Goal: Information Seeking & Learning: Learn about a topic

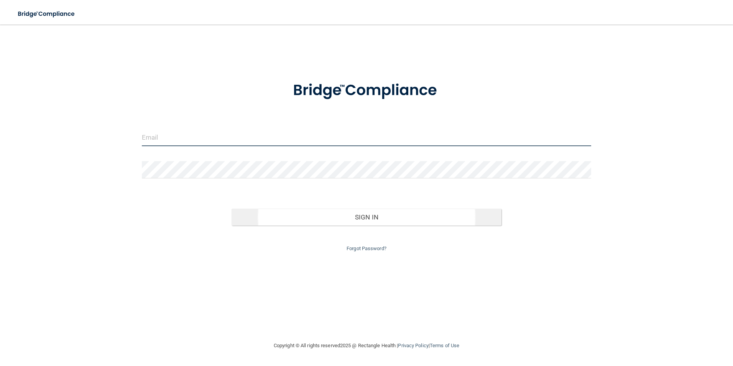
type input "[EMAIL_ADDRESS][DOMAIN_NAME]"
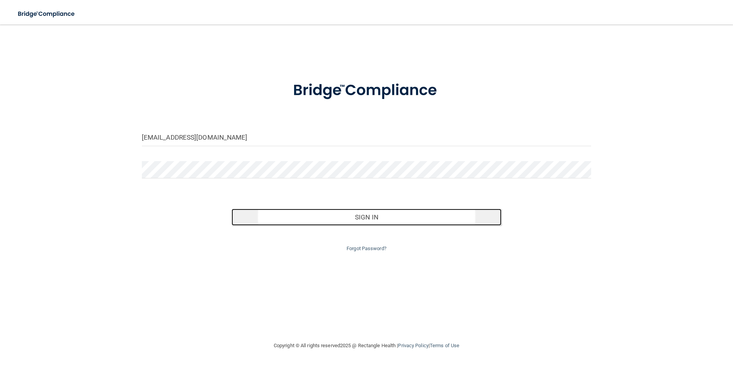
click at [368, 217] on button "Sign In" at bounding box center [367, 217] width 270 height 17
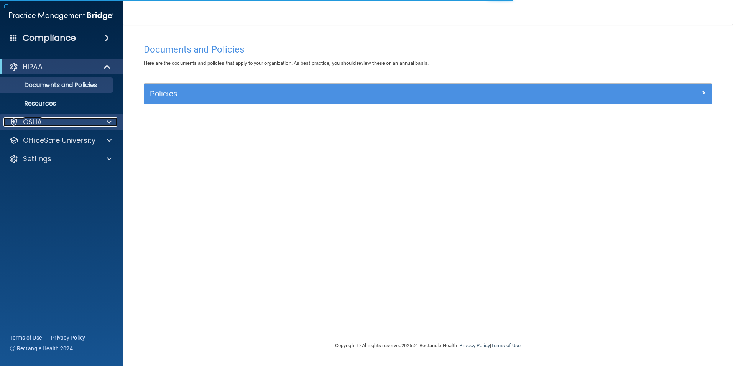
click at [107, 120] on div at bounding box center [108, 121] width 19 height 9
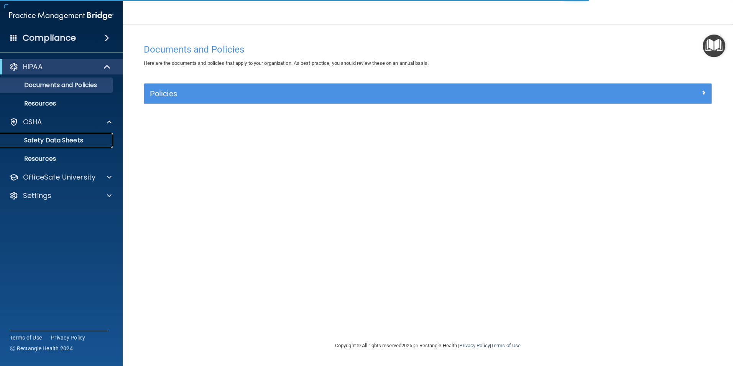
click at [44, 139] on p "Safety Data Sheets" at bounding box center [57, 141] width 105 height 8
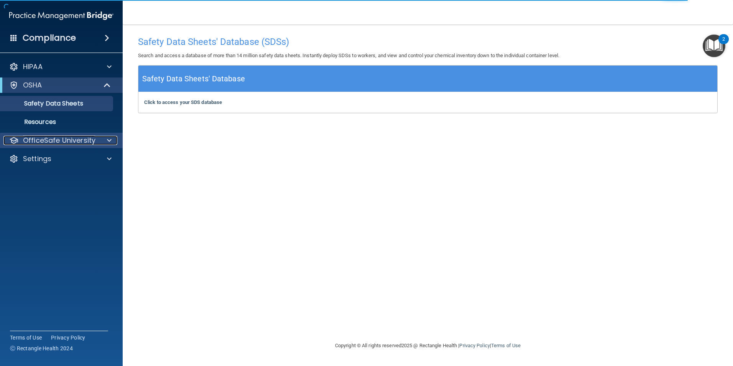
click at [85, 140] on p "OfficeSafe University" at bounding box center [59, 140] width 72 height 9
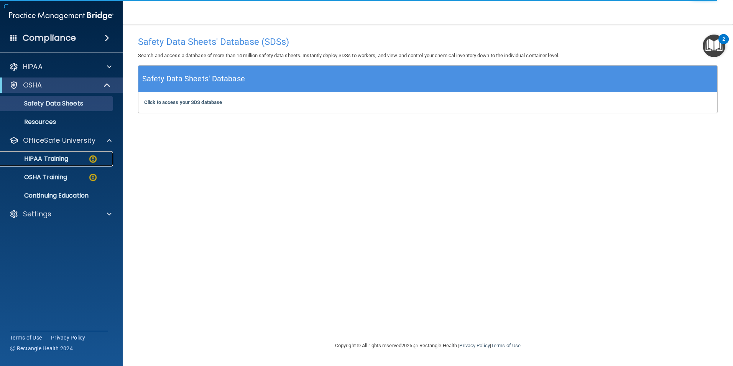
click at [48, 161] on p "HIPAA Training" at bounding box center [36, 159] width 63 height 8
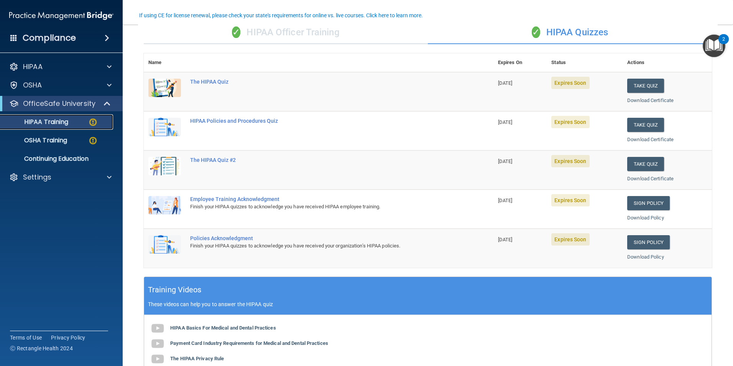
scroll to position [38, 0]
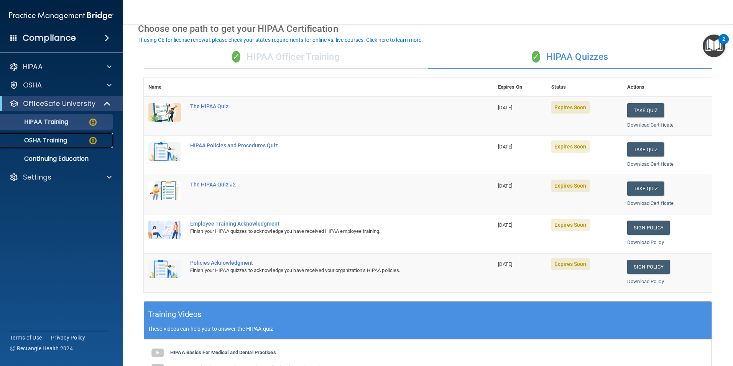
click at [48, 140] on p "OSHA Training" at bounding box center [36, 141] width 62 height 8
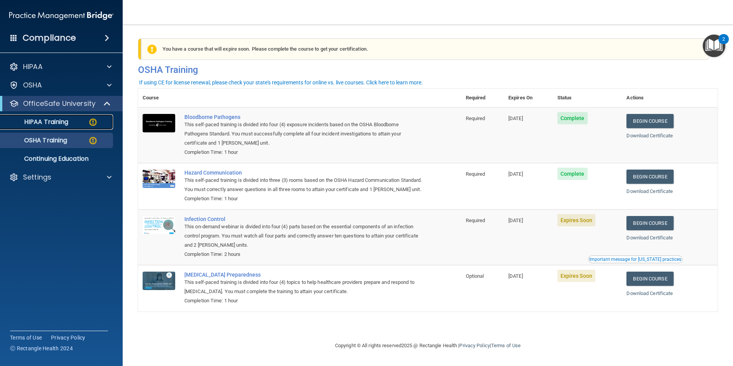
click at [54, 124] on p "HIPAA Training" at bounding box center [36, 122] width 63 height 8
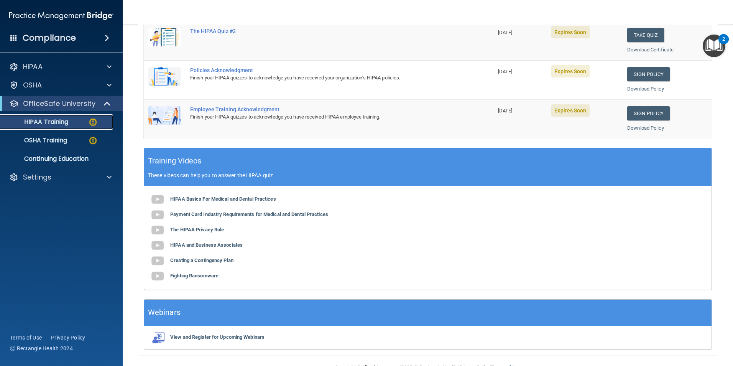
scroll to position [212, 0]
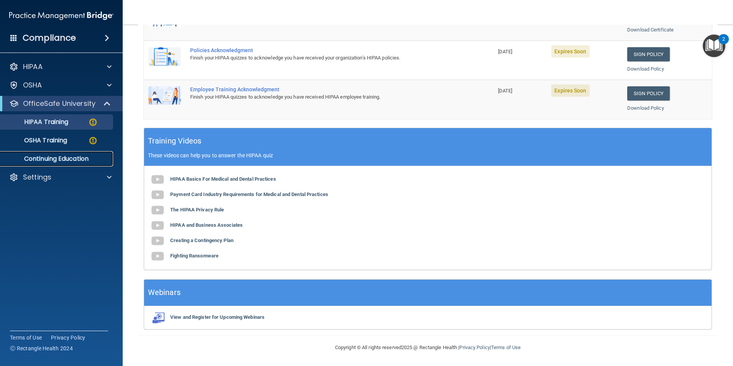
click at [54, 161] on p "Continuing Education" at bounding box center [57, 159] width 105 height 8
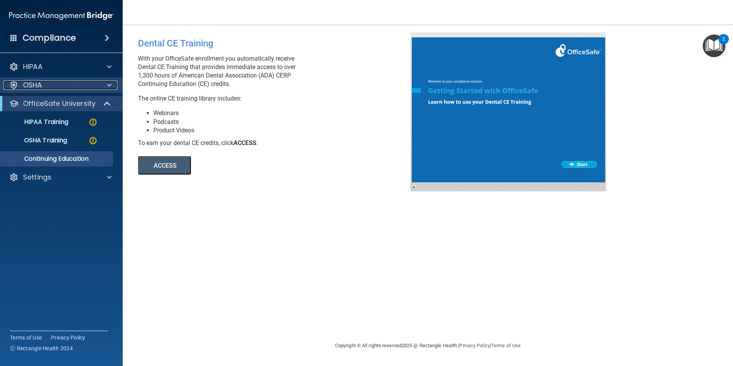
click at [36, 85] on p "OSHA" at bounding box center [32, 85] width 19 height 9
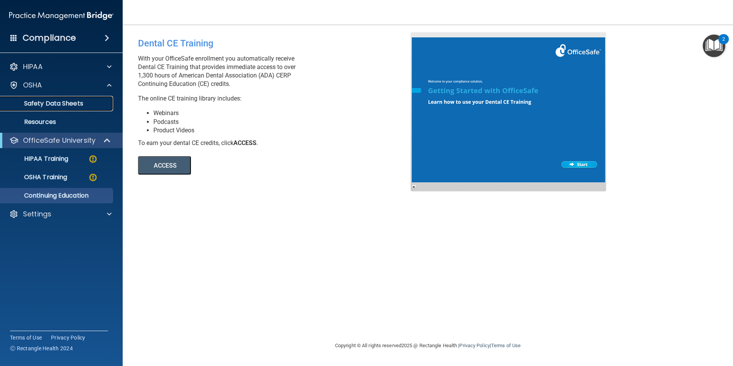
click at [44, 104] on p "Safety Data Sheets" at bounding box center [57, 104] width 105 height 8
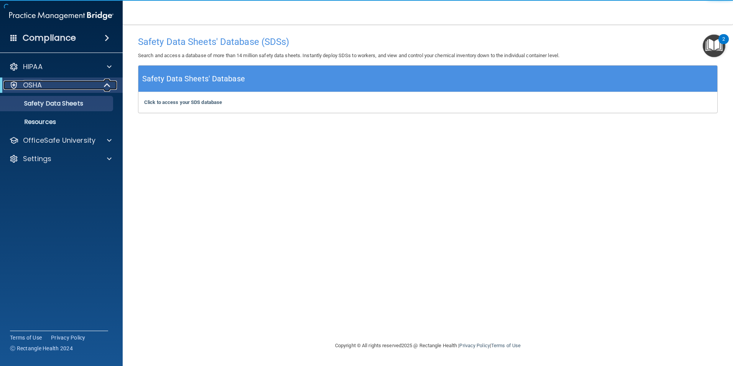
click at [40, 85] on p "OSHA" at bounding box center [32, 85] width 19 height 9
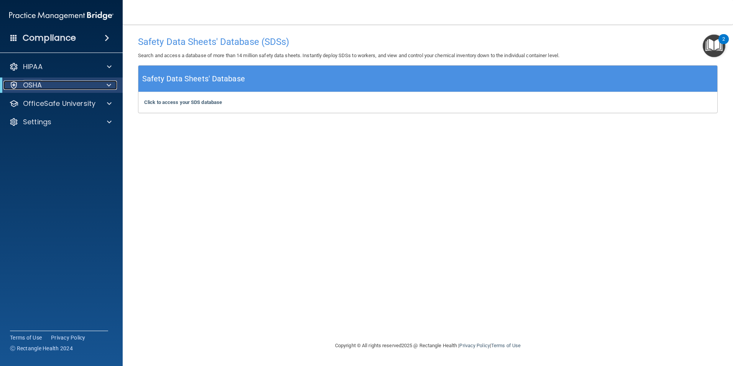
click at [43, 88] on div "OSHA" at bounding box center [50, 85] width 95 height 9
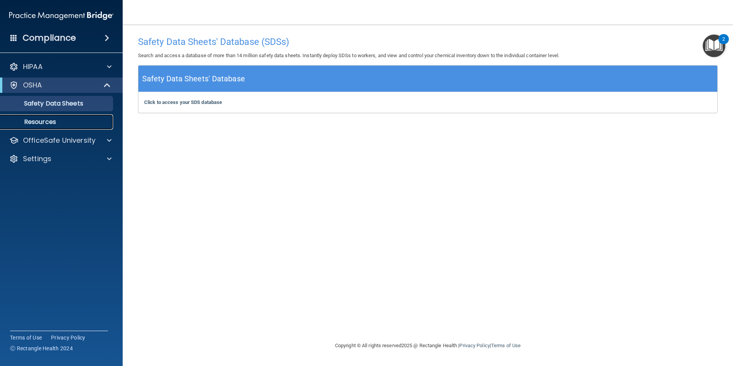
click at [40, 122] on p "Resources" at bounding box center [57, 122] width 105 height 8
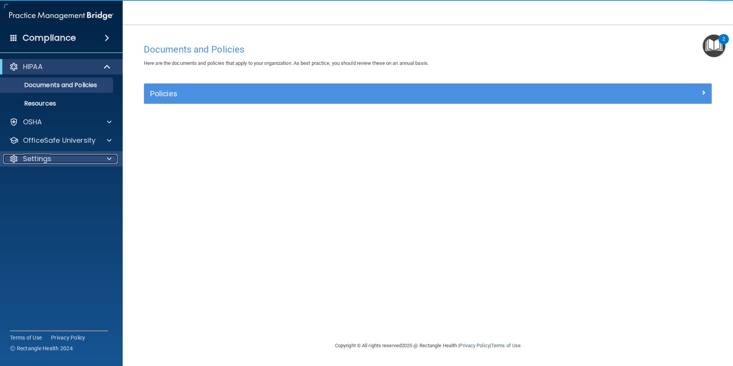
click at [102, 155] on div at bounding box center [108, 158] width 19 height 9
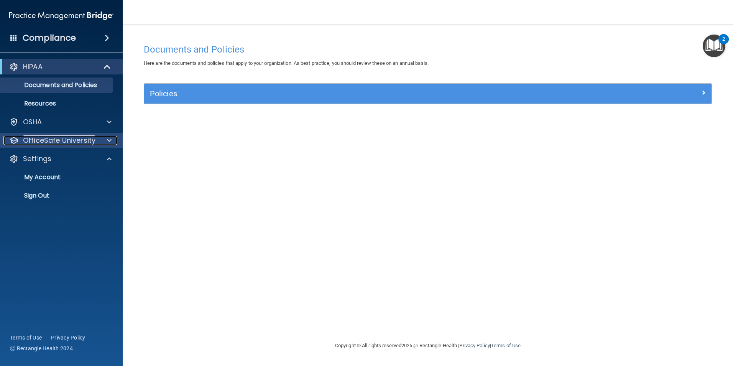
click at [99, 140] on div at bounding box center [108, 140] width 19 height 9
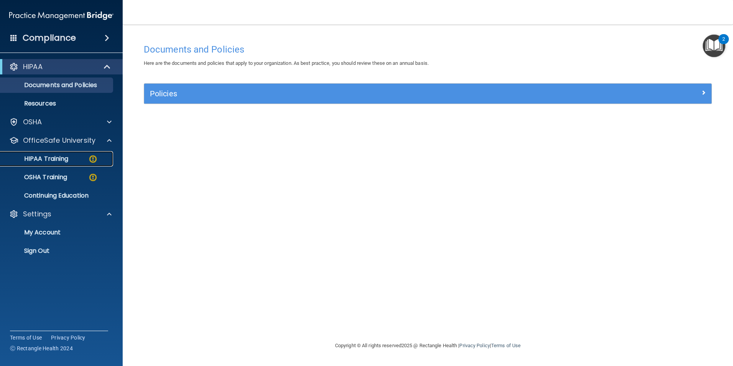
click at [52, 156] on p "HIPAA Training" at bounding box center [36, 159] width 63 height 8
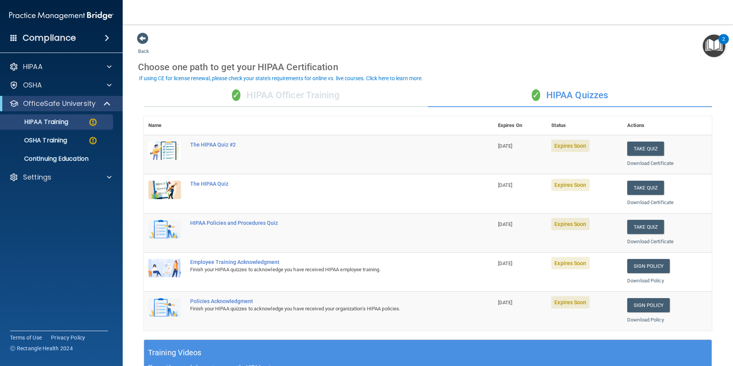
click at [452, 59] on div "Choose one path to get your HIPAA Certification" at bounding box center [428, 67] width 580 height 22
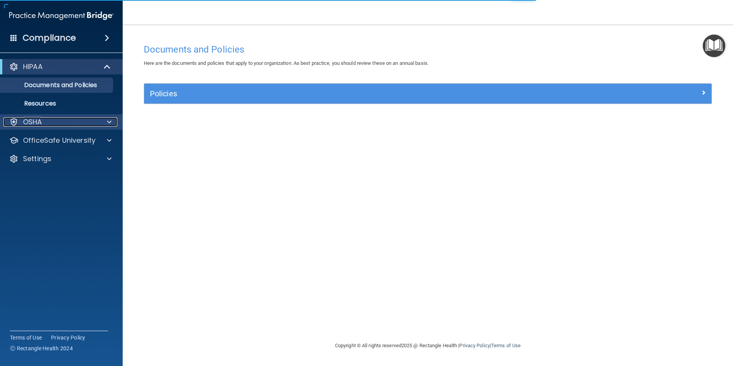
click at [93, 118] on div "OSHA" at bounding box center [50, 121] width 95 height 9
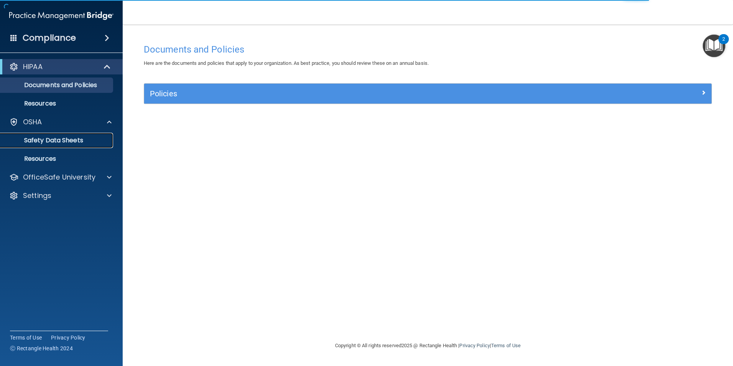
click at [55, 142] on p "Safety Data Sheets" at bounding box center [57, 141] width 105 height 8
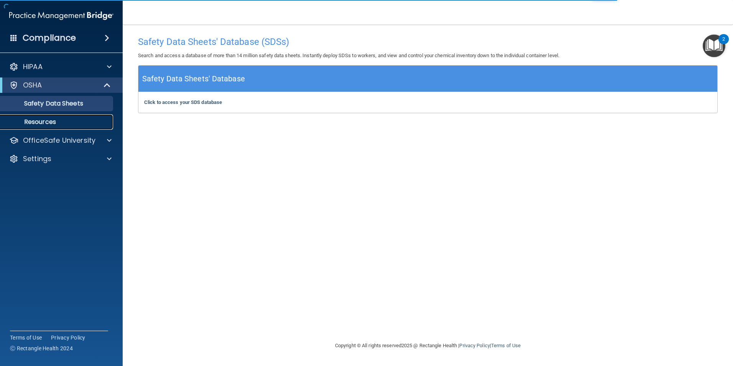
click at [28, 122] on p "Resources" at bounding box center [57, 122] width 105 height 8
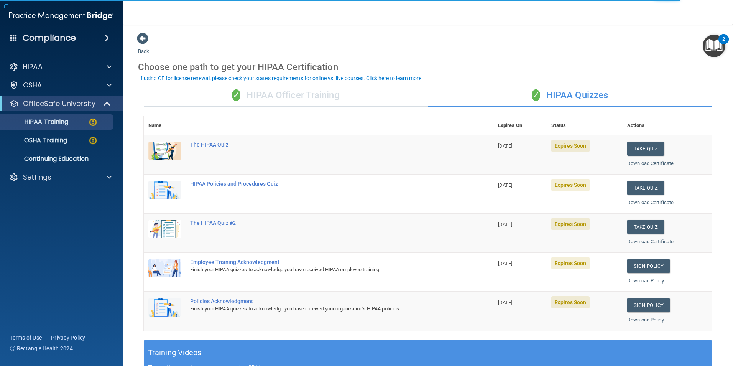
click at [253, 95] on div "✓ HIPAA Officer Training" at bounding box center [286, 95] width 284 height 23
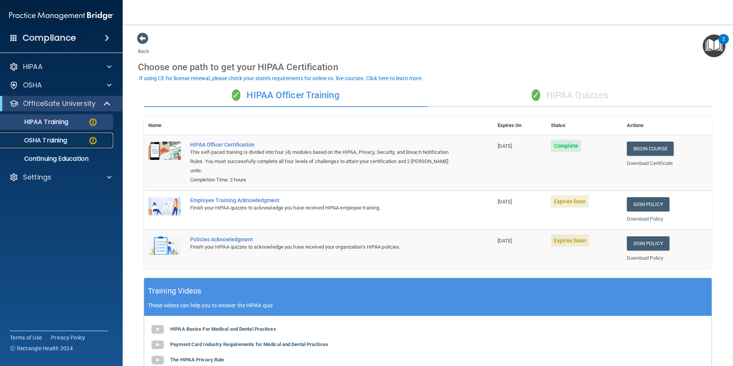
click at [49, 142] on p "OSHA Training" at bounding box center [36, 141] width 62 height 8
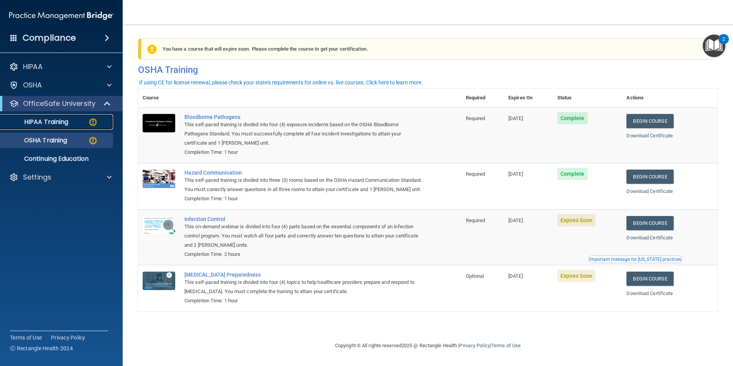
click at [59, 123] on p "HIPAA Training" at bounding box center [36, 122] width 63 height 8
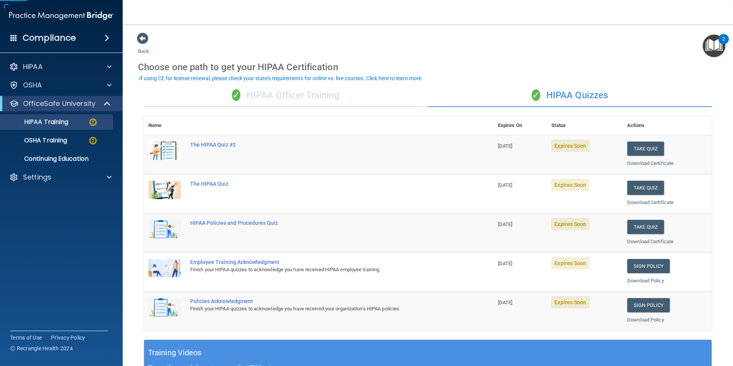
click at [270, 91] on div "✓ HIPAA Officer Training" at bounding box center [286, 95] width 284 height 23
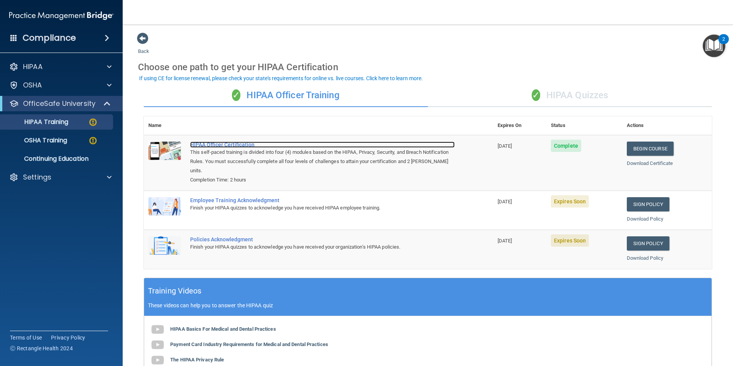
click at [241, 143] on div "HIPAA Officer Certification" at bounding box center [322, 145] width 265 height 6
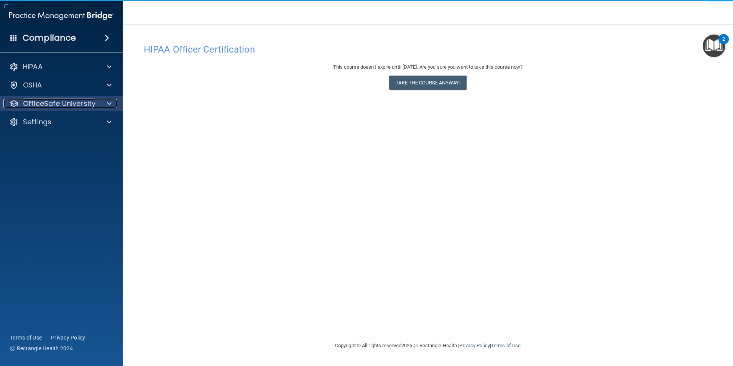
click at [62, 107] on p "OfficeSafe University" at bounding box center [59, 103] width 72 height 9
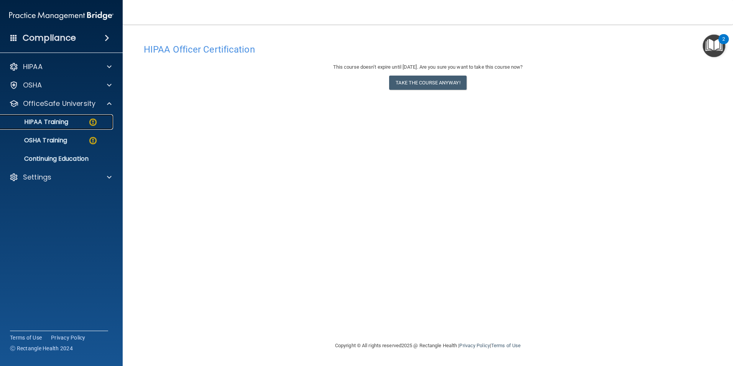
click at [55, 123] on p "HIPAA Training" at bounding box center [36, 122] width 63 height 8
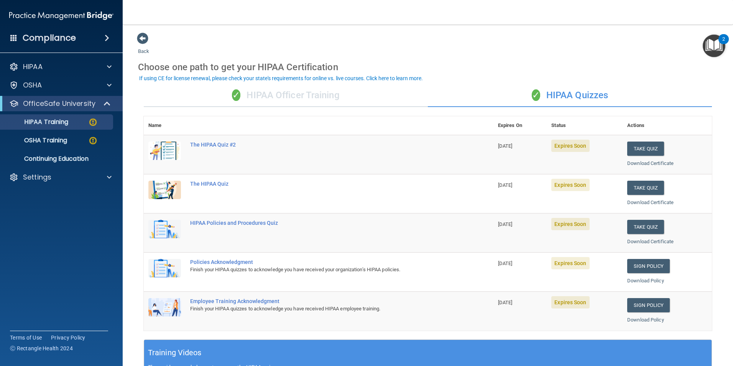
click at [299, 94] on div "✓ HIPAA Officer Training" at bounding box center [286, 95] width 284 height 23
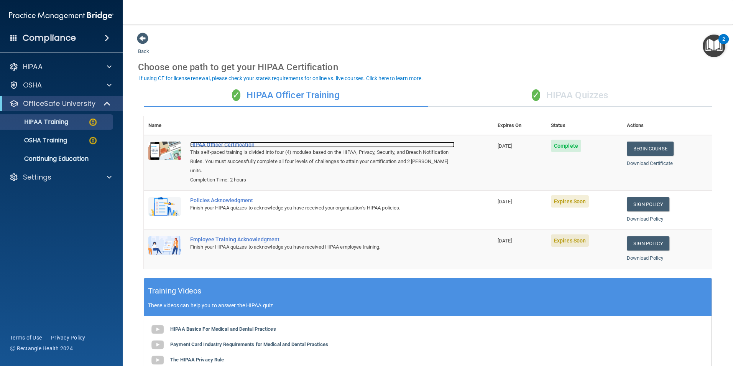
click at [228, 143] on div "HIPAA Officer Certification" at bounding box center [322, 145] width 265 height 6
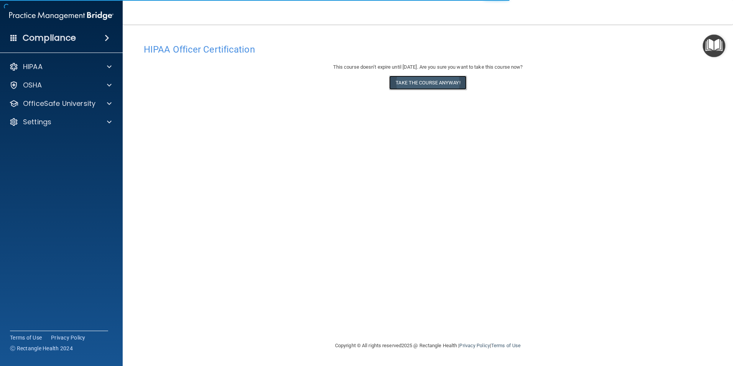
click at [436, 79] on button "Take the course anyway!" at bounding box center [427, 83] width 77 height 14
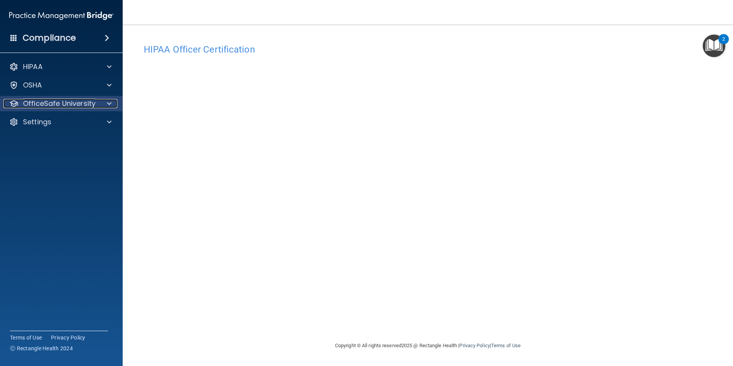
click at [86, 107] on p "OfficeSafe University" at bounding box center [59, 103] width 72 height 9
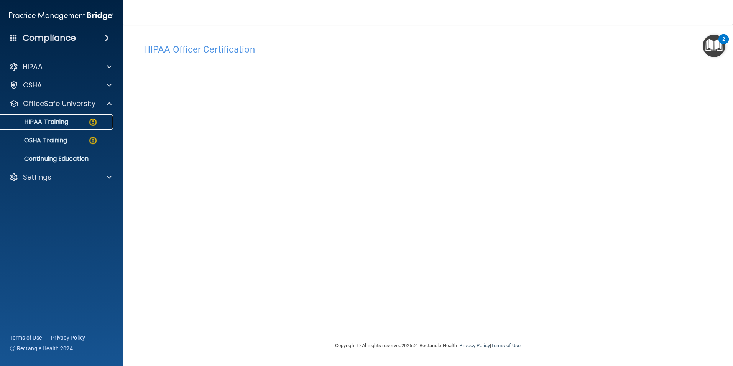
click at [61, 123] on p "HIPAA Training" at bounding box center [36, 122] width 63 height 8
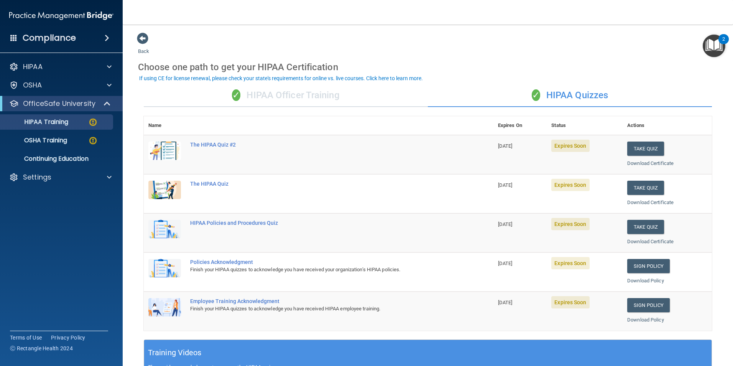
click at [307, 95] on div "✓ HIPAA Officer Training" at bounding box center [286, 95] width 284 height 23
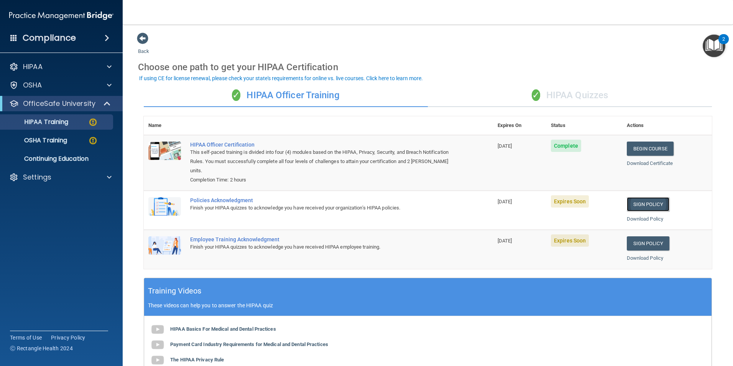
click at [644, 203] on link "Sign Policy" at bounding box center [648, 204] width 43 height 14
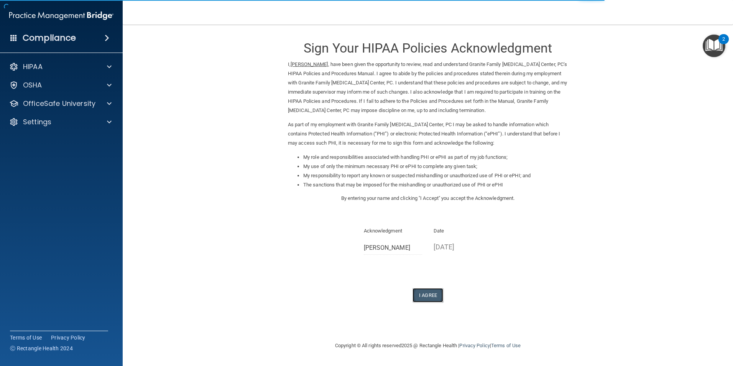
click at [430, 295] on button "I Agree" at bounding box center [428, 295] width 31 height 14
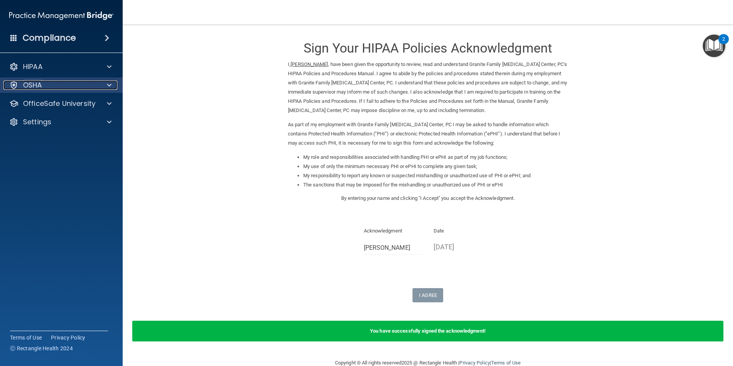
click at [43, 89] on div "OSHA" at bounding box center [50, 85] width 95 height 9
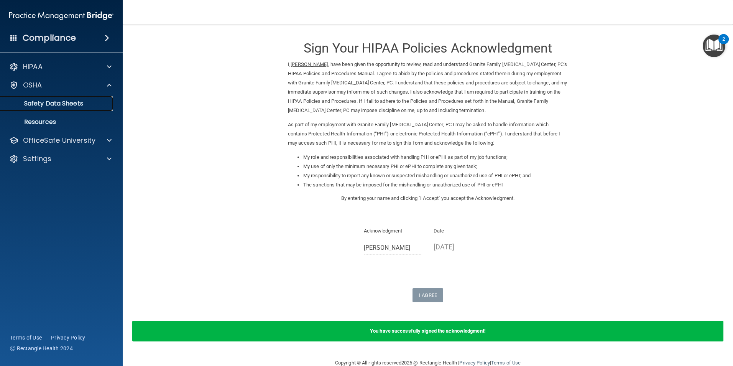
click at [48, 102] on p "Safety Data Sheets" at bounding box center [57, 104] width 105 height 8
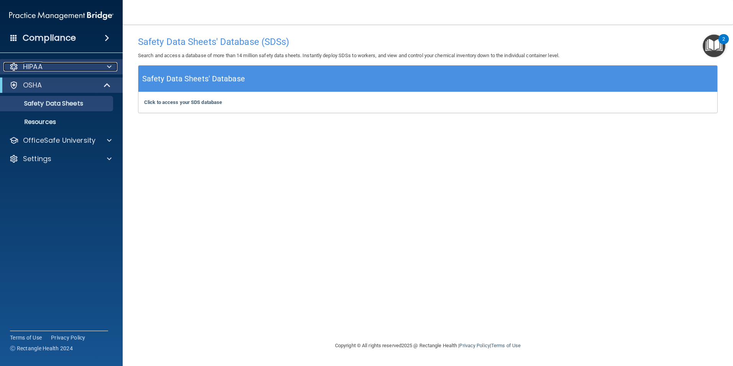
click at [50, 65] on div "HIPAA" at bounding box center [50, 66] width 95 height 9
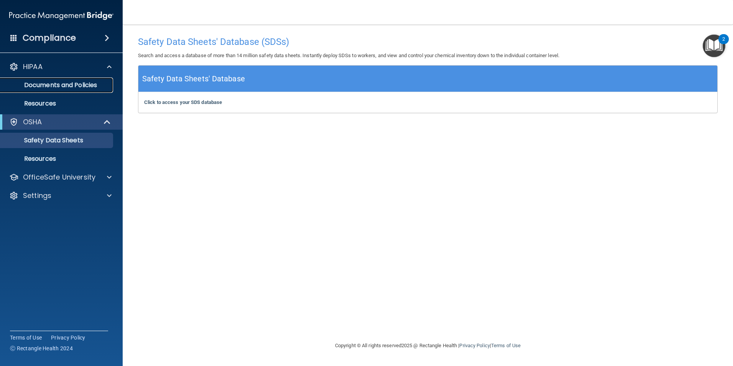
click at [58, 84] on p "Documents and Policies" at bounding box center [57, 85] width 105 height 8
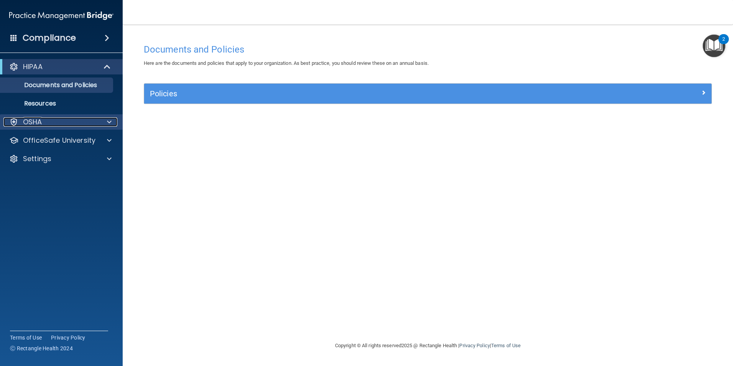
click at [56, 125] on div "OSHA" at bounding box center [50, 121] width 95 height 9
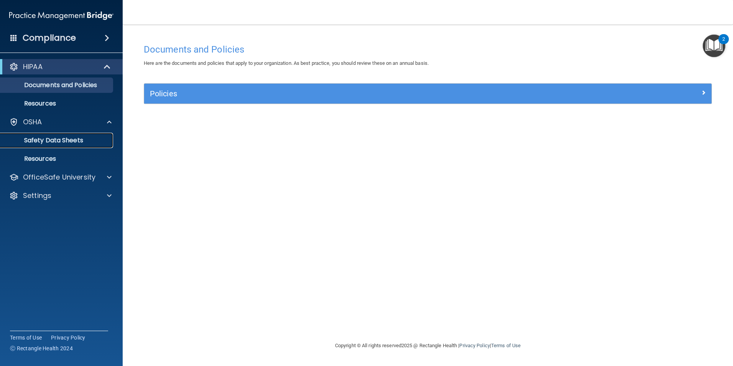
click at [53, 139] on p "Safety Data Sheets" at bounding box center [57, 141] width 105 height 8
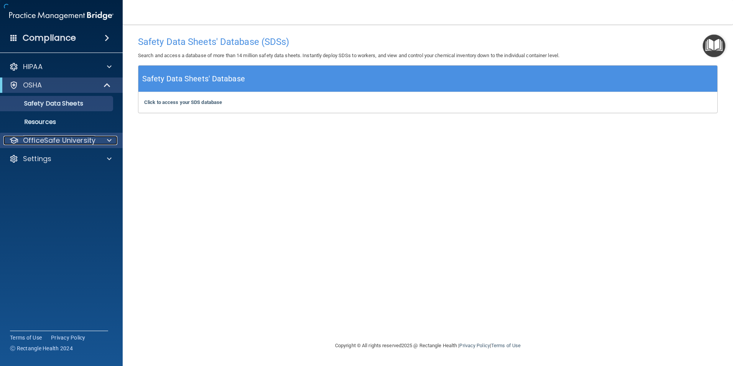
click at [66, 139] on p "OfficeSafe University" at bounding box center [59, 140] width 72 height 9
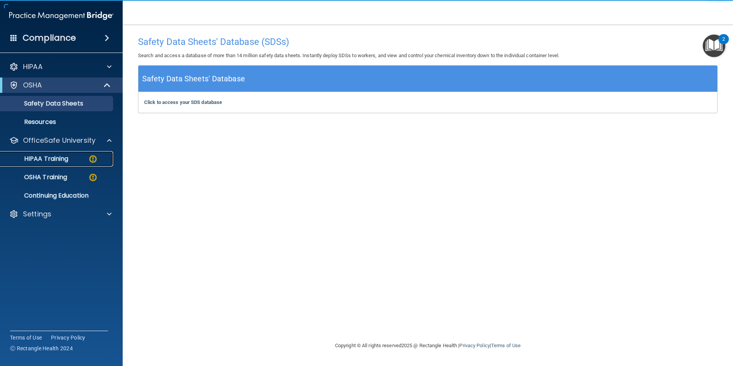
click at [67, 155] on p "HIPAA Training" at bounding box center [36, 159] width 63 height 8
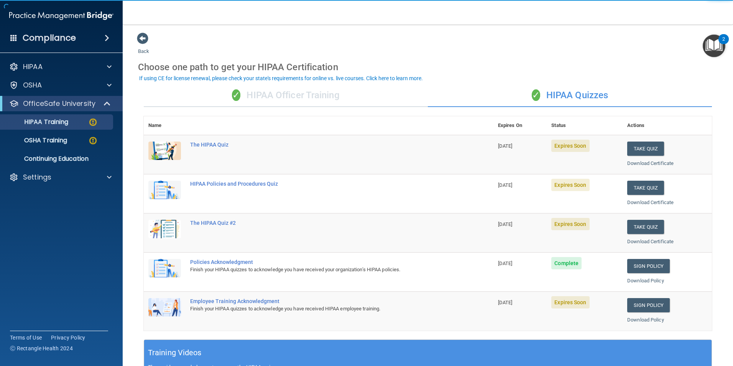
click at [268, 95] on div "✓ HIPAA Officer Training" at bounding box center [286, 95] width 284 height 23
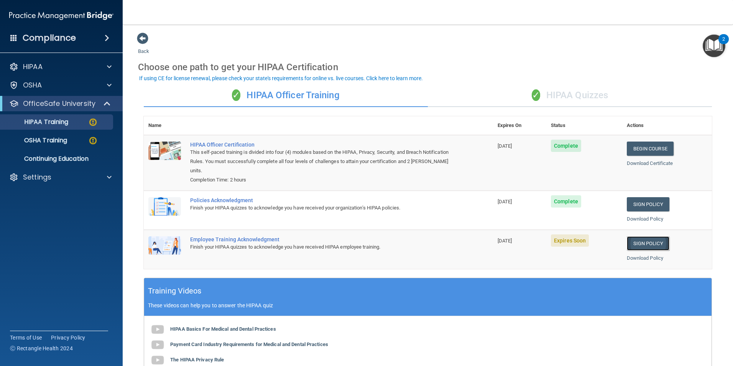
click at [649, 243] on link "Sign Policy" at bounding box center [648, 243] width 43 height 14
click at [547, 92] on div "✓ HIPAA Quizzes" at bounding box center [570, 95] width 284 height 23
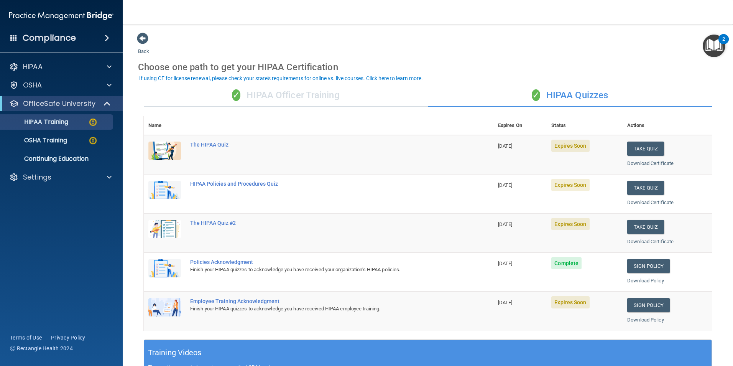
click at [247, 96] on div "✓ HIPAA Officer Training" at bounding box center [286, 95] width 284 height 23
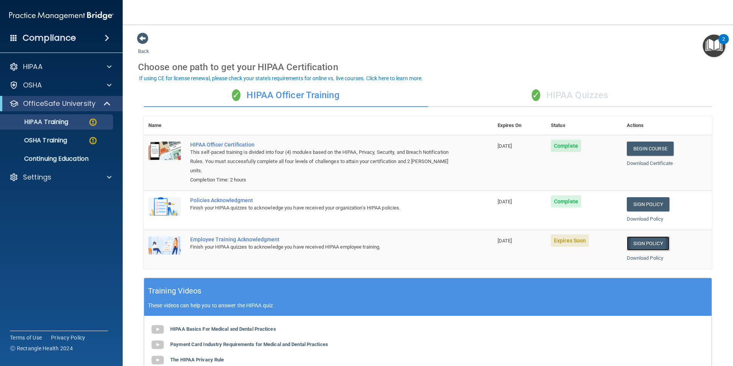
click at [640, 245] on link "Sign Policy" at bounding box center [648, 243] width 43 height 14
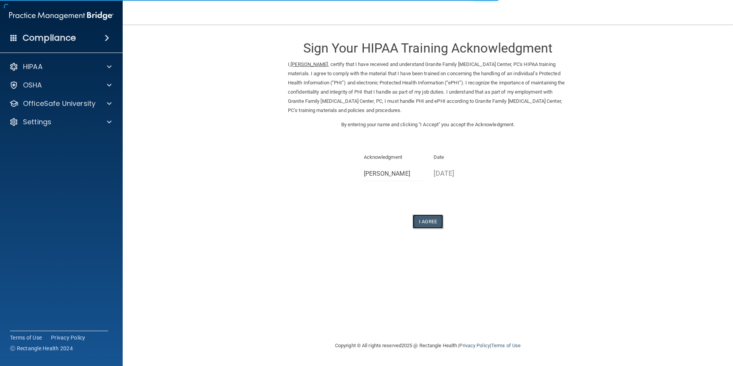
click at [426, 219] on button "I Agree" at bounding box center [428, 221] width 31 height 14
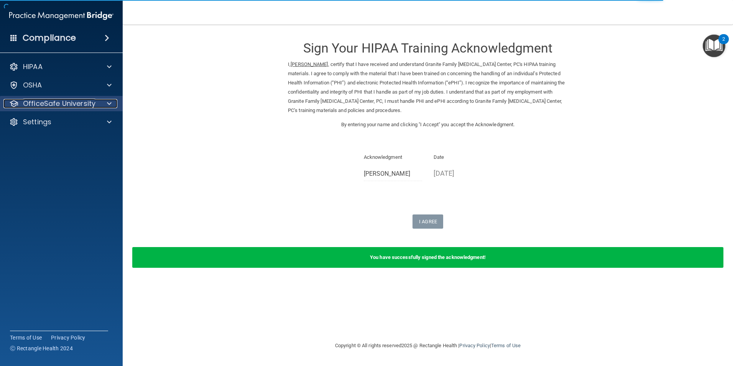
click at [103, 106] on div at bounding box center [108, 103] width 19 height 9
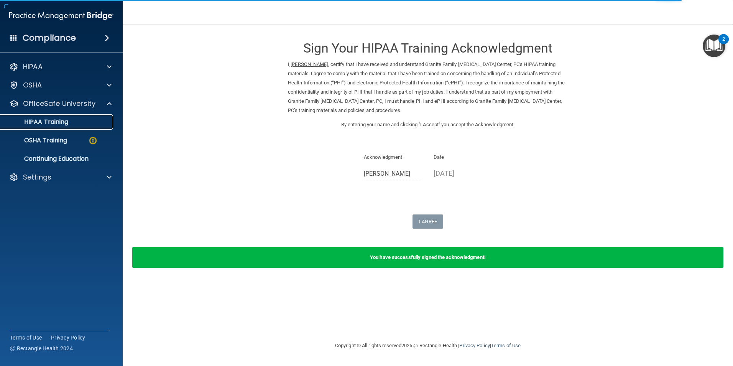
click at [43, 125] on p "HIPAA Training" at bounding box center [36, 122] width 63 height 8
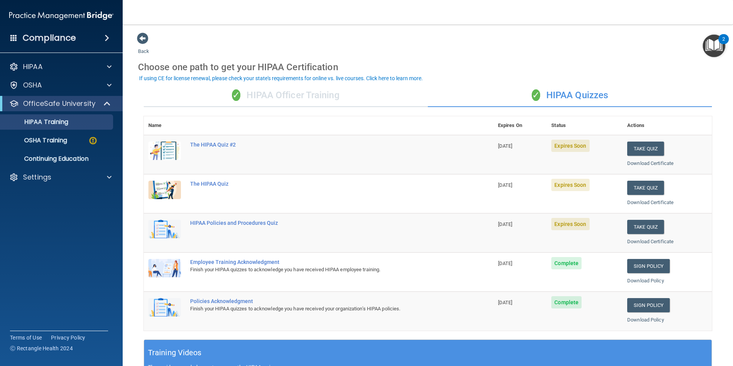
click at [301, 98] on div "✓ HIPAA Officer Training" at bounding box center [286, 95] width 284 height 23
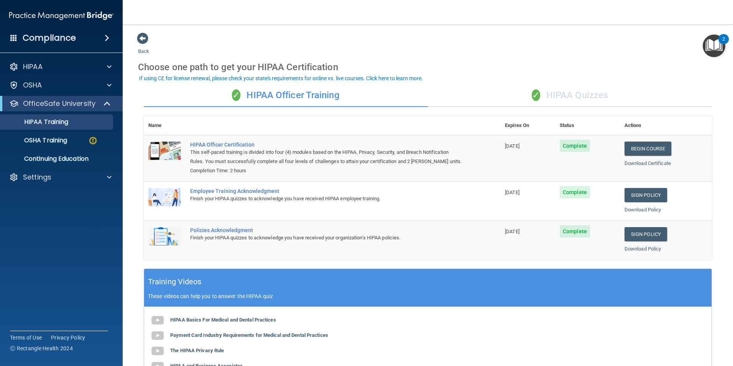
click at [558, 94] on div "✓ HIPAA Quizzes" at bounding box center [570, 95] width 284 height 23
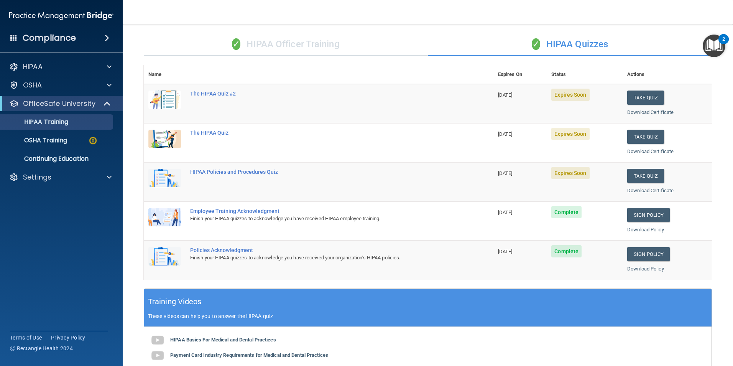
scroll to position [20, 0]
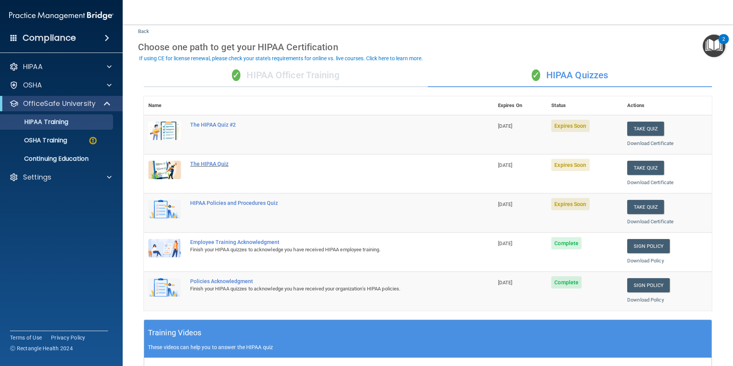
click at [204, 164] on div "The HIPAA Quiz" at bounding box center [322, 164] width 265 height 6
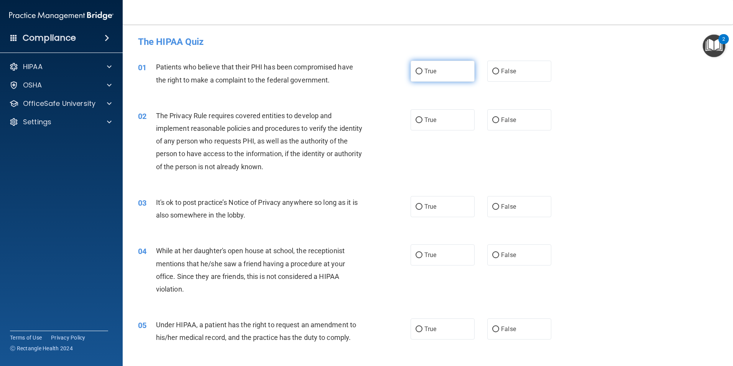
click at [418, 72] on input "True" at bounding box center [419, 72] width 7 height 6
radio input "true"
click at [416, 118] on input "True" at bounding box center [419, 120] width 7 height 6
radio input "true"
click at [494, 206] on input "False" at bounding box center [495, 207] width 7 height 6
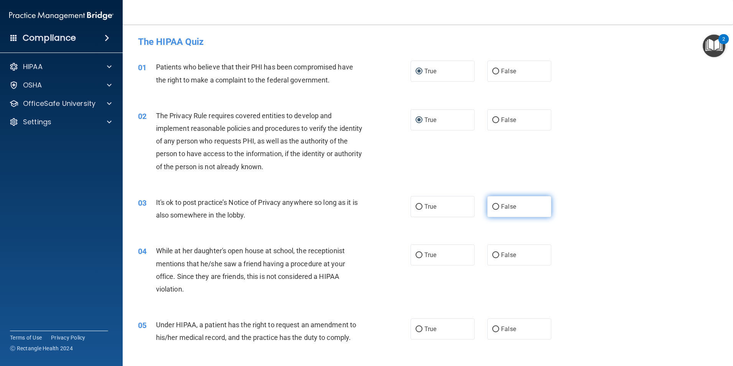
radio input "true"
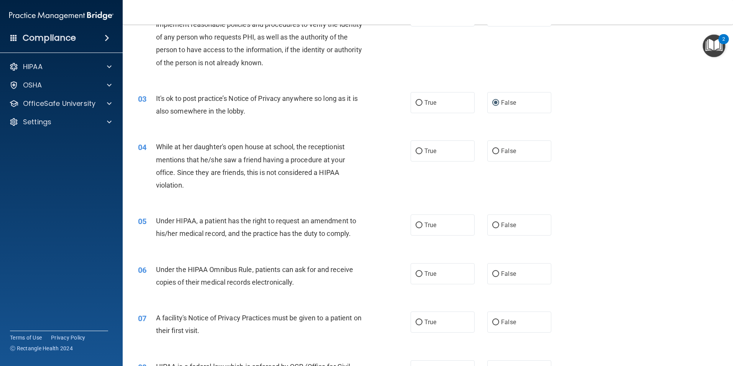
scroll to position [115, 0]
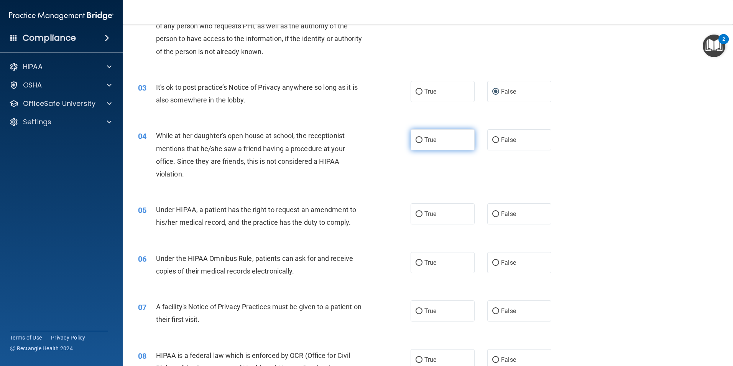
click at [425, 142] on span "True" at bounding box center [431, 139] width 12 height 7
click at [423, 142] on input "True" at bounding box center [419, 140] width 7 height 6
radio input "true"
click at [425, 216] on span "True" at bounding box center [431, 213] width 12 height 7
click at [423, 216] on input "True" at bounding box center [419, 214] width 7 height 6
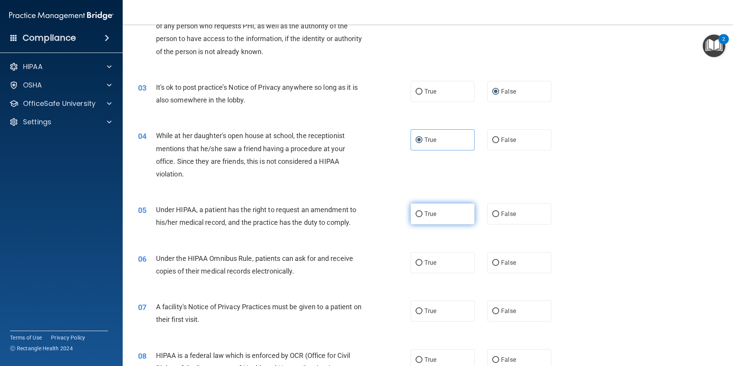
radio input "true"
click at [502, 266] on span "False" at bounding box center [508, 262] width 15 height 7
click at [499, 266] on input "False" at bounding box center [495, 263] width 7 height 6
radio input "true"
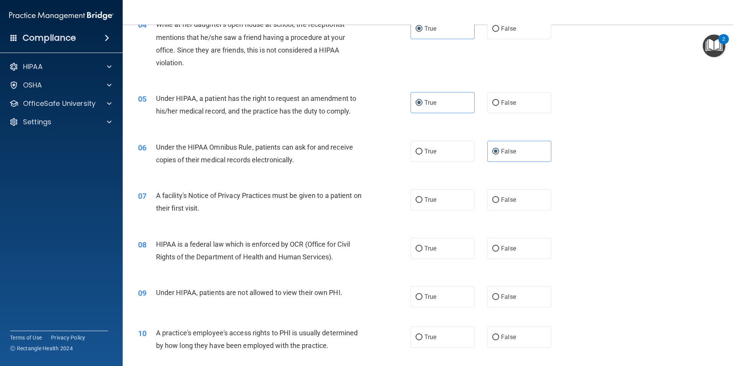
scroll to position [230, 0]
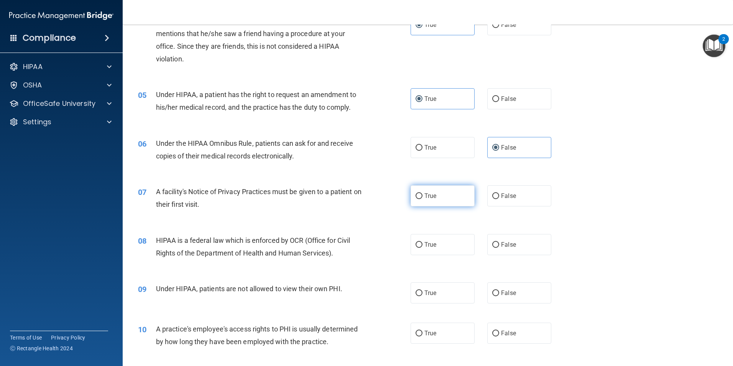
click at [436, 194] on label "True" at bounding box center [443, 195] width 64 height 21
click at [423, 194] on input "True" at bounding box center [419, 196] width 7 height 6
radio input "true"
click at [495, 242] on input "False" at bounding box center [495, 245] width 7 height 6
radio input "true"
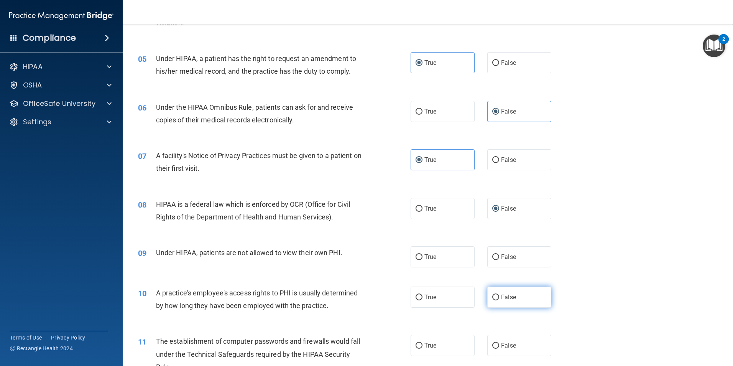
scroll to position [345, 0]
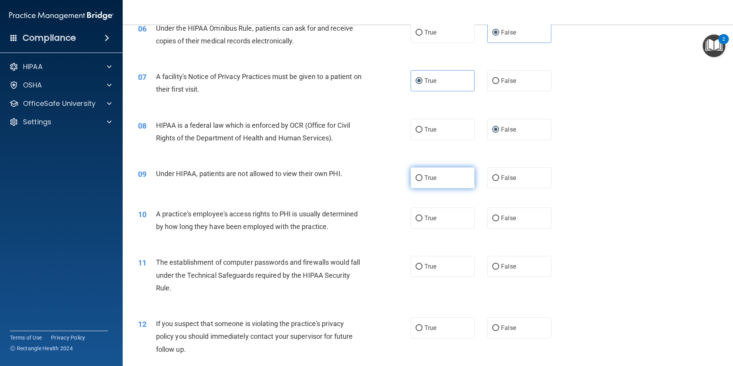
click at [433, 181] on span "True" at bounding box center [431, 177] width 12 height 7
click at [423, 181] on input "True" at bounding box center [419, 178] width 7 height 6
radio input "true"
click at [501, 219] on span "False" at bounding box center [508, 217] width 15 height 7
click at [499, 219] on input "False" at bounding box center [495, 219] width 7 height 6
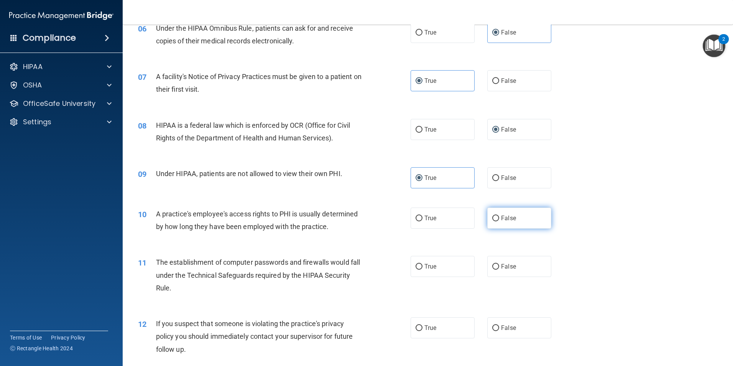
radio input "true"
click at [454, 262] on label "True" at bounding box center [443, 266] width 64 height 21
click at [423, 264] on input "True" at bounding box center [419, 267] width 7 height 6
radio input "true"
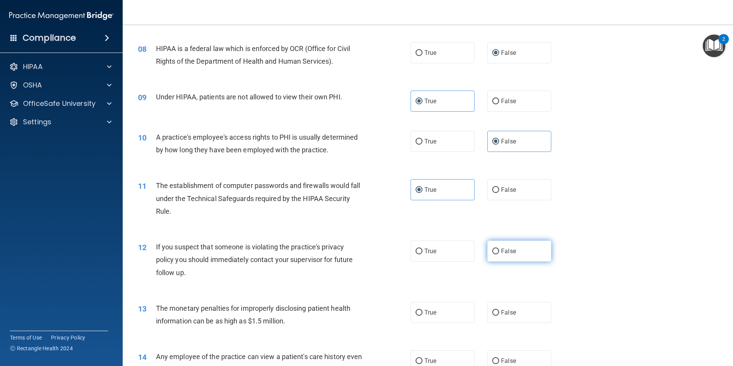
click at [504, 248] on span "False" at bounding box center [508, 250] width 15 height 7
click at [499, 248] on input "False" at bounding box center [495, 251] width 7 height 6
radio input "true"
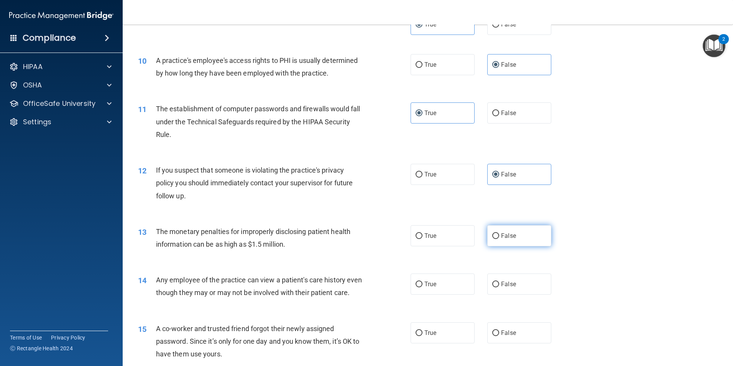
click at [504, 240] on label "False" at bounding box center [519, 235] width 64 height 21
click at [499, 239] on input "False" at bounding box center [495, 236] width 7 height 6
radio input "true"
click at [453, 281] on label "True" at bounding box center [443, 283] width 64 height 21
click at [423, 281] on input "True" at bounding box center [419, 284] width 7 height 6
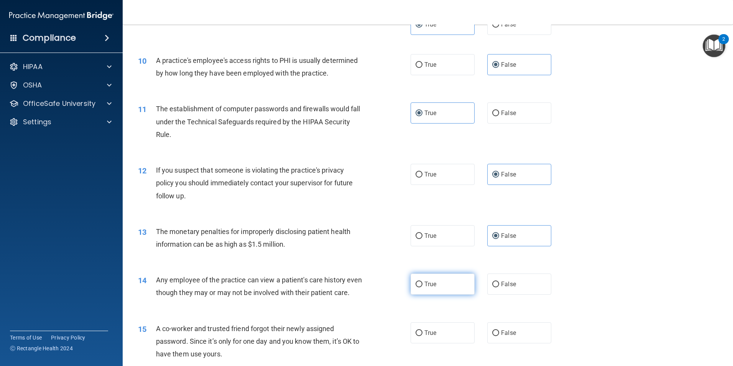
radio input "true"
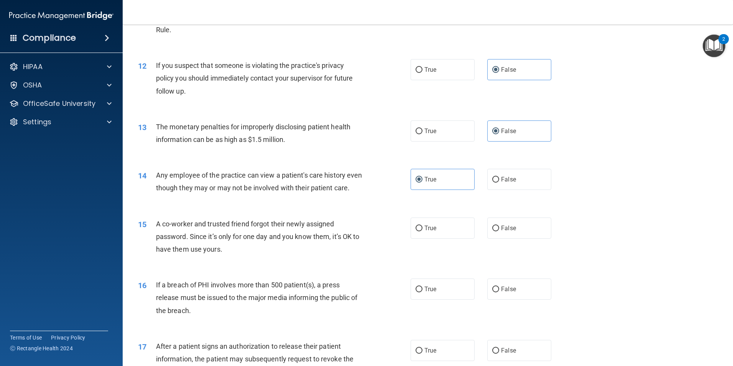
scroll to position [690, 0]
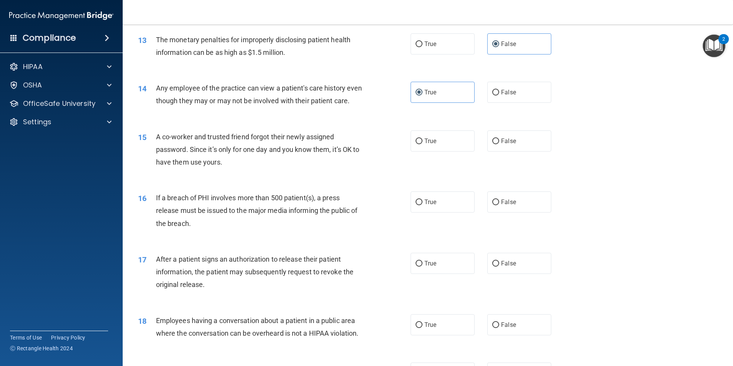
drag, startPoint x: 447, startPoint y: 274, endPoint x: 445, endPoint y: 253, distance: 21.6
click at [446, 257] on div "17 After a patient signs an authorization to release their patient information,…" at bounding box center [427, 273] width 591 height 61
drag, startPoint x: 445, startPoint y: 253, endPoint x: 440, endPoint y: 223, distance: 29.9
click at [440, 212] on label "True" at bounding box center [443, 201] width 64 height 21
click at [423, 205] on input "True" at bounding box center [419, 202] width 7 height 6
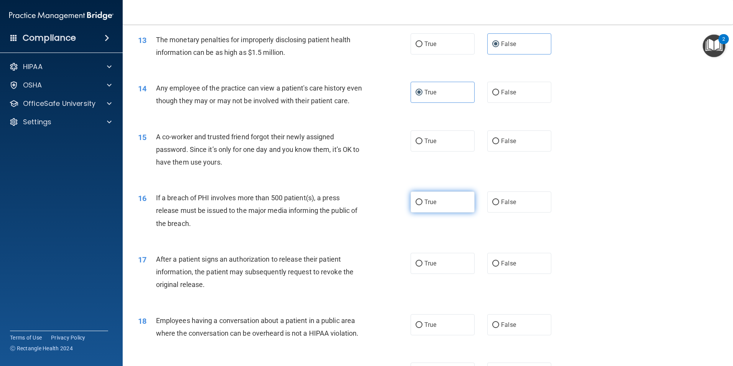
radio input "true"
click at [418, 144] on input "True" at bounding box center [419, 141] width 7 height 6
radio input "true"
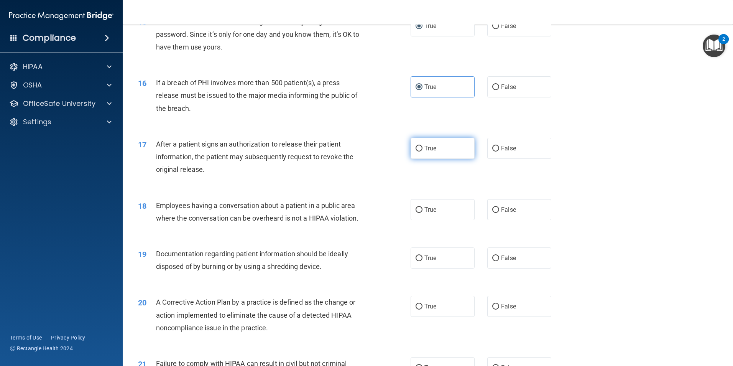
click at [452, 159] on label "True" at bounding box center [443, 148] width 64 height 21
click at [423, 151] on input "True" at bounding box center [419, 149] width 7 height 6
radio input "true"
click at [487, 220] on label "False" at bounding box center [519, 209] width 64 height 21
click at [492, 213] on input "False" at bounding box center [495, 210] width 7 height 6
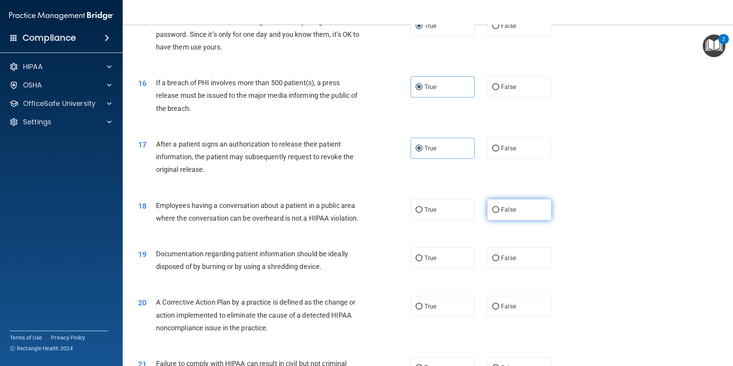
radio input "true"
click at [454, 268] on label "True" at bounding box center [443, 257] width 64 height 21
click at [423, 261] on input "True" at bounding box center [419, 258] width 7 height 6
radio input "true"
click at [418, 314] on label "True" at bounding box center [443, 306] width 64 height 21
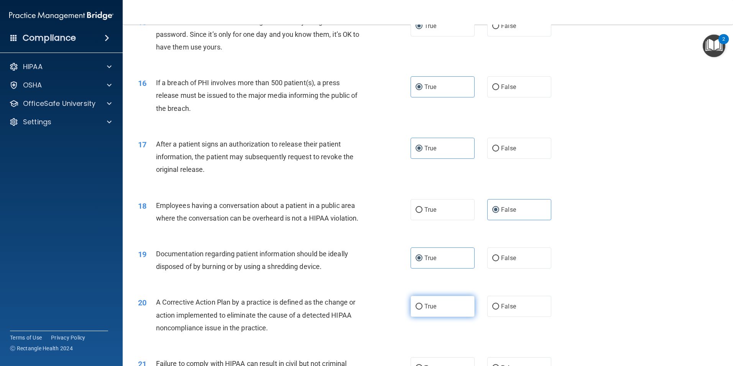
click at [418, 309] on input "True" at bounding box center [419, 307] width 7 height 6
radio input "true"
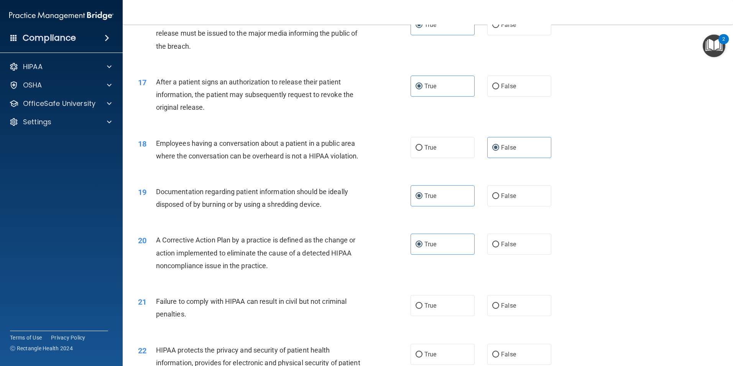
scroll to position [997, 0]
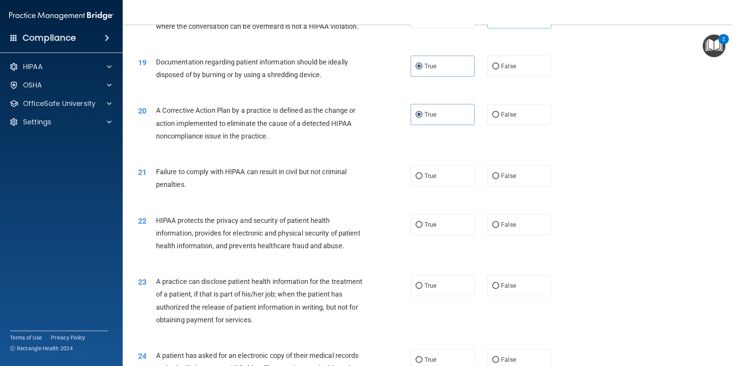
drag, startPoint x: 447, startPoint y: 194, endPoint x: 475, endPoint y: 217, distance: 35.8
click at [447, 186] on label "True" at bounding box center [443, 175] width 64 height 21
click at [423, 179] on input "True" at bounding box center [419, 176] width 7 height 6
radio input "true"
click at [498, 232] on label "False" at bounding box center [519, 224] width 64 height 21
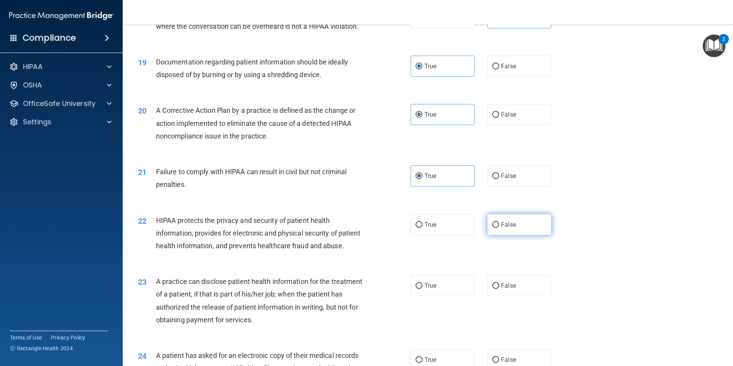
click at [498, 228] on input "False" at bounding box center [495, 225] width 7 height 6
radio input "true"
click at [438, 296] on label "True" at bounding box center [443, 285] width 64 height 21
click at [423, 289] on input "True" at bounding box center [419, 286] width 7 height 6
radio input "true"
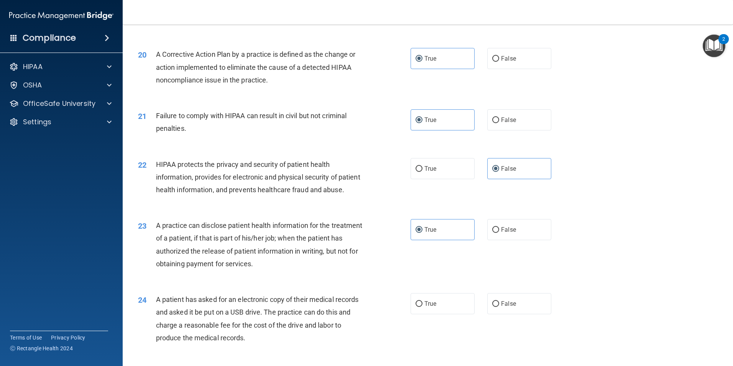
scroll to position [1189, 0]
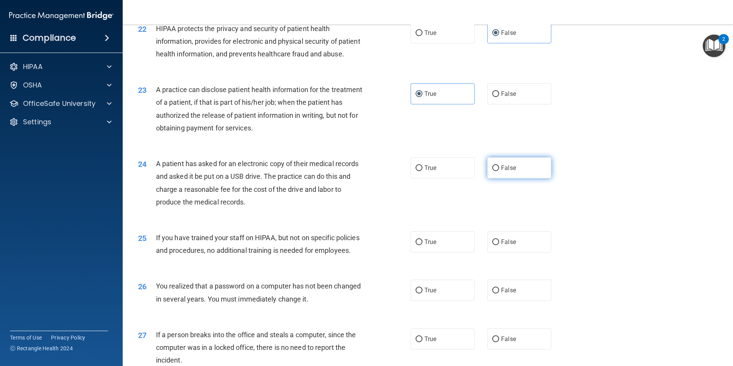
click at [489, 178] on label "False" at bounding box center [519, 167] width 64 height 21
click at [492, 171] on input "False" at bounding box center [495, 168] width 7 height 6
radio input "true"
click at [443, 252] on label "True" at bounding box center [443, 241] width 64 height 21
click at [423, 245] on input "True" at bounding box center [419, 242] width 7 height 6
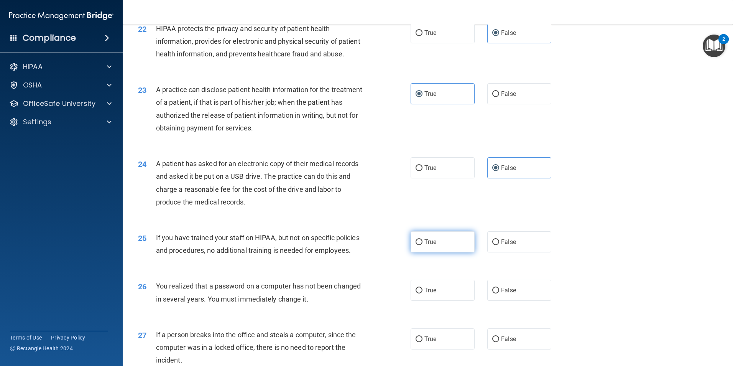
radio input "true"
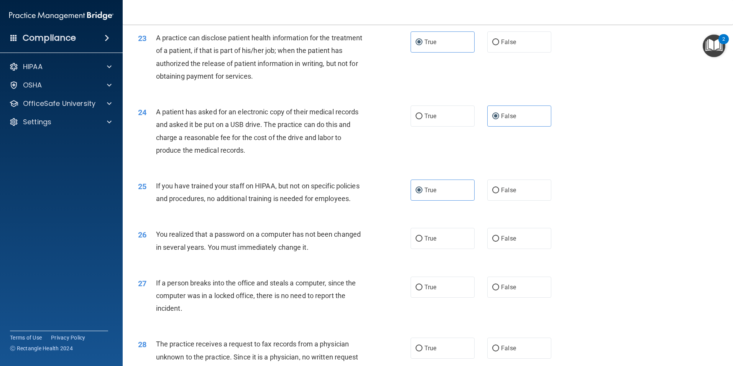
scroll to position [1304, 0]
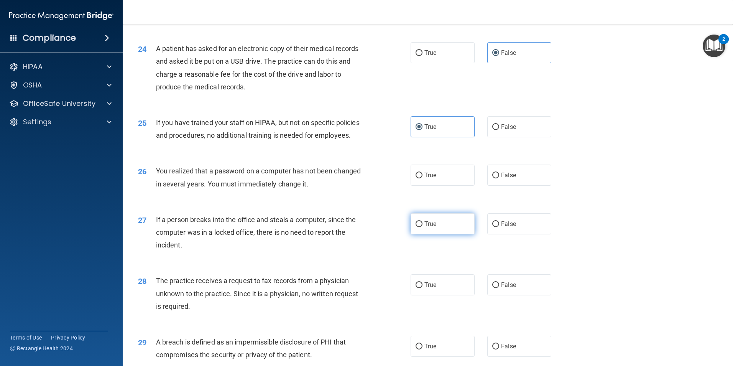
click at [450, 234] on label "True" at bounding box center [443, 223] width 64 height 21
click at [423, 227] on input "True" at bounding box center [419, 224] width 7 height 6
radio input "true"
click at [497, 186] on label "False" at bounding box center [519, 175] width 64 height 21
click at [497, 178] on input "False" at bounding box center [495, 176] width 7 height 6
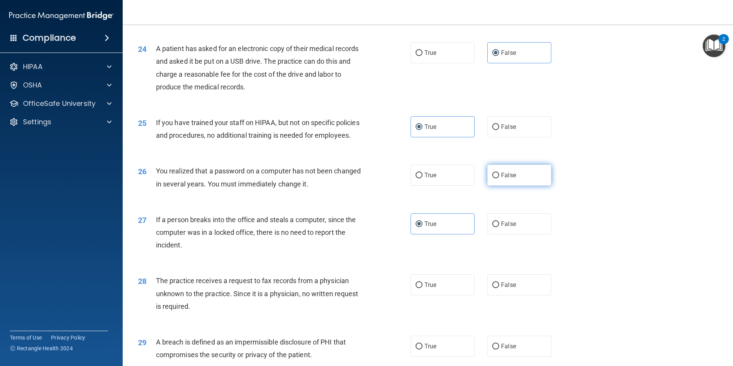
radio input "true"
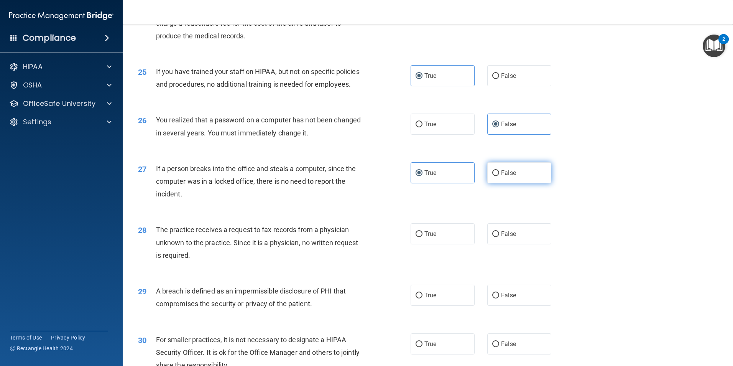
scroll to position [1419, 0]
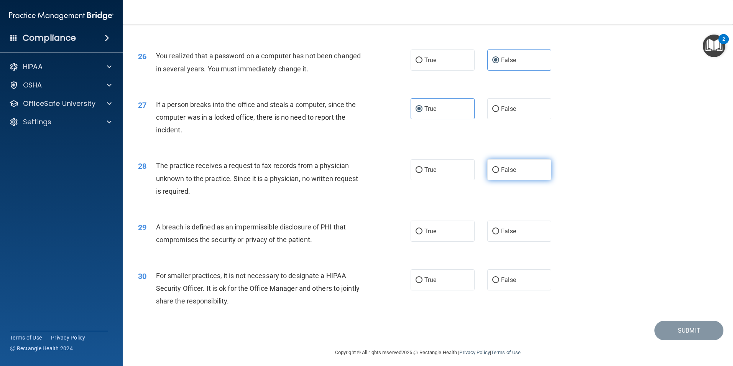
click at [488, 180] on label "False" at bounding box center [519, 169] width 64 height 21
click at [492, 173] on input "False" at bounding box center [495, 170] width 7 height 6
radio input "true"
click at [454, 242] on label "True" at bounding box center [443, 230] width 64 height 21
click at [423, 234] on input "True" at bounding box center [419, 232] width 7 height 6
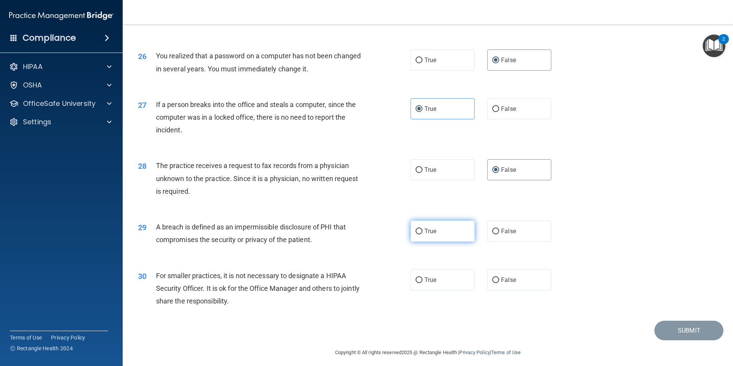
radio input "true"
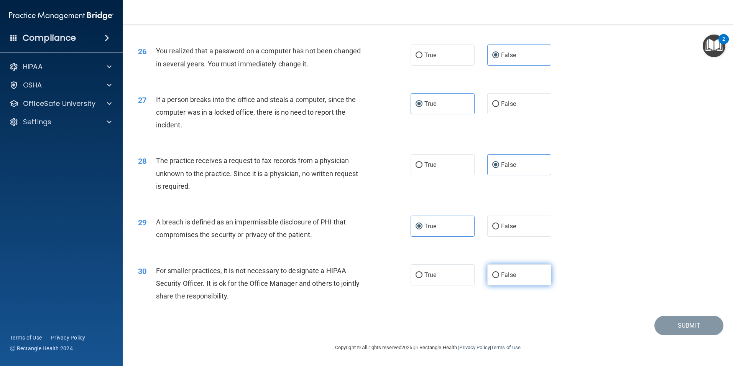
scroll to position [1462, 0]
click at [495, 280] on label "False" at bounding box center [519, 274] width 64 height 21
click at [495, 278] on input "False" at bounding box center [495, 275] width 7 height 6
radio input "true"
click at [680, 325] on button "Submit" at bounding box center [689, 326] width 69 height 20
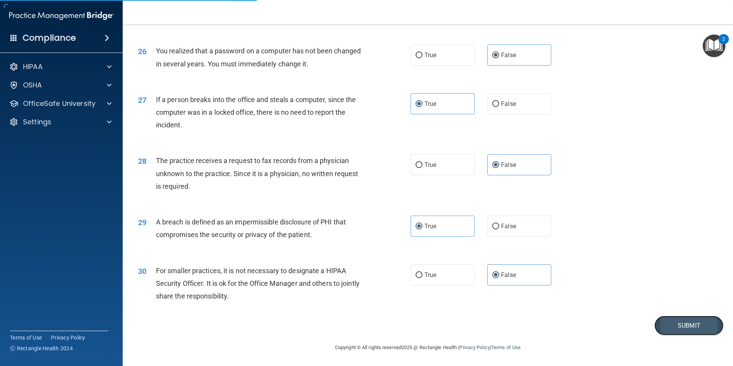
click at [682, 326] on button "Submit" at bounding box center [689, 326] width 69 height 20
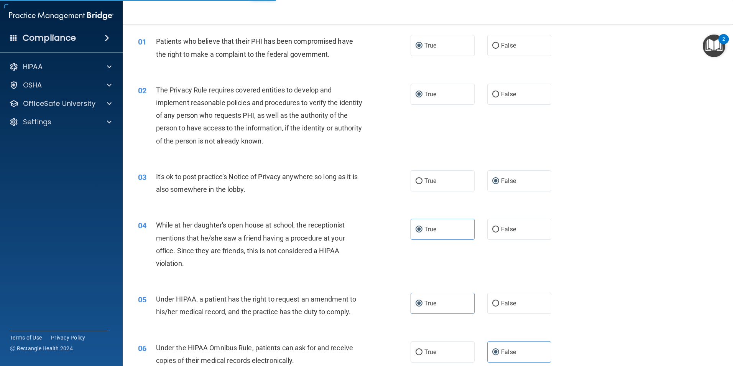
scroll to position [0, 0]
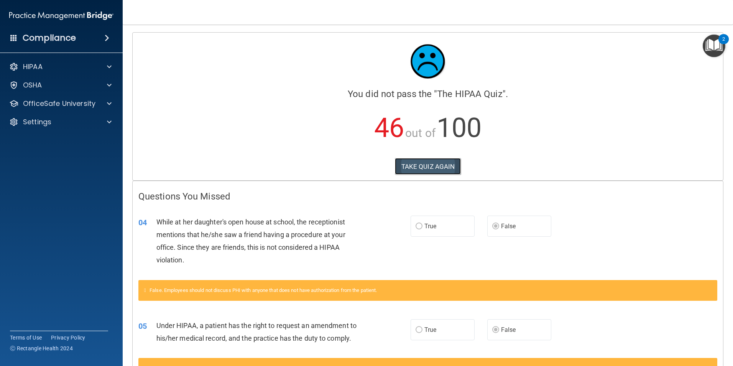
click at [422, 165] on button "TAKE QUIZ AGAIN" at bounding box center [428, 166] width 66 height 17
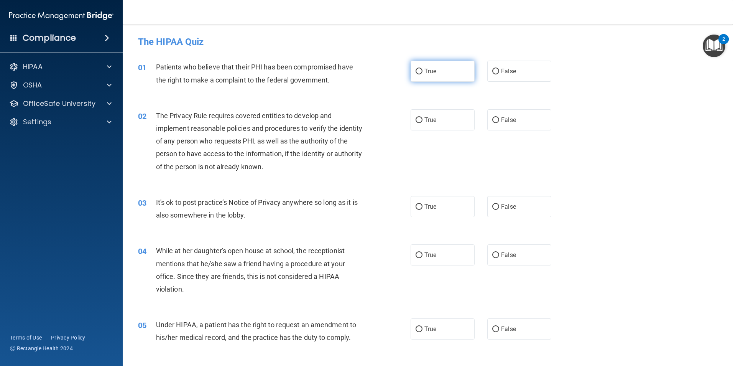
click at [419, 71] on input "True" at bounding box center [419, 72] width 7 height 6
radio input "true"
click at [419, 117] on input "True" at bounding box center [419, 120] width 7 height 6
radio input "true"
click at [425, 208] on span "True" at bounding box center [431, 206] width 12 height 7
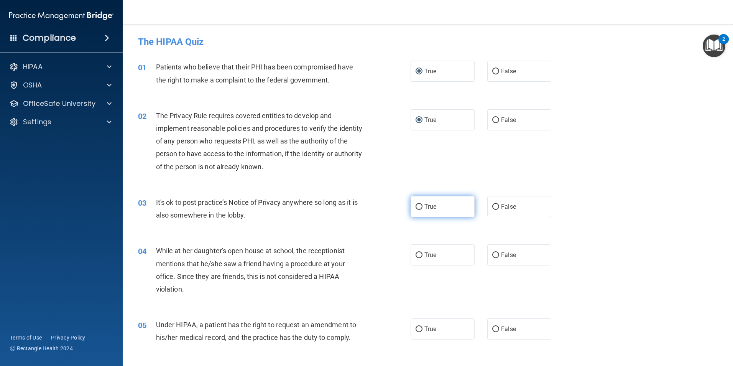
click at [423, 208] on input "True" at bounding box center [419, 207] width 7 height 6
radio input "true"
click at [418, 257] on input "True" at bounding box center [419, 255] width 7 height 6
radio input "true"
click at [417, 330] on input "True" at bounding box center [419, 329] width 7 height 6
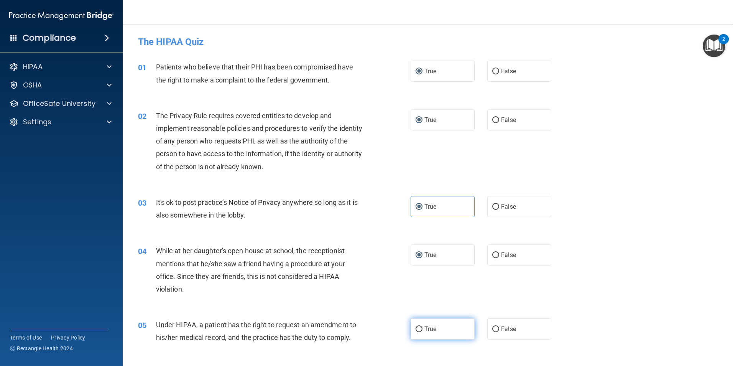
radio input "true"
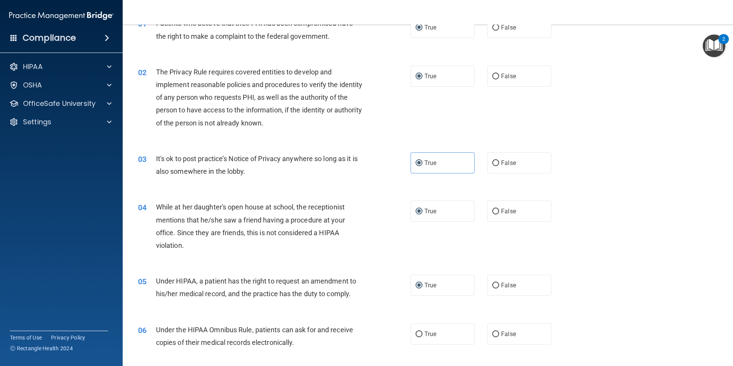
scroll to position [153, 0]
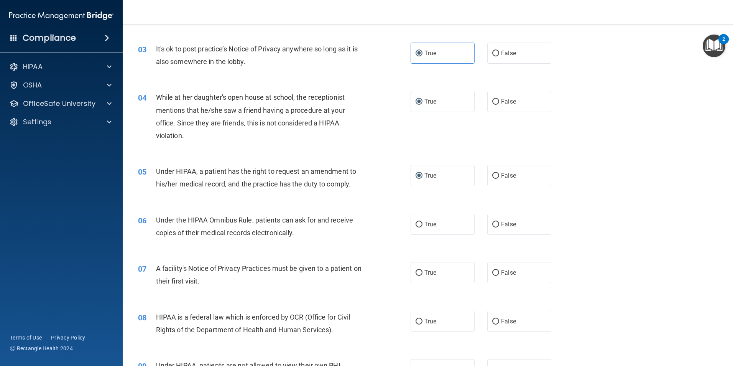
drag, startPoint x: 416, startPoint y: 319, endPoint x: 416, endPoint y: 292, distance: 26.5
click at [416, 272] on input "True" at bounding box center [419, 273] width 7 height 6
radio input "true"
click at [419, 228] on label "True" at bounding box center [443, 224] width 64 height 21
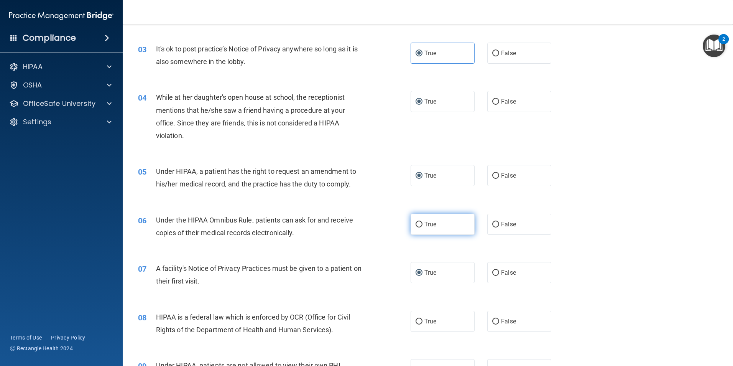
click at [419, 227] on input "True" at bounding box center [419, 225] width 7 height 6
radio input "true"
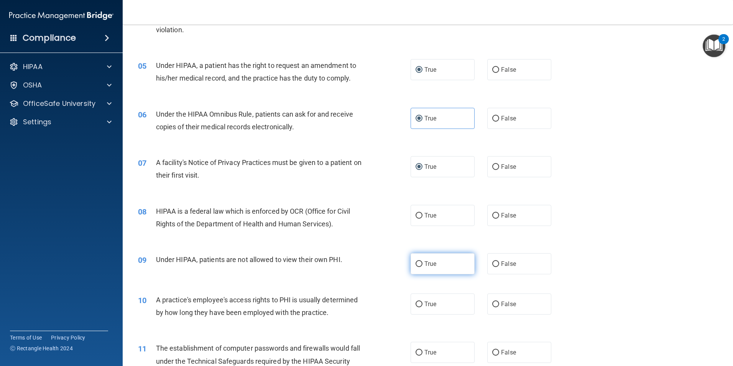
scroll to position [268, 0]
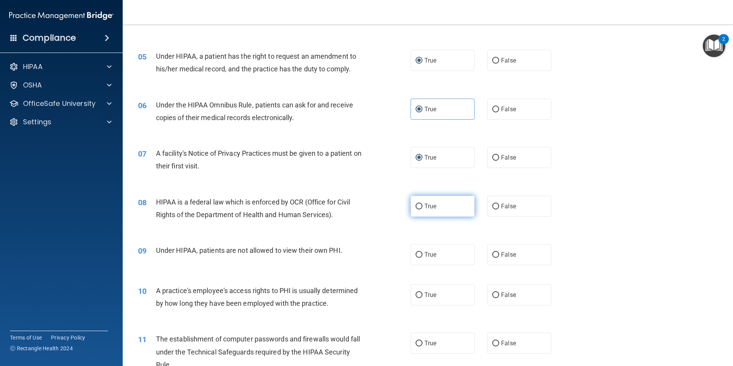
click at [416, 206] on input "True" at bounding box center [419, 207] width 7 height 6
radio input "true"
drag, startPoint x: 418, startPoint y: 252, endPoint x: 418, endPoint y: 285, distance: 32.6
click at [418, 256] on input "True" at bounding box center [419, 255] width 7 height 6
radio input "true"
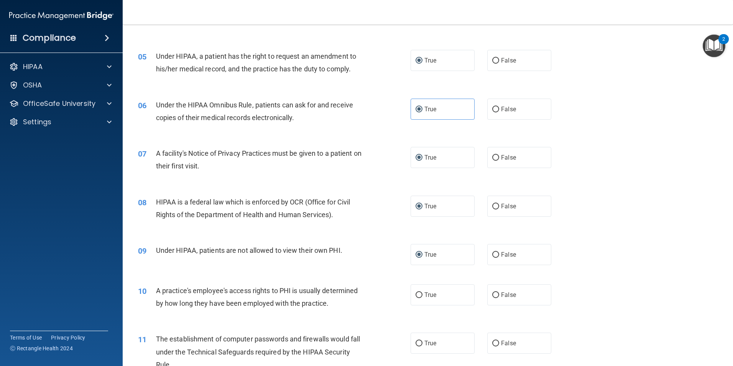
drag, startPoint x: 419, startPoint y: 291, endPoint x: 421, endPoint y: 321, distance: 30.0
click at [419, 291] on label "True" at bounding box center [443, 294] width 64 height 21
click at [419, 292] on input "True" at bounding box center [419, 295] width 7 height 6
radio input "true"
click at [419, 338] on label "True" at bounding box center [443, 342] width 64 height 21
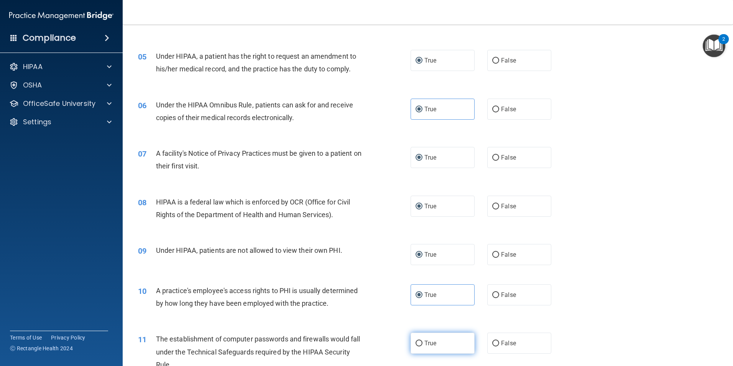
click at [419, 341] on input "True" at bounding box center [419, 344] width 7 height 6
radio input "true"
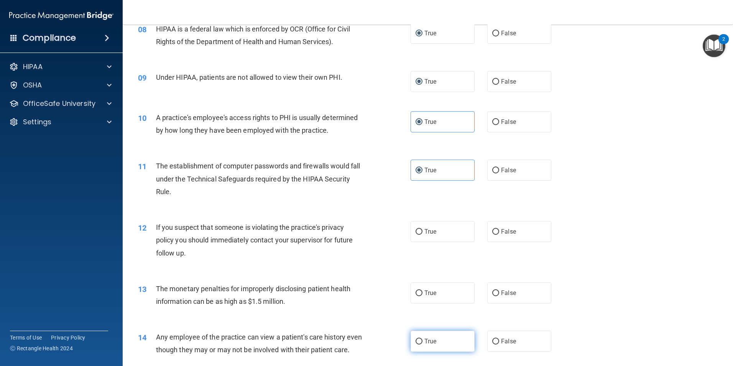
scroll to position [460, 0]
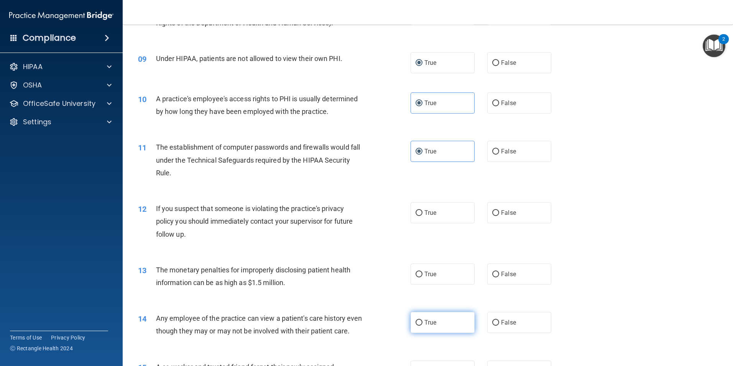
click at [420, 323] on label "True" at bounding box center [443, 322] width 64 height 21
click at [420, 323] on input "True" at bounding box center [419, 323] width 7 height 6
radio input "true"
click at [411, 273] on label "True" at bounding box center [443, 273] width 64 height 21
click at [416, 273] on input "True" at bounding box center [419, 275] width 7 height 6
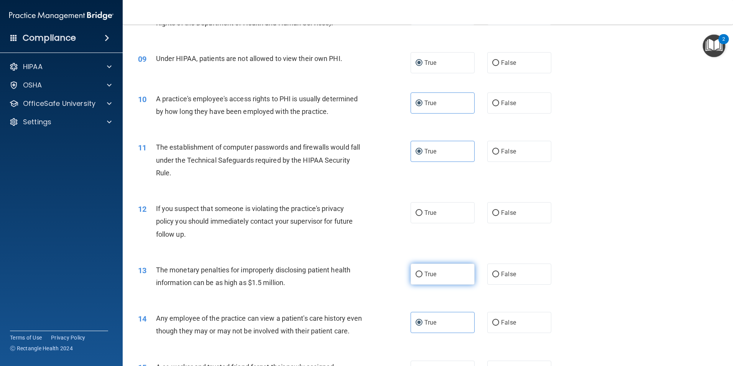
radio input "true"
click at [416, 213] on input "True" at bounding box center [419, 213] width 7 height 6
radio input "true"
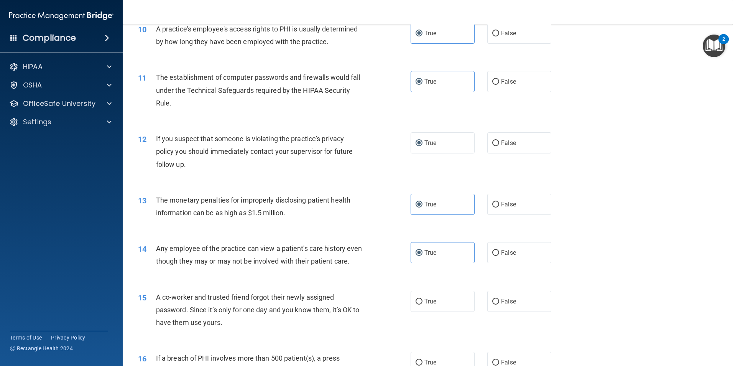
scroll to position [652, 0]
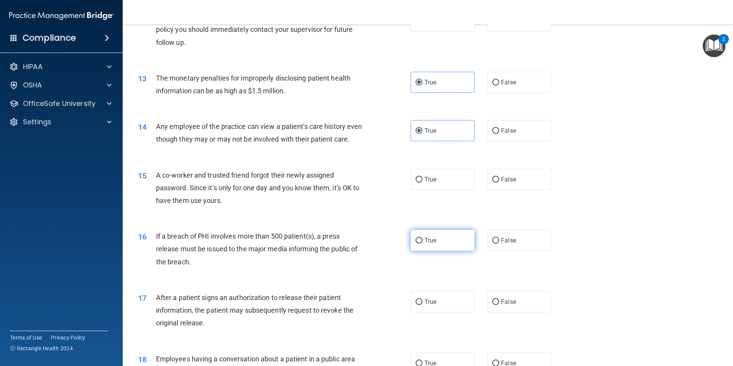
click at [419, 244] on input "True" at bounding box center [419, 241] width 7 height 6
radio input "true"
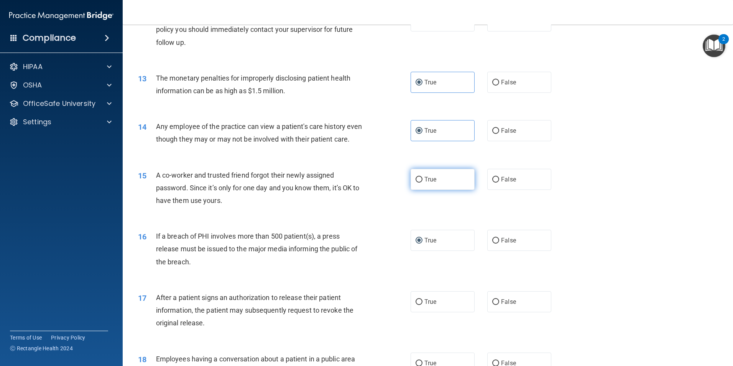
click at [416, 183] on input "True" at bounding box center [419, 180] width 7 height 6
radio input "true"
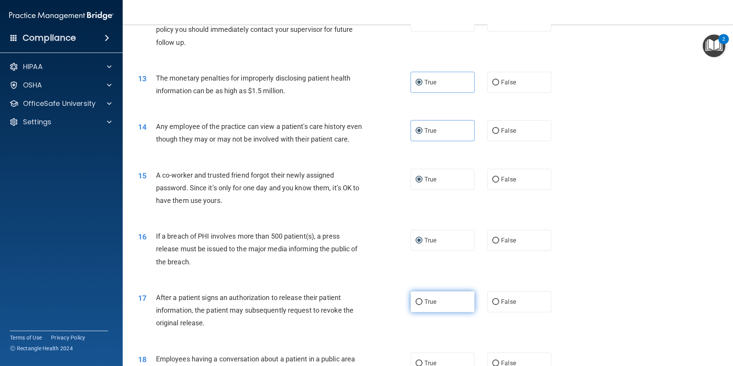
click at [416, 305] on input "True" at bounding box center [419, 302] width 7 height 6
radio input "true"
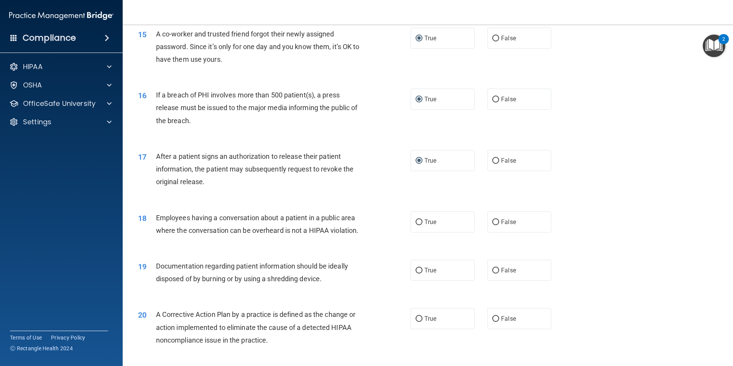
scroll to position [805, 0]
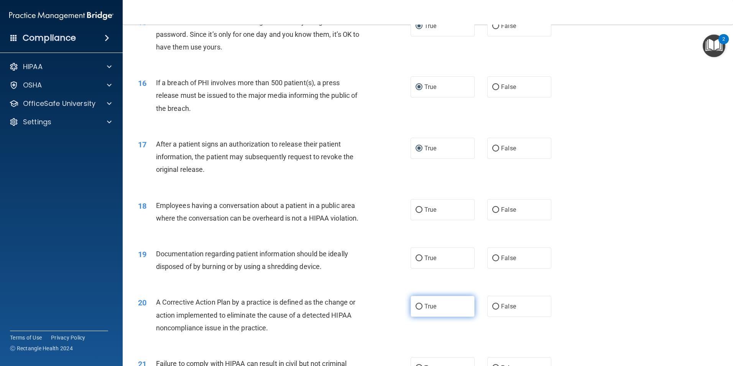
click at [422, 314] on label "True" at bounding box center [443, 306] width 64 height 21
click at [422, 309] on input "True" at bounding box center [419, 307] width 7 height 6
radio input "true"
drag, startPoint x: 422, startPoint y: 273, endPoint x: 421, endPoint y: 242, distance: 31.8
click at [425, 262] on span "True" at bounding box center [431, 257] width 12 height 7
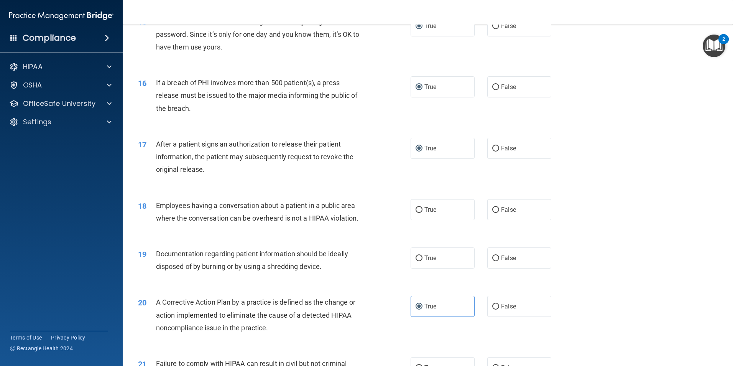
click at [422, 261] on input "True" at bounding box center [419, 258] width 7 height 6
radio input "true"
click at [421, 234] on div "18 Employees having a conversation about a patient in a public area where the c…" at bounding box center [427, 213] width 591 height 48
click at [425, 213] on span "True" at bounding box center [431, 209] width 12 height 7
click at [422, 213] on input "True" at bounding box center [419, 210] width 7 height 6
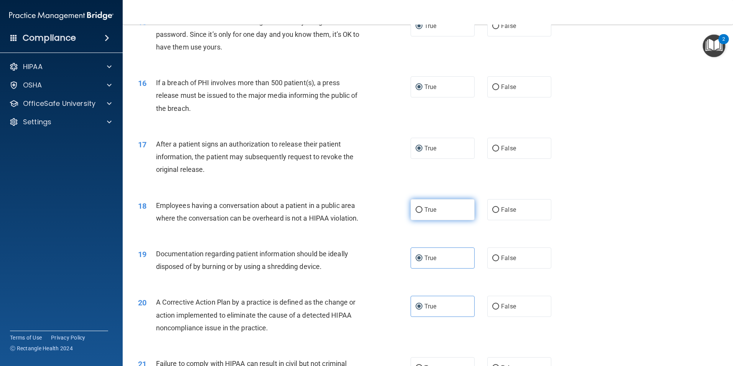
radio input "true"
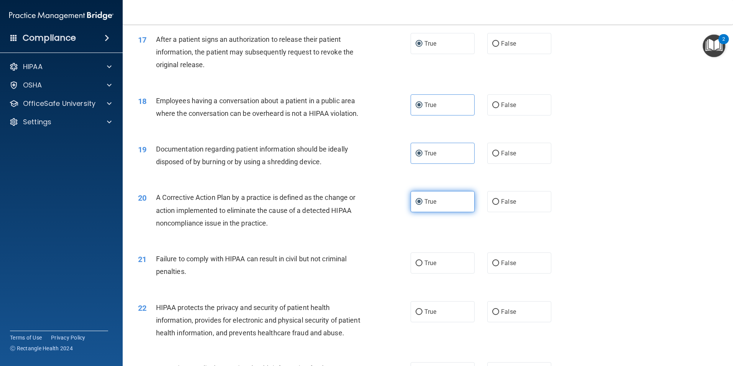
scroll to position [920, 0]
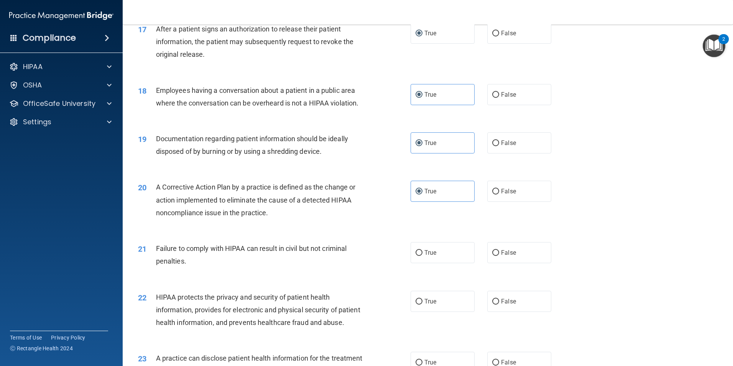
drag, startPoint x: 434, startPoint y: 316, endPoint x: 433, endPoint y: 299, distance: 16.1
click at [434, 312] on label "True" at bounding box center [443, 301] width 64 height 21
click at [423, 304] on input "True" at bounding box center [419, 302] width 7 height 6
radio input "true"
click at [434, 256] on span "True" at bounding box center [431, 252] width 12 height 7
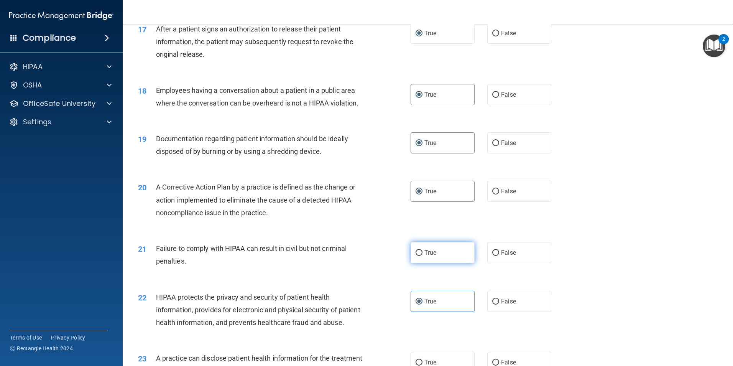
click at [423, 256] on input "True" at bounding box center [419, 253] width 7 height 6
radio input "true"
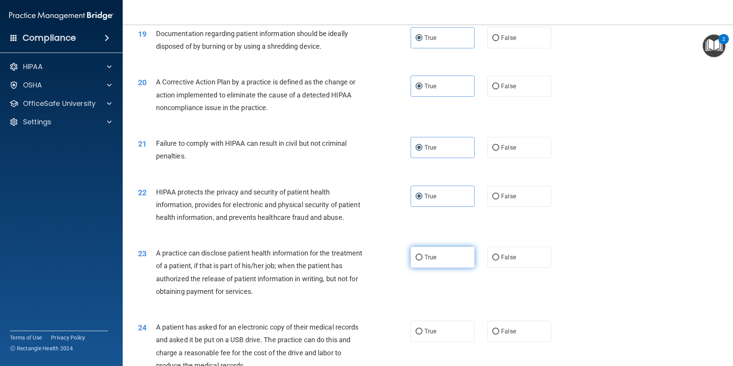
scroll to position [1035, 0]
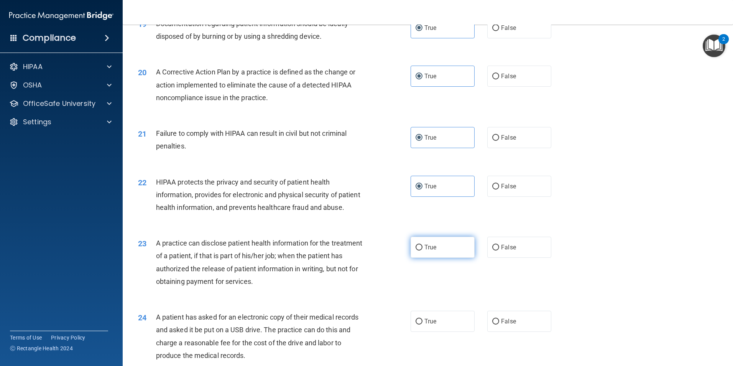
click at [433, 251] on span "True" at bounding box center [431, 247] width 12 height 7
click at [423, 250] on input "True" at bounding box center [419, 248] width 7 height 6
radio input "true"
click at [430, 325] on span "True" at bounding box center [431, 321] width 12 height 7
click at [423, 324] on input "True" at bounding box center [419, 322] width 7 height 6
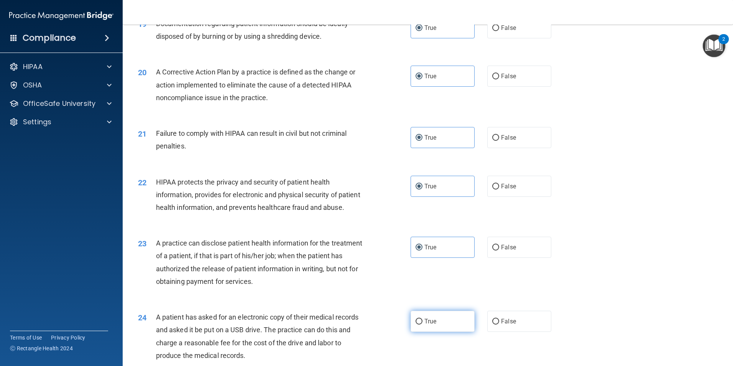
radio input "true"
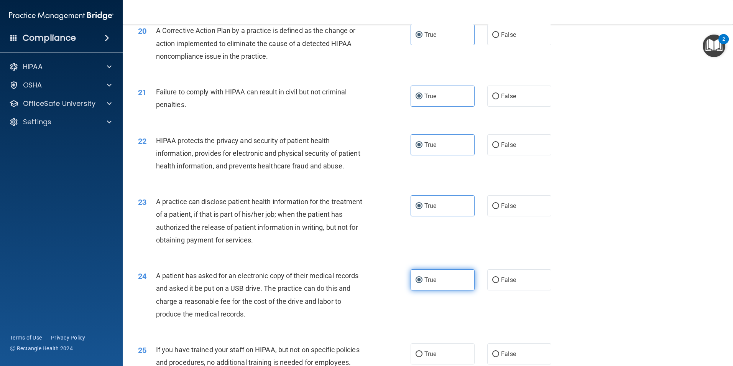
scroll to position [1227, 0]
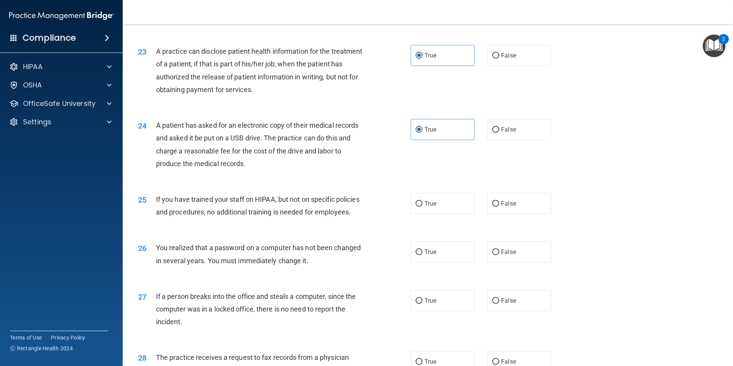
drag, startPoint x: 433, startPoint y: 294, endPoint x: 423, endPoint y: 241, distance: 53.3
click at [433, 262] on label "True" at bounding box center [443, 251] width 64 height 21
click at [423, 255] on input "True" at bounding box center [419, 252] width 7 height 6
radio input "true"
click at [419, 214] on label "True" at bounding box center [443, 203] width 64 height 21
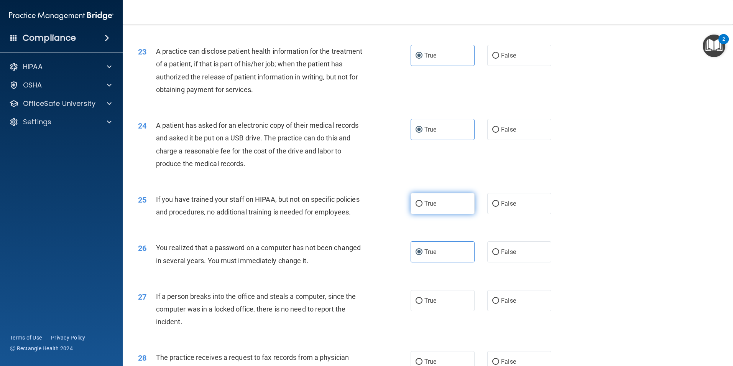
click at [419, 207] on input "True" at bounding box center [419, 204] width 7 height 6
radio input "true"
click at [420, 304] on input "True" at bounding box center [419, 301] width 7 height 6
radio input "true"
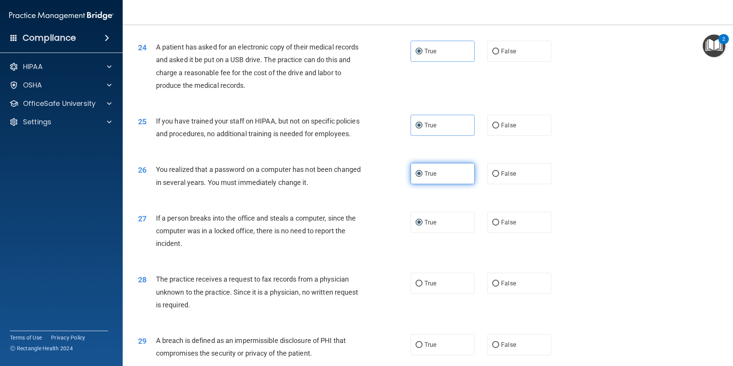
scroll to position [1419, 0]
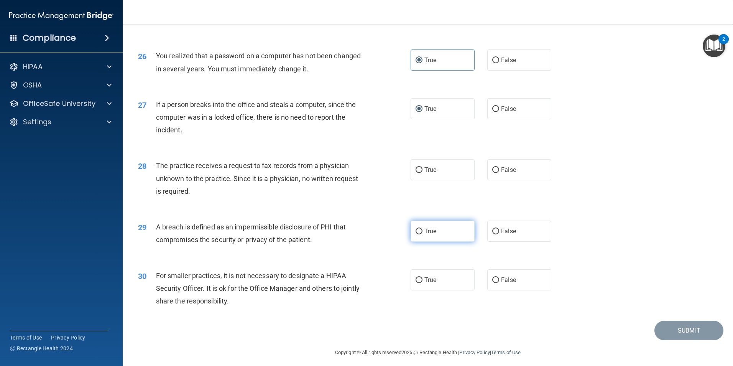
drag, startPoint x: 433, startPoint y: 319, endPoint x: 430, endPoint y: 271, distance: 48.1
click at [433, 290] on label "True" at bounding box center [443, 279] width 64 height 21
click at [423, 283] on input "True" at bounding box center [419, 280] width 7 height 6
radio input "true"
click at [430, 235] on span "True" at bounding box center [431, 230] width 12 height 7
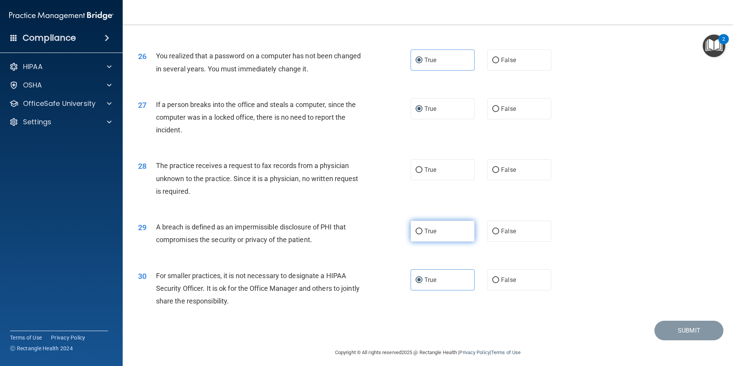
click at [423, 234] on input "True" at bounding box center [419, 232] width 7 height 6
radio input "true"
click at [425, 180] on label "True" at bounding box center [443, 169] width 64 height 21
click at [423, 173] on input "True" at bounding box center [419, 170] width 7 height 6
radio input "true"
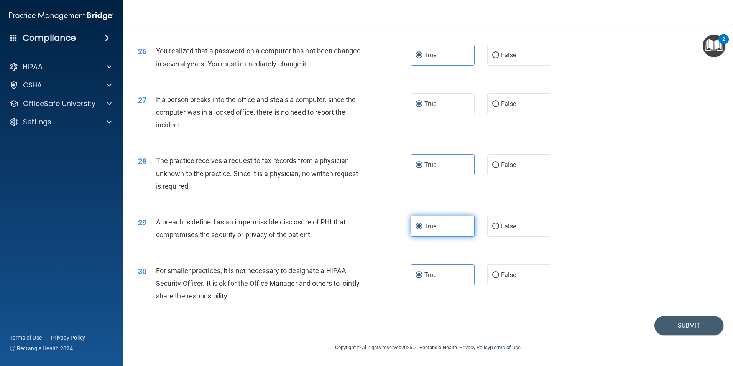
scroll to position [1462, 0]
click at [665, 327] on button "Submit" at bounding box center [689, 326] width 69 height 20
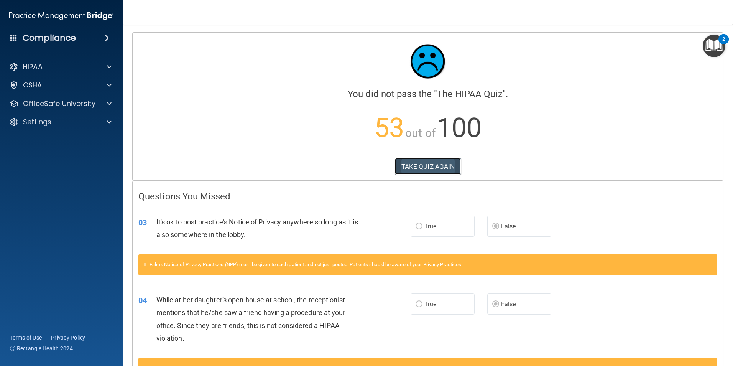
click at [423, 168] on button "TAKE QUIZ AGAIN" at bounding box center [428, 166] width 66 height 17
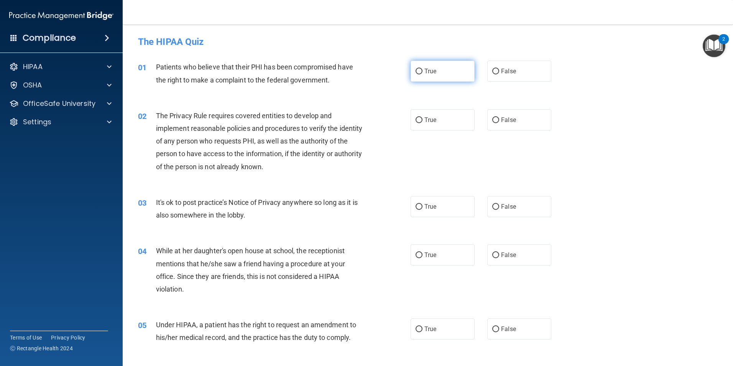
click at [417, 74] on input "True" at bounding box center [419, 72] width 7 height 6
radio input "true"
click at [416, 118] on input "True" at bounding box center [419, 120] width 7 height 6
radio input "true"
click at [492, 207] on input "False" at bounding box center [495, 207] width 7 height 6
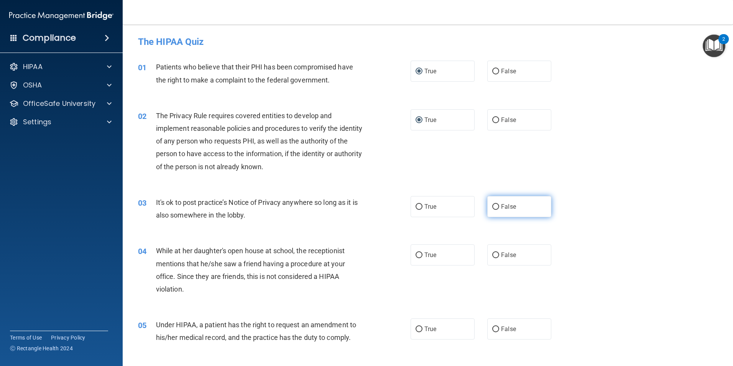
radio input "true"
click at [494, 252] on input "False" at bounding box center [495, 255] width 7 height 6
radio input "true"
click at [495, 329] on input "False" at bounding box center [495, 329] width 7 height 6
radio input "true"
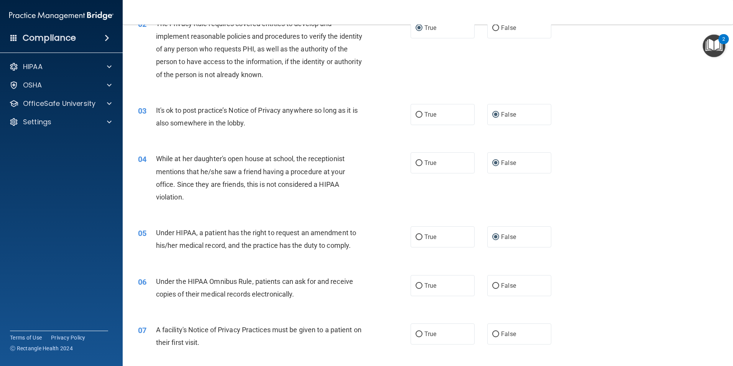
scroll to position [115, 0]
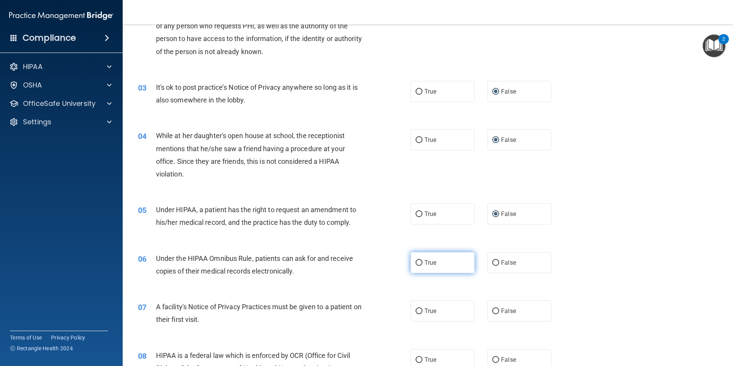
click at [416, 263] on input "True" at bounding box center [419, 263] width 7 height 6
radio input "true"
click at [418, 308] on input "True" at bounding box center [419, 311] width 7 height 6
radio input "true"
click at [416, 357] on input "True" at bounding box center [419, 360] width 7 height 6
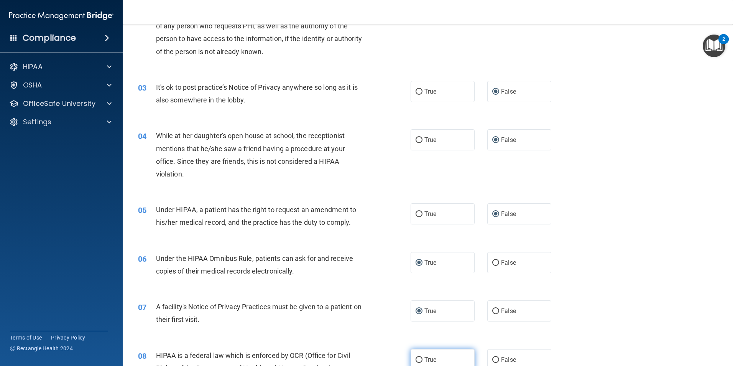
radio input "true"
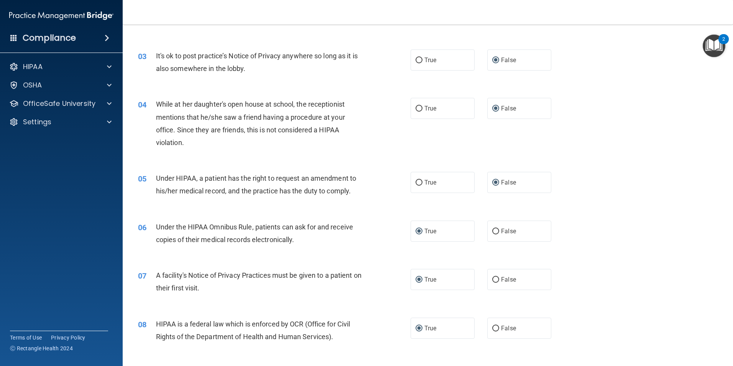
scroll to position [230, 0]
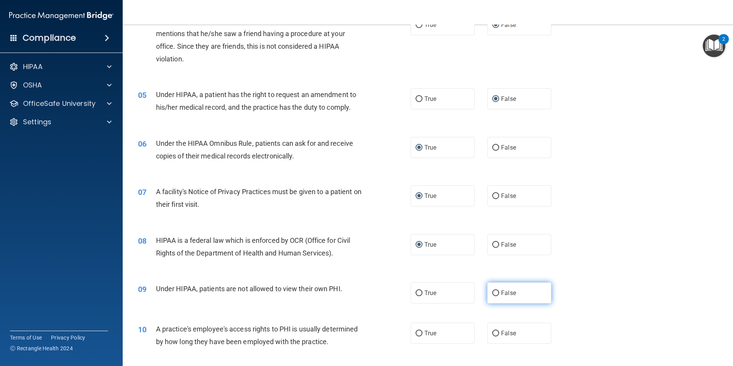
click at [501, 291] on span "False" at bounding box center [508, 292] width 15 height 7
click at [499, 291] on input "False" at bounding box center [495, 293] width 7 height 6
radio input "true"
click at [501, 331] on span "False" at bounding box center [508, 332] width 15 height 7
click at [499, 331] on input "False" at bounding box center [495, 334] width 7 height 6
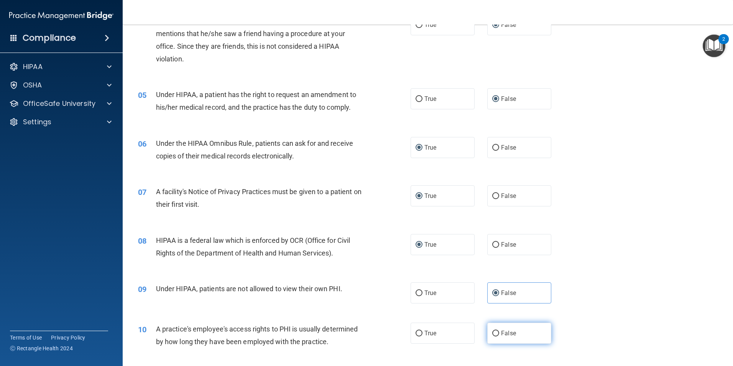
radio input "true"
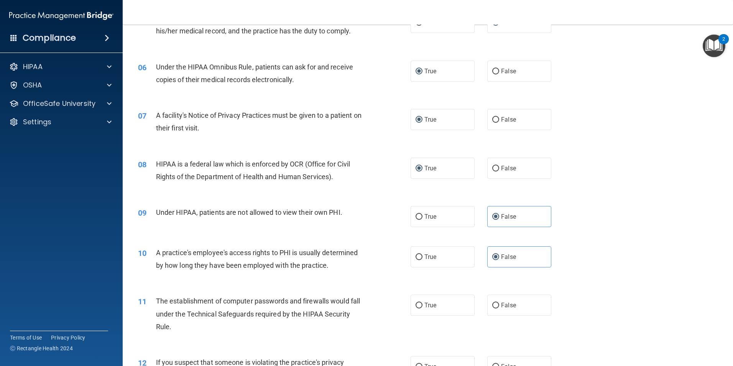
scroll to position [307, 0]
click at [425, 308] on span "True" at bounding box center [431, 304] width 12 height 7
click at [423, 308] on input "True" at bounding box center [419, 305] width 7 height 6
radio input "true"
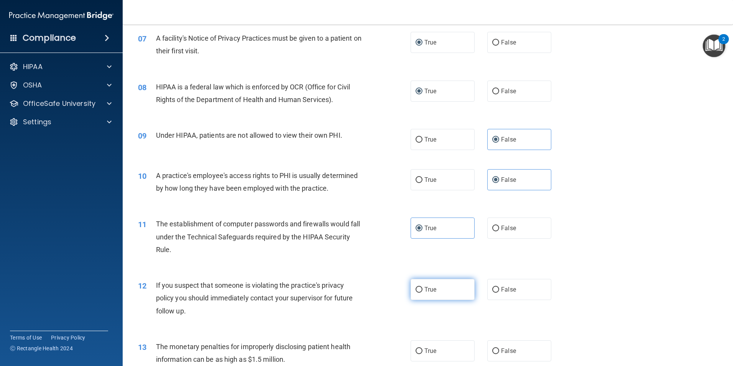
click at [418, 292] on input "True" at bounding box center [419, 290] width 7 height 6
radio input "true"
click at [425, 352] on span "True" at bounding box center [431, 350] width 12 height 7
click at [423, 352] on input "True" at bounding box center [419, 351] width 7 height 6
radio input "true"
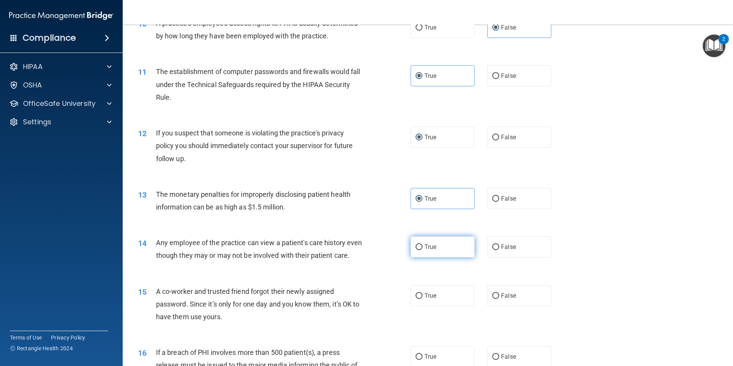
scroll to position [537, 0]
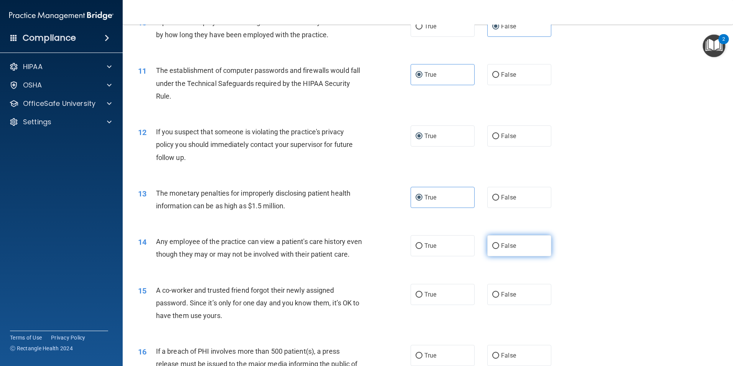
click at [501, 250] on label "False" at bounding box center [519, 245] width 64 height 21
click at [499, 249] on input "False" at bounding box center [495, 246] width 7 height 6
radio input "true"
click at [497, 305] on label "False" at bounding box center [519, 294] width 64 height 21
click at [497, 298] on input "False" at bounding box center [495, 295] width 7 height 6
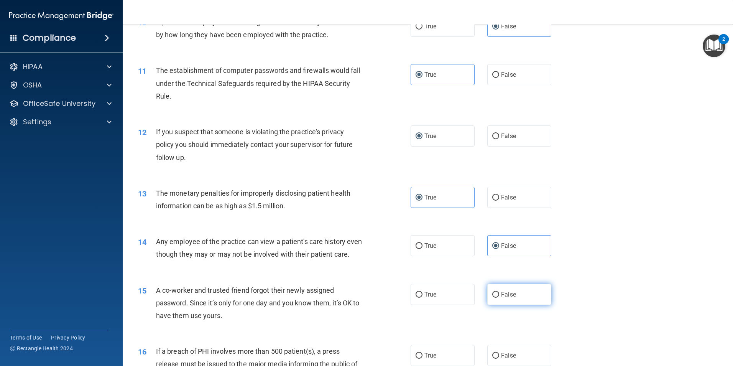
radio input "true"
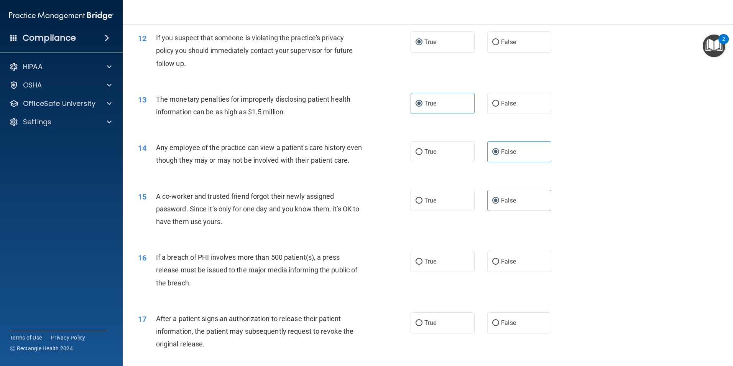
scroll to position [652, 0]
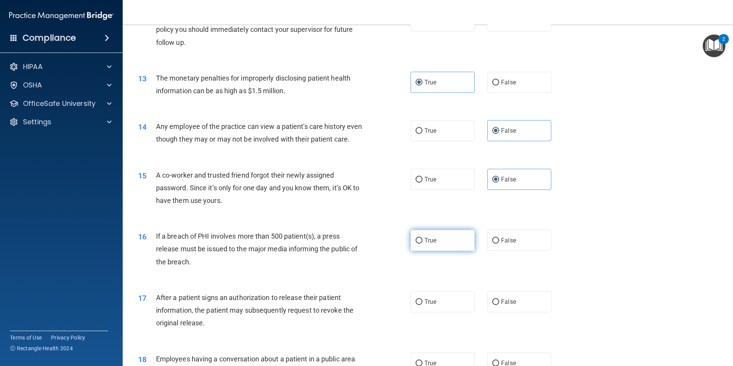
click at [416, 244] on input "True" at bounding box center [419, 241] width 7 height 6
radio input "true"
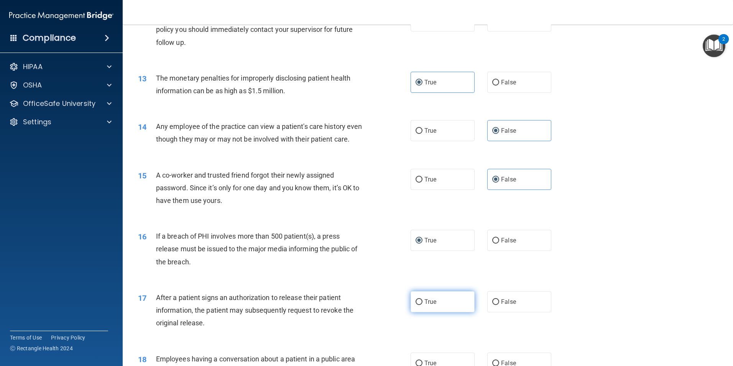
click at [421, 311] on label "True" at bounding box center [443, 301] width 64 height 21
click at [421, 305] on input "True" at bounding box center [419, 302] width 7 height 6
radio input "true"
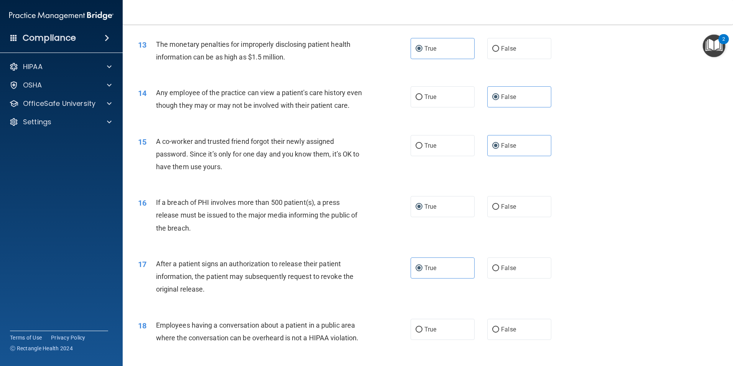
scroll to position [729, 0]
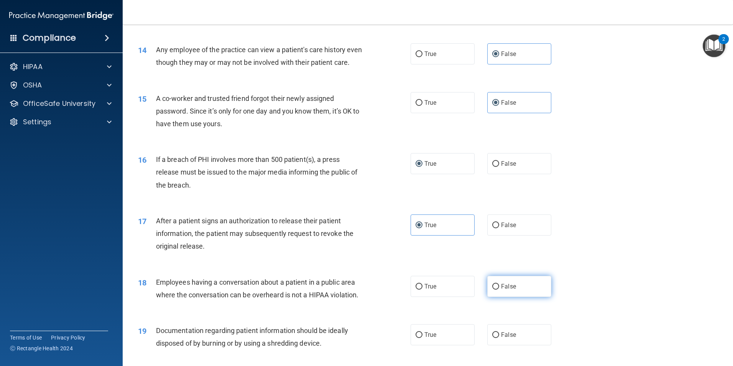
click at [502, 290] on span "False" at bounding box center [508, 286] width 15 height 7
click at [499, 290] on input "False" at bounding box center [495, 287] width 7 height 6
radio input "true"
click at [436, 344] on label "True" at bounding box center [443, 334] width 64 height 21
click at [423, 338] on input "True" at bounding box center [419, 335] width 7 height 6
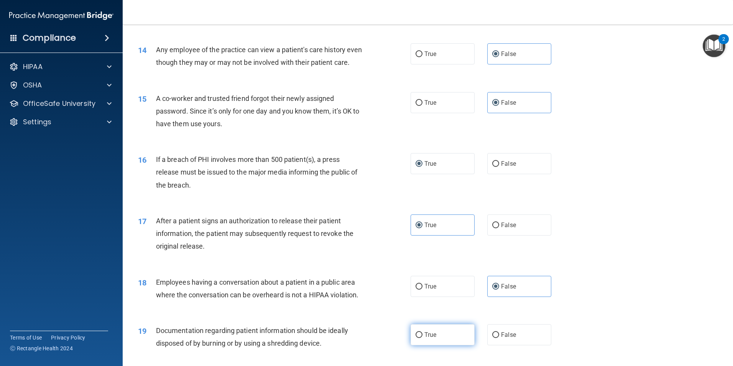
radio input "true"
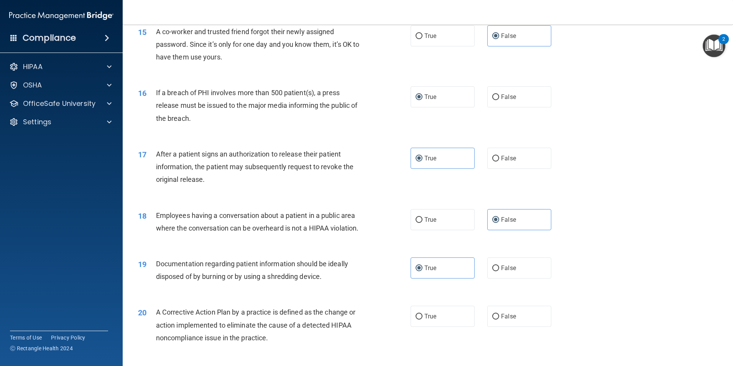
scroll to position [805, 0]
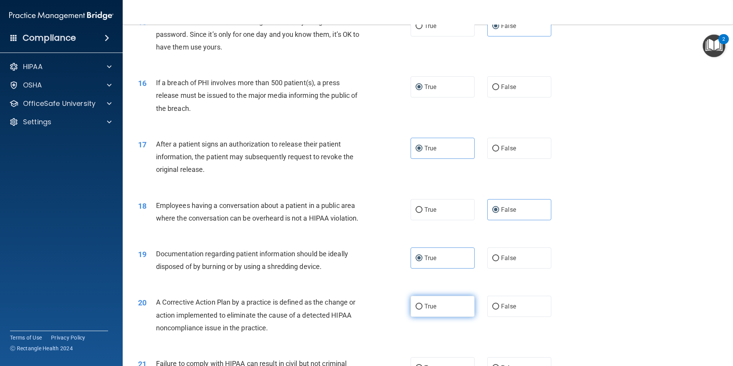
click at [439, 317] on label "True" at bounding box center [443, 306] width 64 height 21
click at [423, 309] on input "True" at bounding box center [419, 307] width 7 height 6
radio input "true"
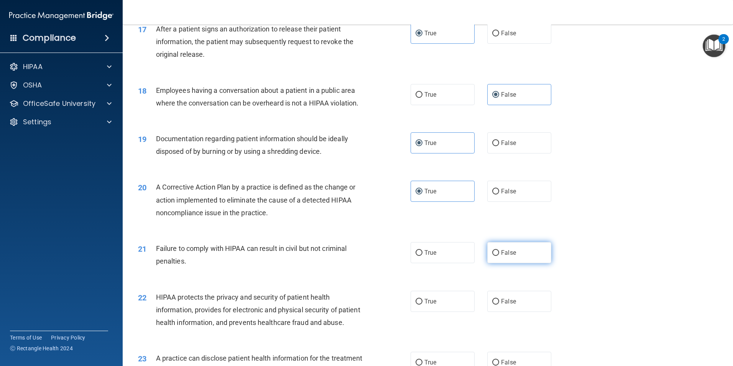
click at [492, 256] on input "False" at bounding box center [495, 253] width 7 height 6
radio input "true"
click at [435, 312] on label "True" at bounding box center [443, 301] width 64 height 21
click at [423, 304] on input "True" at bounding box center [419, 302] width 7 height 6
radio input "true"
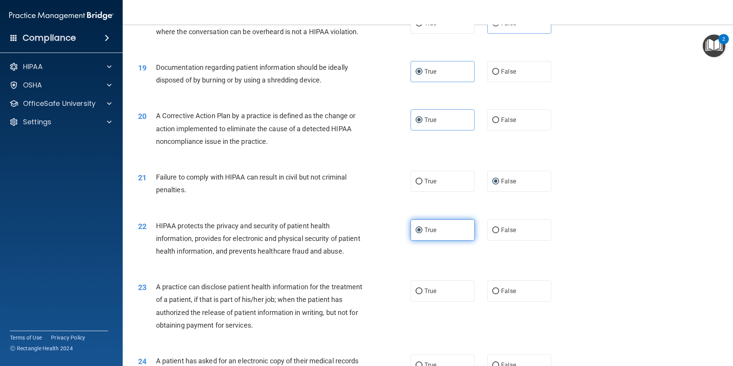
scroll to position [997, 0]
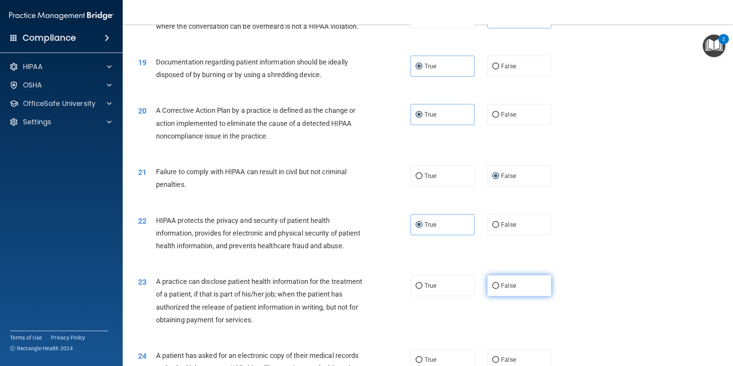
click at [494, 289] on input "False" at bounding box center [495, 286] width 7 height 6
radio input "true"
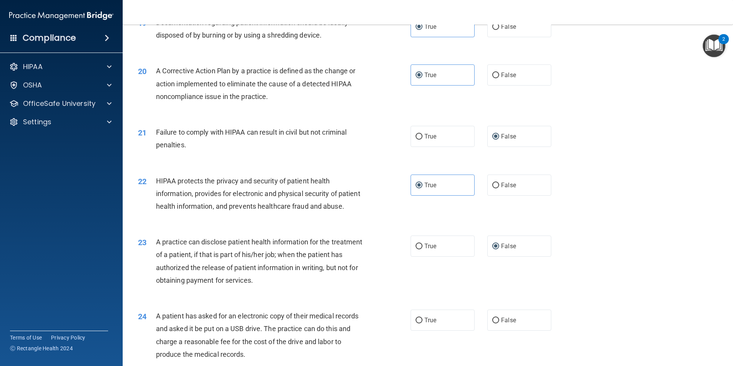
scroll to position [1112, 0]
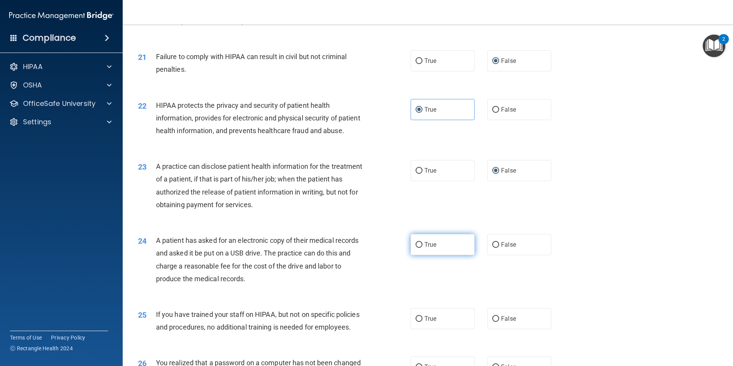
click at [441, 255] on label "True" at bounding box center [443, 244] width 64 height 21
click at [423, 248] on input "True" at bounding box center [419, 245] width 7 height 6
radio input "true"
click at [501, 322] on span "False" at bounding box center [508, 318] width 15 height 7
click at [498, 322] on input "False" at bounding box center [495, 319] width 7 height 6
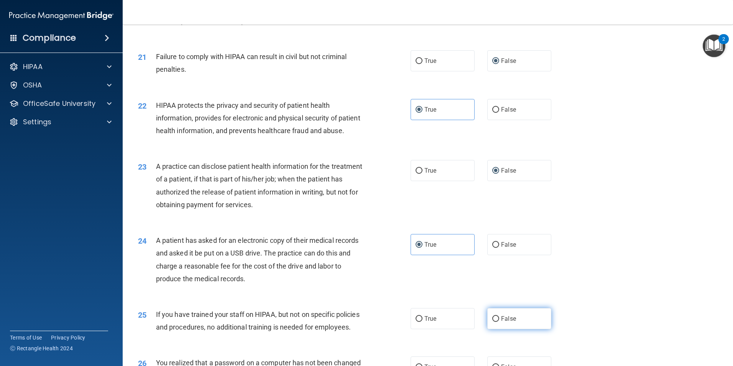
radio input "true"
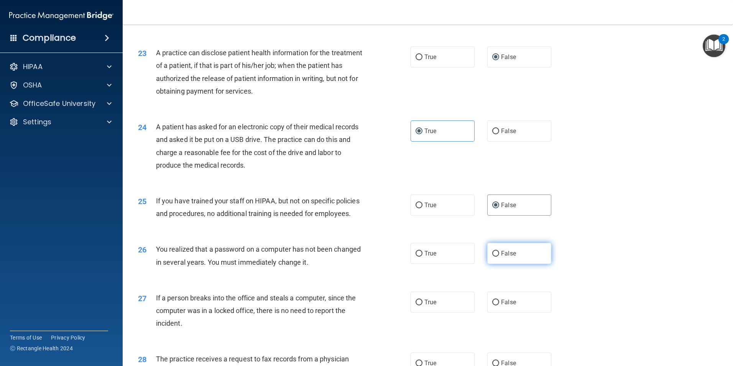
scroll to position [1227, 0]
click at [505, 262] on label "False" at bounding box center [519, 251] width 64 height 21
click at [499, 255] on input "False" at bounding box center [495, 252] width 7 height 6
radio input "true"
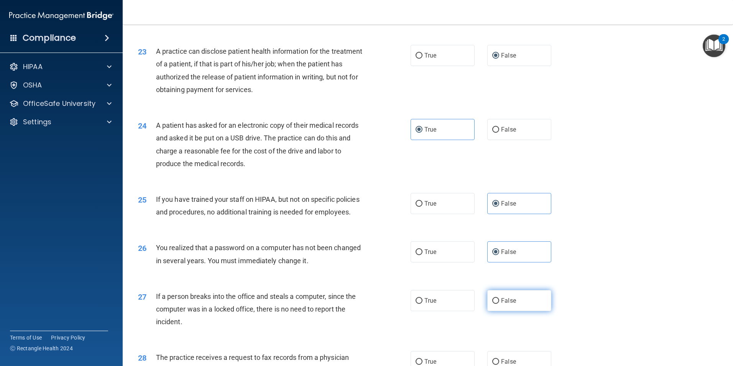
click at [505, 304] on span "False" at bounding box center [508, 300] width 15 height 7
click at [499, 304] on input "False" at bounding box center [495, 301] width 7 height 6
radio input "true"
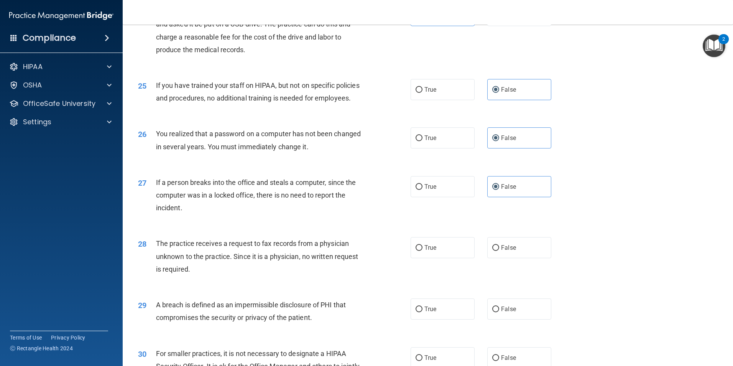
scroll to position [1342, 0]
click at [501, 250] on span "False" at bounding box center [508, 246] width 15 height 7
click at [498, 250] on input "False" at bounding box center [495, 247] width 7 height 6
radio input "true"
click at [501, 311] on span "False" at bounding box center [508, 307] width 15 height 7
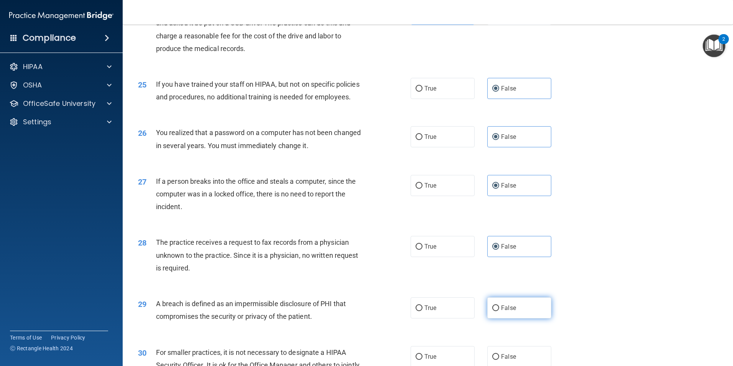
click at [499, 311] on input "False" at bounding box center [495, 308] width 7 height 6
radio input "true"
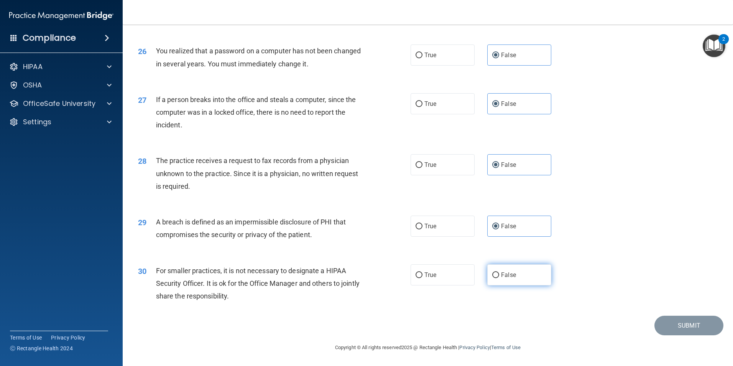
click at [501, 274] on span "False" at bounding box center [508, 274] width 15 height 7
click at [499, 274] on input "False" at bounding box center [495, 275] width 7 height 6
radio input "true"
click at [686, 324] on button "Submit" at bounding box center [689, 326] width 69 height 20
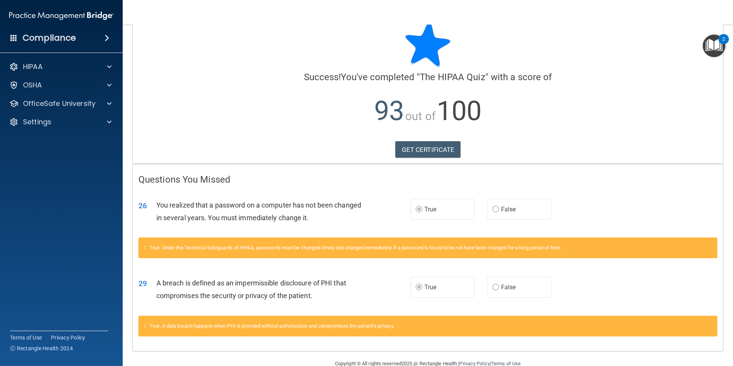
scroll to position [33, 0]
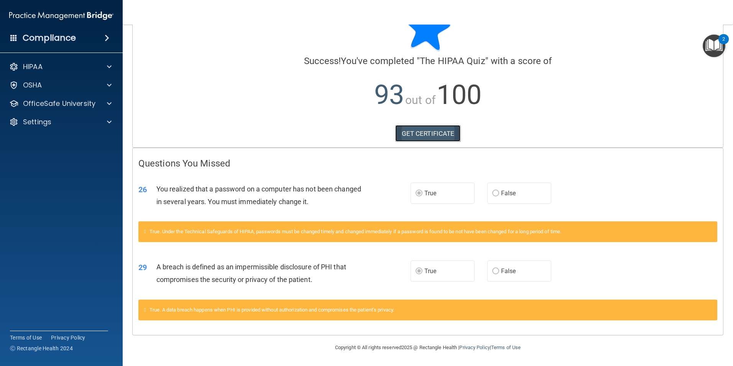
click at [413, 132] on link "GET CERTIFICATE" at bounding box center [428, 133] width 66 height 17
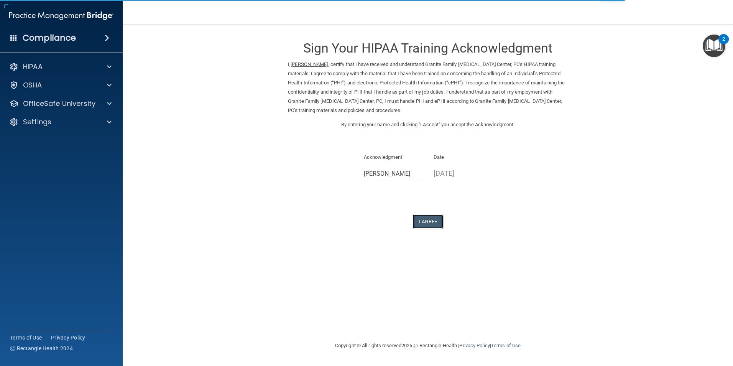
click at [426, 221] on button "I Agree" at bounding box center [428, 221] width 31 height 14
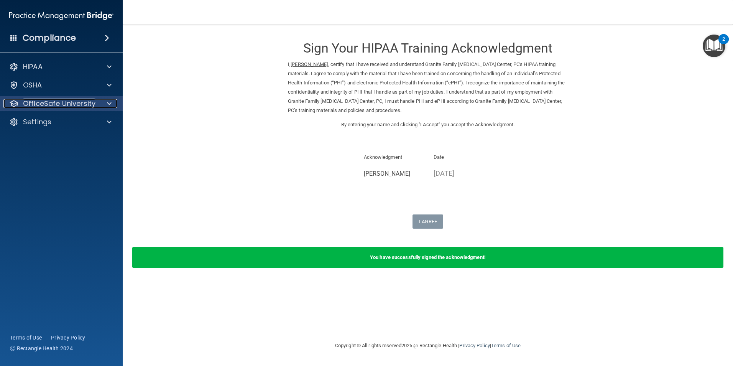
click at [68, 102] on p "OfficeSafe University" at bounding box center [59, 103] width 72 height 9
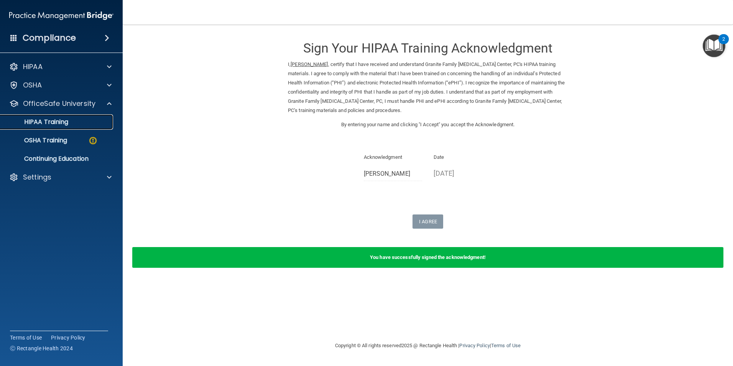
click at [48, 122] on p "HIPAA Training" at bounding box center [36, 122] width 63 height 8
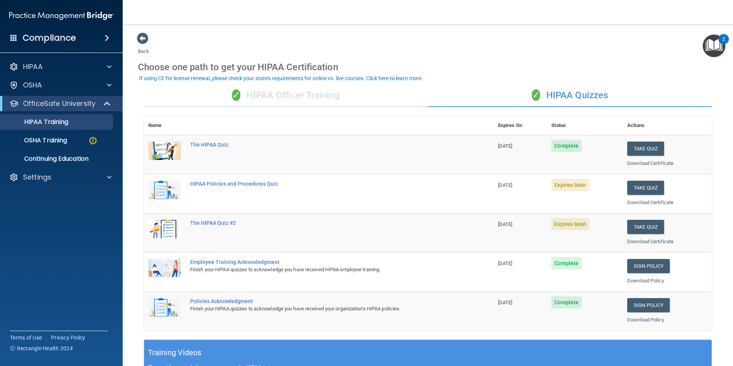
click at [258, 95] on div "✓ HIPAA Officer Training" at bounding box center [286, 95] width 284 height 23
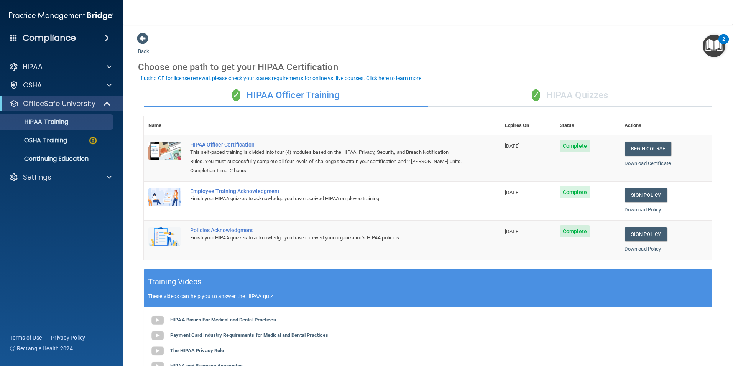
click at [567, 94] on div "✓ HIPAA Quizzes" at bounding box center [570, 95] width 284 height 23
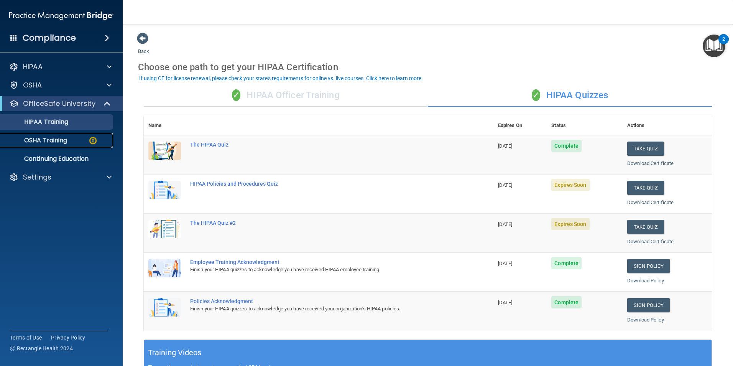
click at [46, 139] on p "OSHA Training" at bounding box center [36, 141] width 62 height 8
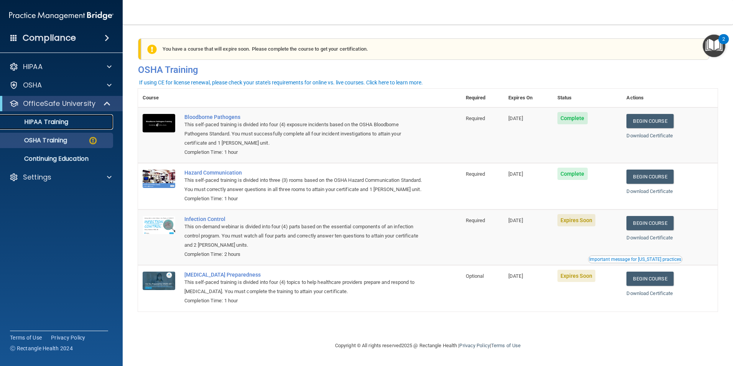
click at [64, 126] on p "HIPAA Training" at bounding box center [36, 122] width 63 height 8
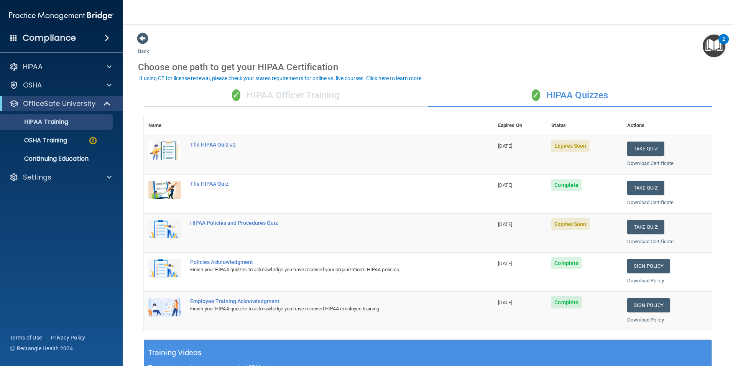
click at [275, 94] on div "✓ HIPAA Officer Training" at bounding box center [286, 95] width 284 height 23
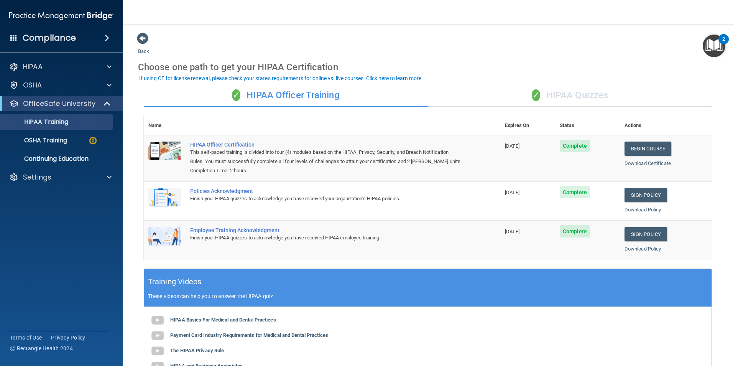
click at [576, 97] on div "✓ HIPAA Quizzes" at bounding box center [570, 95] width 284 height 23
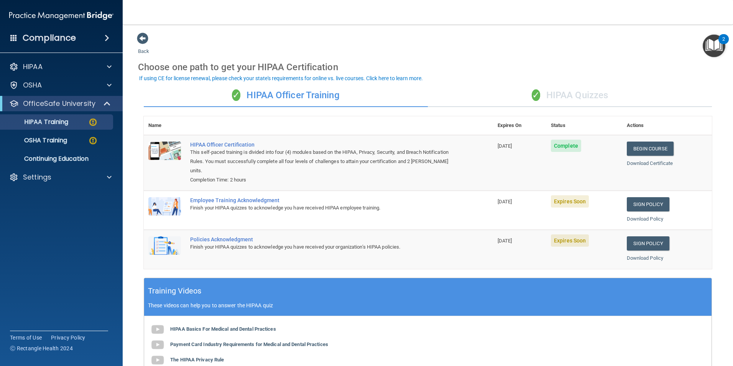
click at [583, 93] on div "✓ HIPAA Quizzes" at bounding box center [570, 95] width 284 height 23
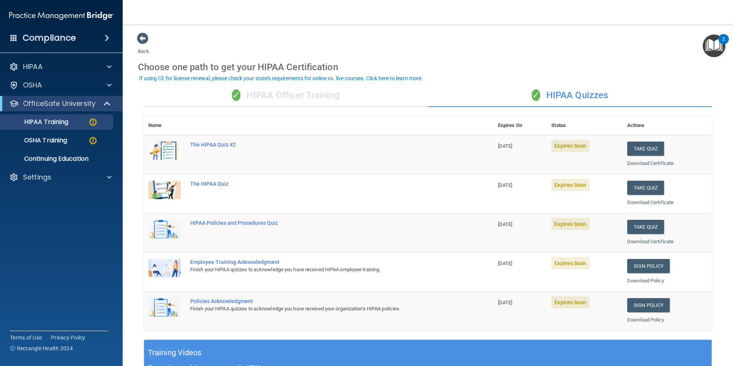
drag, startPoint x: 248, startPoint y: 91, endPoint x: 196, endPoint y: 97, distance: 52.5
click at [248, 91] on div "✓ HIPAA Officer Training" at bounding box center [286, 95] width 284 height 23
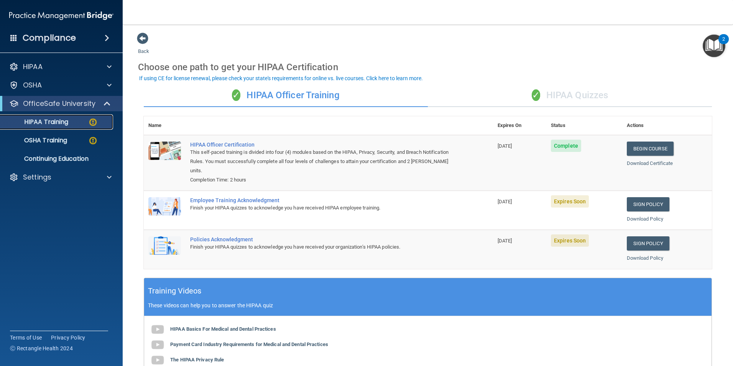
click at [59, 125] on p "HIPAA Training" at bounding box center [36, 122] width 63 height 8
click at [581, 93] on div "✓ HIPAA Quizzes" at bounding box center [570, 95] width 284 height 23
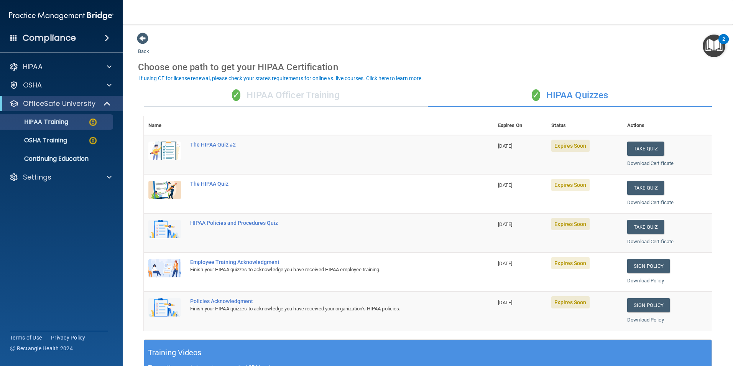
click at [304, 97] on div "✓ HIPAA Officer Training" at bounding box center [286, 95] width 284 height 23
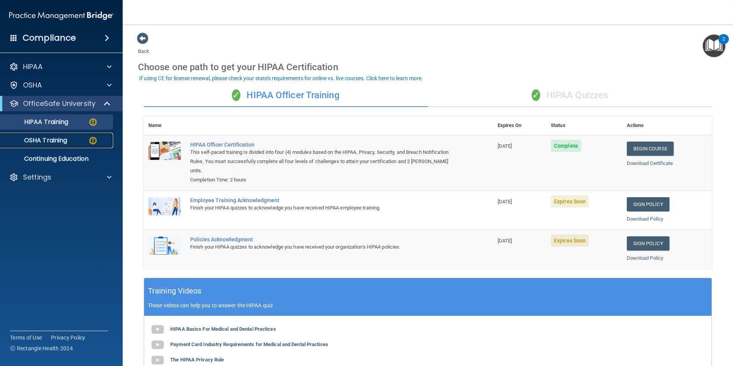
click at [55, 141] on p "OSHA Training" at bounding box center [36, 141] width 62 height 8
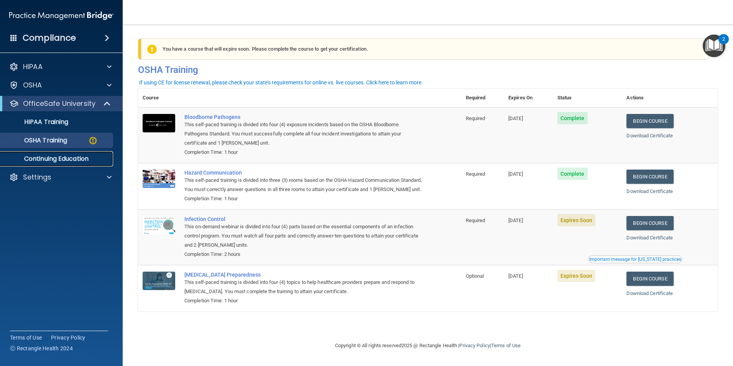
click at [42, 156] on p "Continuing Education" at bounding box center [57, 159] width 105 height 8
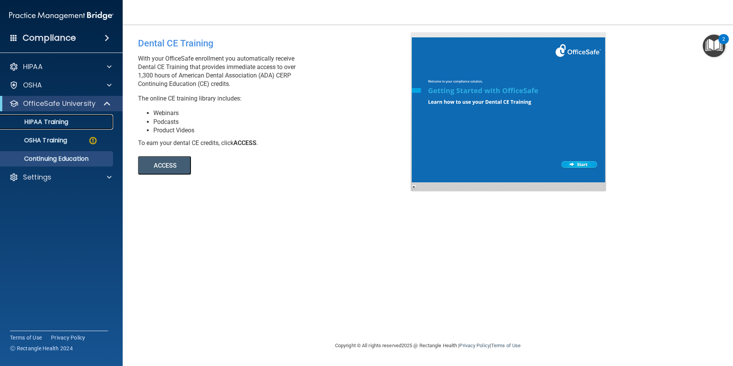
click at [67, 122] on p "HIPAA Training" at bounding box center [36, 122] width 63 height 8
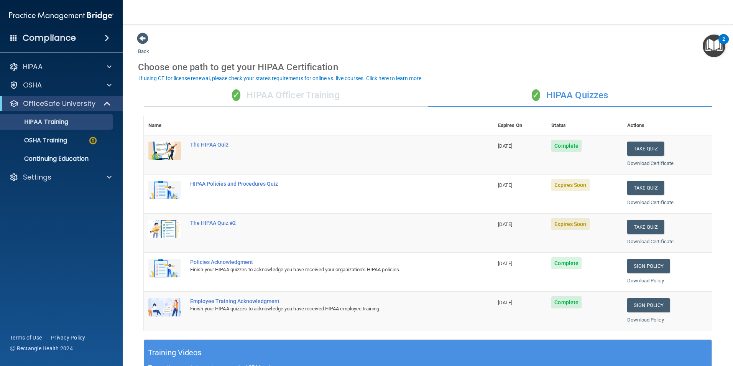
click at [282, 93] on div "✓ HIPAA Officer Training" at bounding box center [286, 95] width 284 height 23
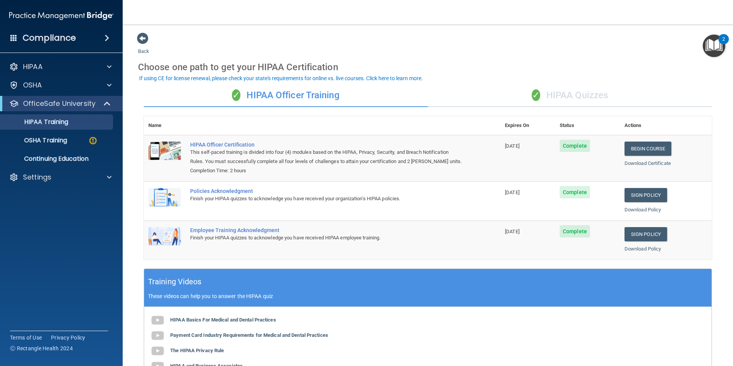
click at [554, 94] on div "✓ HIPAA Quizzes" at bounding box center [570, 95] width 284 height 23
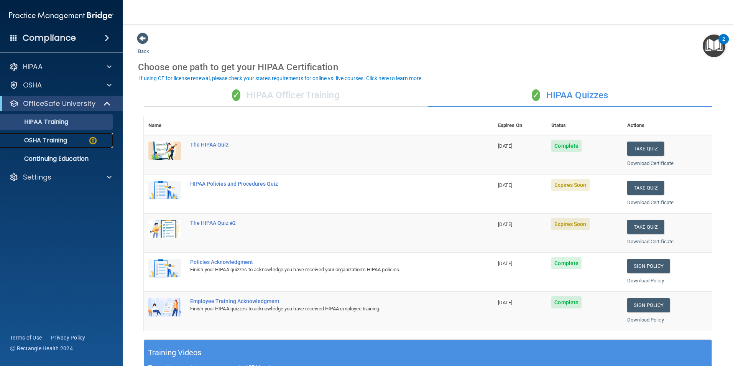
click at [39, 142] on p "OSHA Training" at bounding box center [36, 141] width 62 height 8
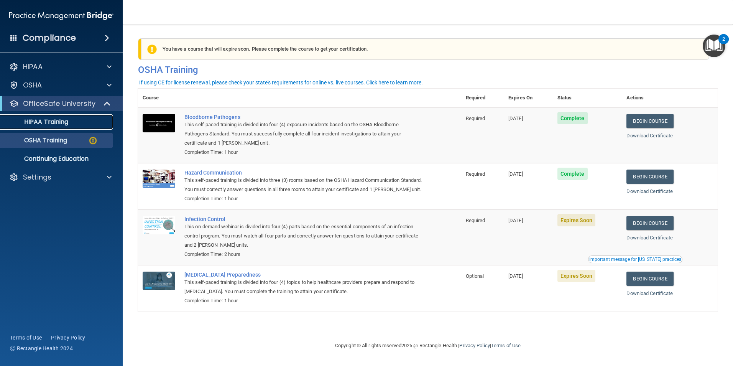
click at [40, 127] on link "HIPAA Training" at bounding box center [52, 121] width 121 height 15
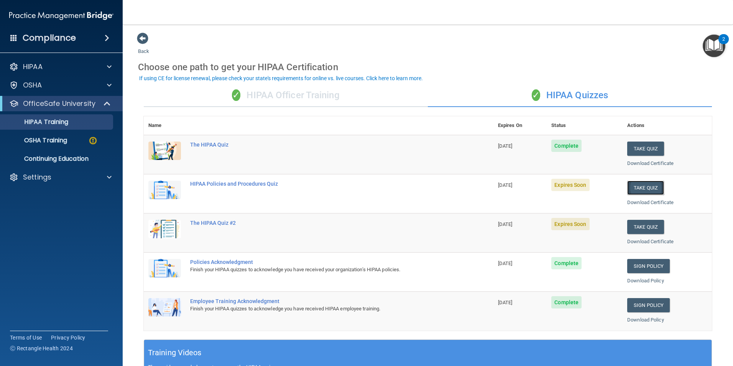
click at [635, 186] on button "Take Quiz" at bounding box center [645, 188] width 37 height 14
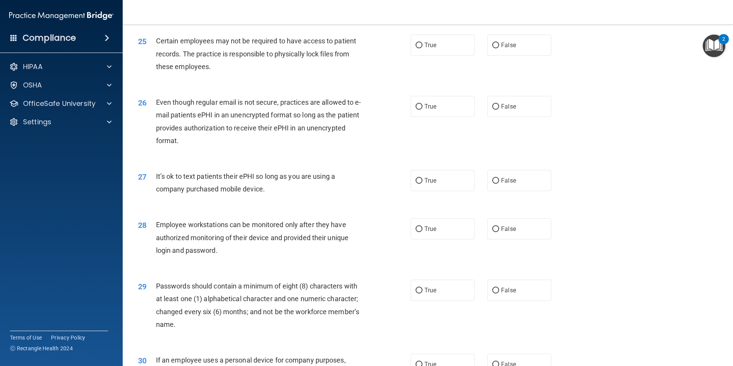
scroll to position [1559, 0]
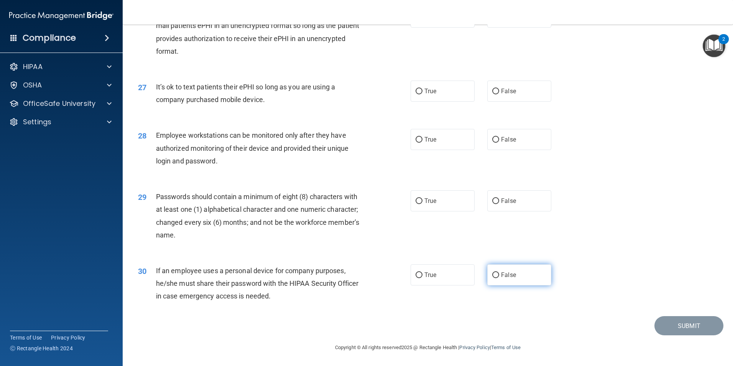
click at [494, 276] on input "False" at bounding box center [495, 275] width 7 height 6
radio input "true"
click at [417, 274] on input "True" at bounding box center [419, 275] width 7 height 6
radio input "true"
radio input "false"
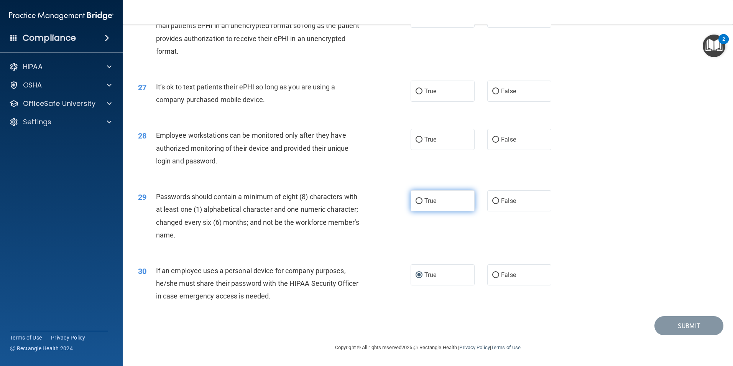
click at [425, 201] on span "True" at bounding box center [431, 200] width 12 height 7
click at [423, 201] on input "True" at bounding box center [419, 201] width 7 height 6
radio input "true"
click at [419, 141] on input "True" at bounding box center [419, 140] width 7 height 6
radio input "true"
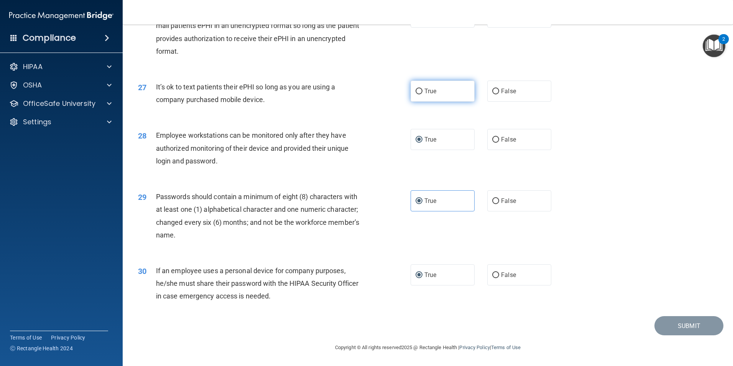
click at [421, 92] on label "True" at bounding box center [443, 91] width 64 height 21
click at [421, 92] on input "True" at bounding box center [419, 92] width 7 height 6
radio input "true"
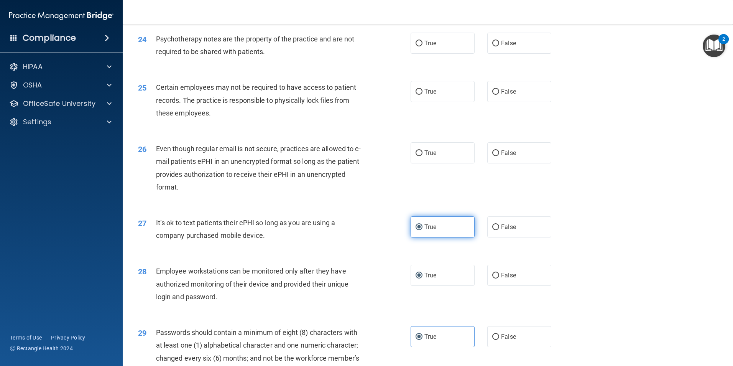
scroll to position [1406, 0]
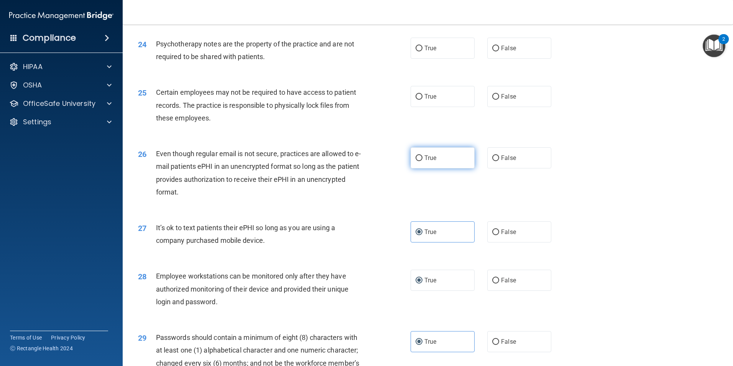
click at [416, 161] on input "True" at bounding box center [419, 158] width 7 height 6
radio input "true"
click at [412, 107] on label "True" at bounding box center [443, 96] width 64 height 21
click at [416, 100] on input "True" at bounding box center [419, 97] width 7 height 6
radio input "true"
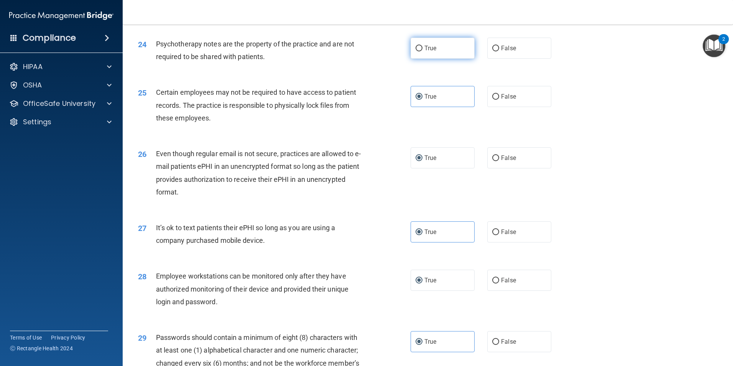
click at [420, 59] on label "True" at bounding box center [443, 48] width 64 height 21
click at [420, 51] on input "True" at bounding box center [419, 49] width 7 height 6
radio input "true"
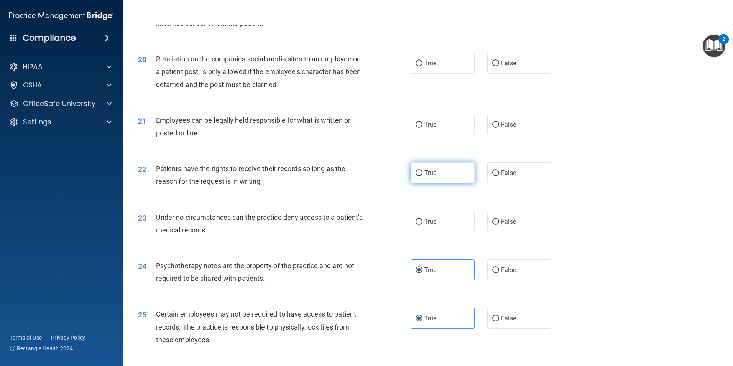
scroll to position [1176, 0]
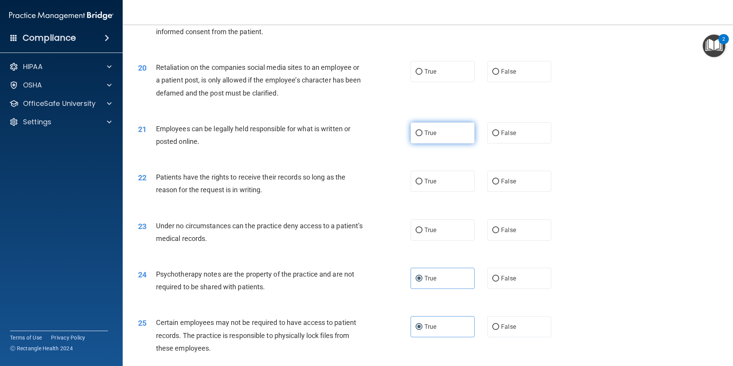
click at [420, 143] on label "True" at bounding box center [443, 132] width 64 height 21
click at [420, 136] on input "True" at bounding box center [419, 133] width 7 height 6
radio input "true"
click at [418, 184] on label "True" at bounding box center [443, 181] width 64 height 21
click at [418, 184] on input "True" at bounding box center [419, 182] width 7 height 6
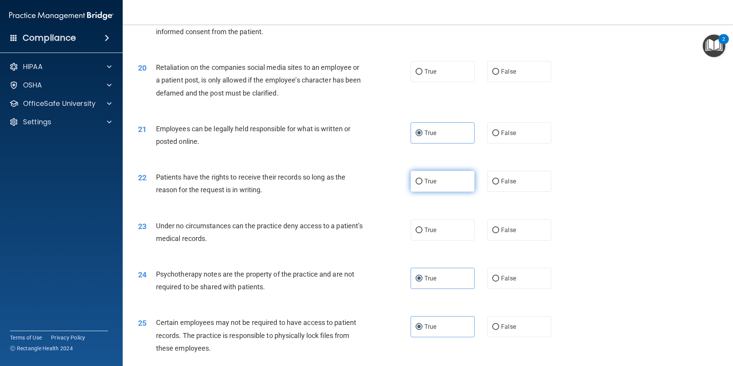
radio input "true"
drag, startPoint x: 415, startPoint y: 244, endPoint x: 431, endPoint y: 134, distance: 111.2
click at [416, 233] on input "True" at bounding box center [419, 230] width 7 height 6
radio input "true"
click at [435, 82] on label "True" at bounding box center [443, 71] width 64 height 21
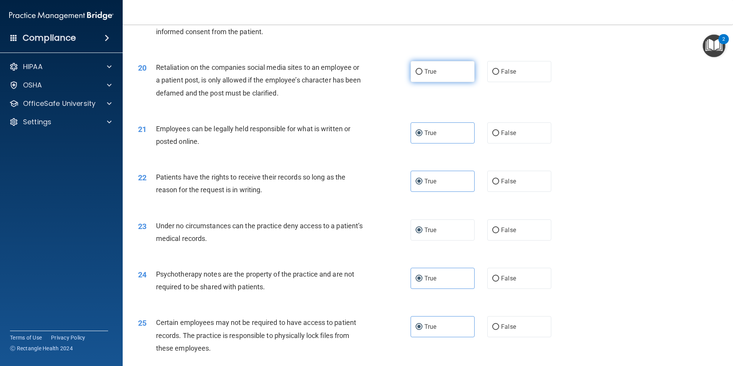
click at [423, 75] on input "True" at bounding box center [419, 72] width 7 height 6
radio input "true"
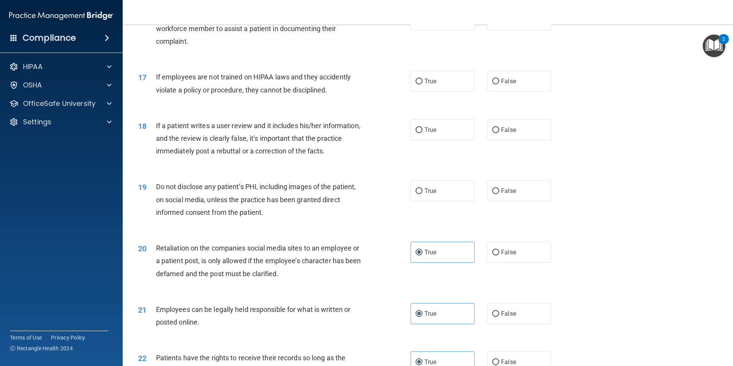
scroll to position [984, 0]
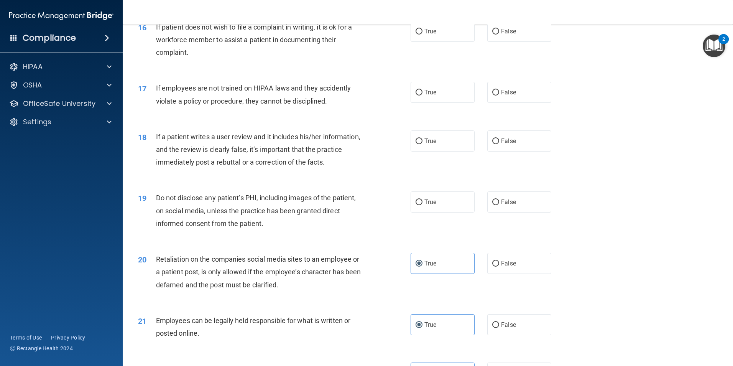
drag, startPoint x: 426, startPoint y: 108, endPoint x: 425, endPoint y: 117, distance: 9.4
click at [426, 103] on label "True" at bounding box center [443, 92] width 64 height 21
drag, startPoint x: 425, startPoint y: 117, endPoint x: 423, endPoint y: 151, distance: 33.8
click at [425, 148] on label "True" at bounding box center [443, 140] width 64 height 21
click at [423, 144] on input "True" at bounding box center [419, 141] width 7 height 6
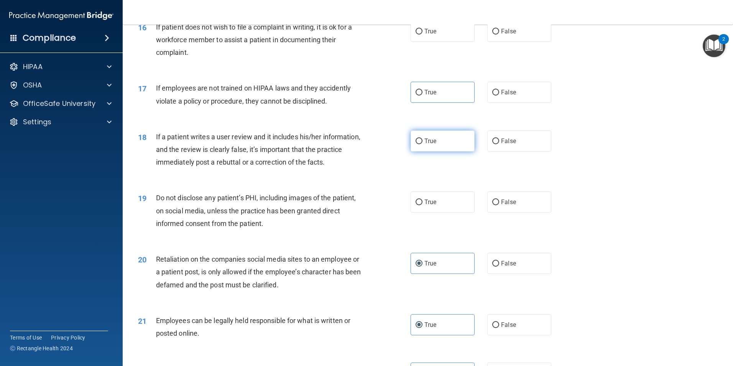
radio input "true"
click at [420, 212] on label "True" at bounding box center [443, 201] width 64 height 21
click at [420, 205] on input "True" at bounding box center [419, 202] width 7 height 6
radio input "true"
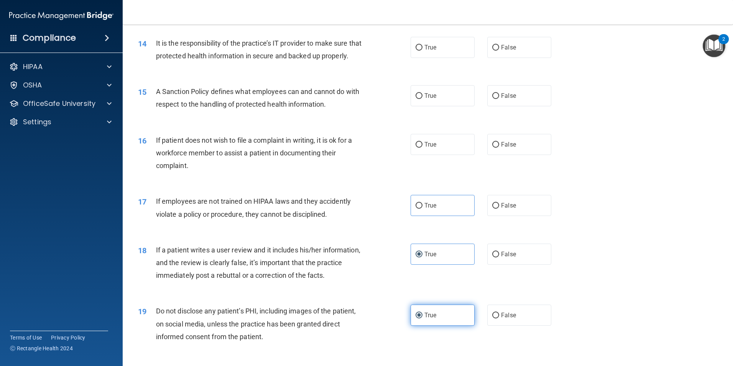
scroll to position [754, 0]
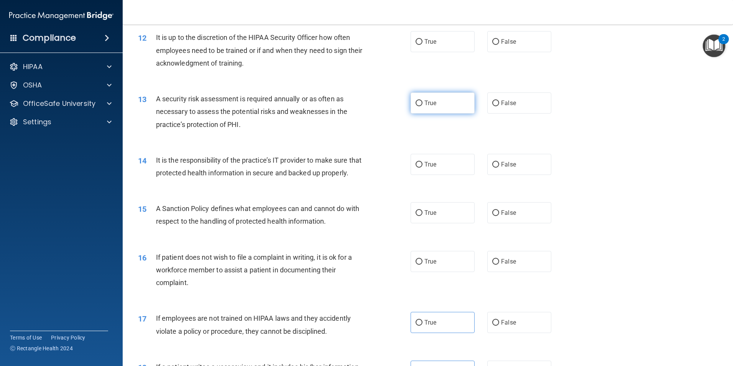
click at [434, 109] on label "True" at bounding box center [443, 102] width 64 height 21
click at [423, 106] on input "True" at bounding box center [419, 103] width 7 height 6
radio input "true"
click at [426, 166] on span "True" at bounding box center [431, 164] width 12 height 7
click at [423, 166] on input "True" at bounding box center [419, 165] width 7 height 6
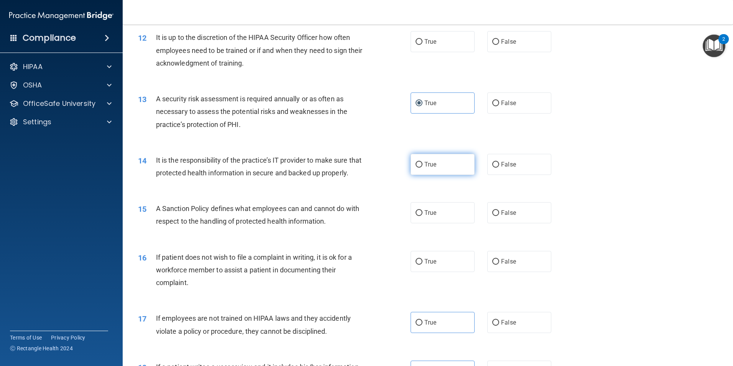
radio input "true"
click at [420, 223] on label "True" at bounding box center [443, 212] width 64 height 21
click at [420, 216] on input "True" at bounding box center [419, 213] width 7 height 6
radio input "true"
click at [418, 265] on input "True" at bounding box center [419, 262] width 7 height 6
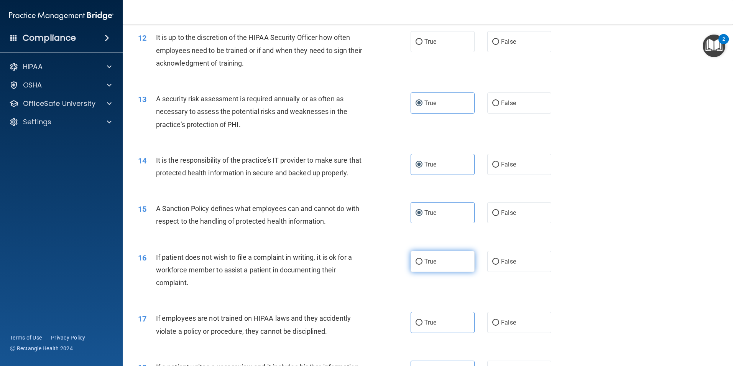
radio input "true"
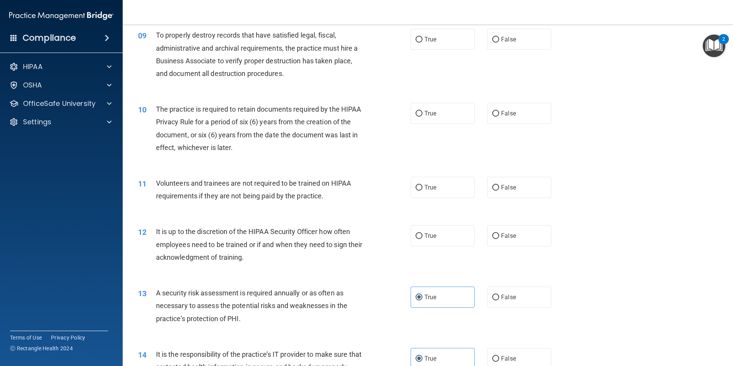
scroll to position [524, 0]
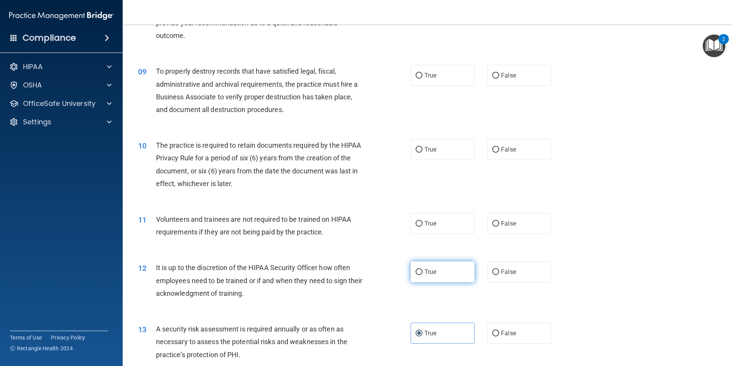
click at [416, 277] on label "True" at bounding box center [443, 271] width 64 height 21
click at [416, 275] on input "True" at bounding box center [419, 272] width 7 height 6
radio input "true"
drag, startPoint x: 417, startPoint y: 217, endPoint x: 417, endPoint y: 175, distance: 42.2
click at [417, 216] on label "True" at bounding box center [443, 223] width 64 height 21
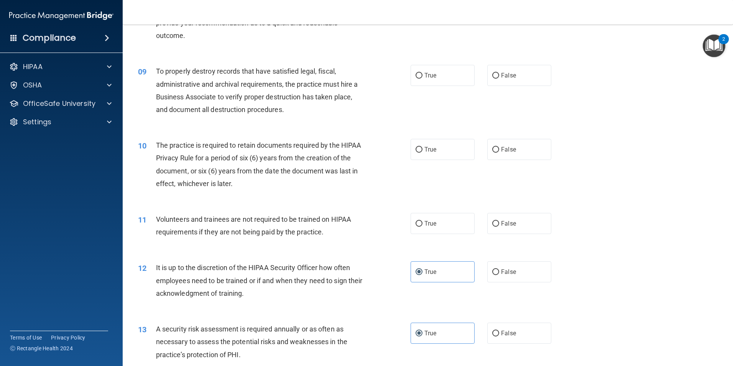
click at [417, 221] on input "True" at bounding box center [419, 224] width 7 height 6
radio input "true"
drag, startPoint x: 417, startPoint y: 159, endPoint x: 419, endPoint y: 149, distance: 10.2
click at [417, 159] on label "True" at bounding box center [443, 149] width 64 height 21
click at [417, 153] on input "True" at bounding box center [419, 150] width 7 height 6
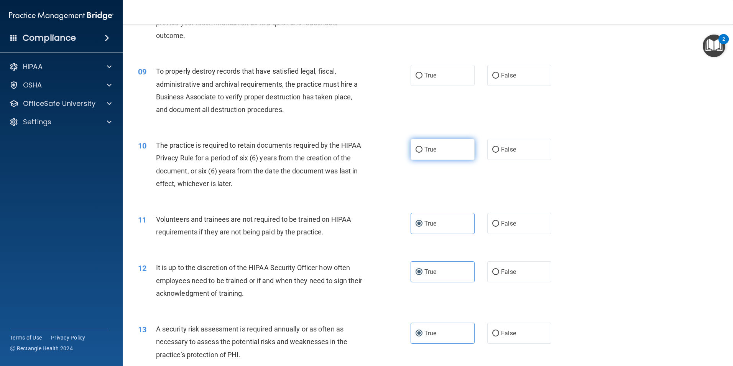
radio input "true"
click at [436, 77] on label "True" at bounding box center [443, 75] width 64 height 21
click at [423, 77] on input "True" at bounding box center [419, 76] width 7 height 6
radio input "true"
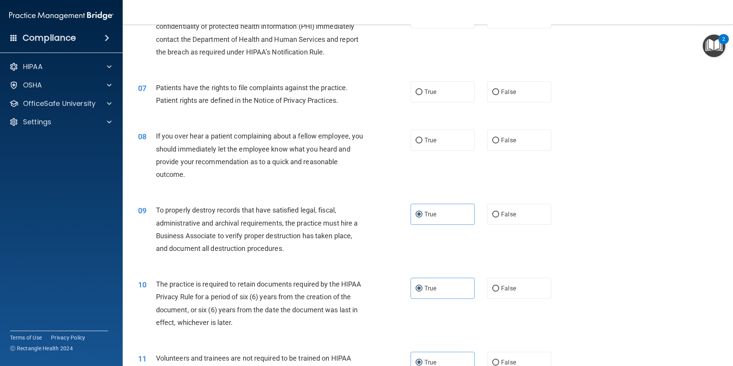
scroll to position [370, 0]
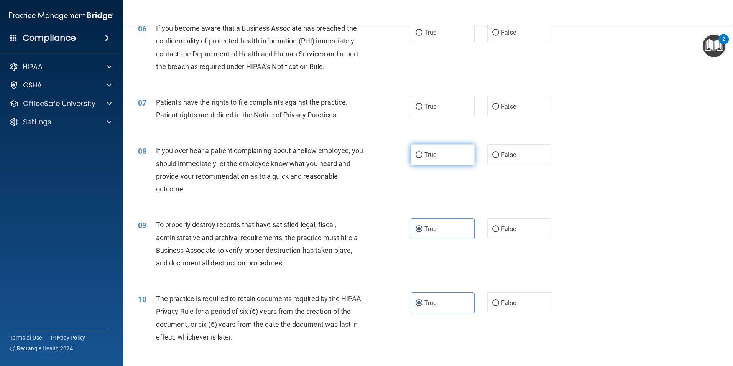
drag, startPoint x: 428, startPoint y: 108, endPoint x: 425, endPoint y: 147, distance: 39.2
click at [427, 113] on label "True" at bounding box center [443, 106] width 64 height 21
click at [423, 110] on input "True" at bounding box center [419, 107] width 7 height 6
radio input "true"
click at [426, 156] on span "True" at bounding box center [431, 154] width 12 height 7
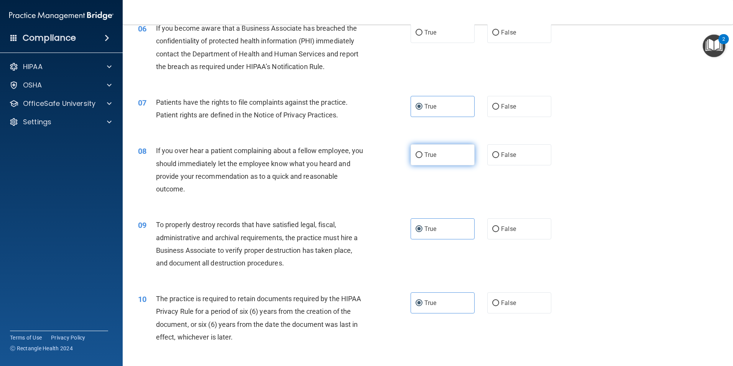
click at [423, 156] on input "True" at bounding box center [419, 155] width 7 height 6
radio input "true"
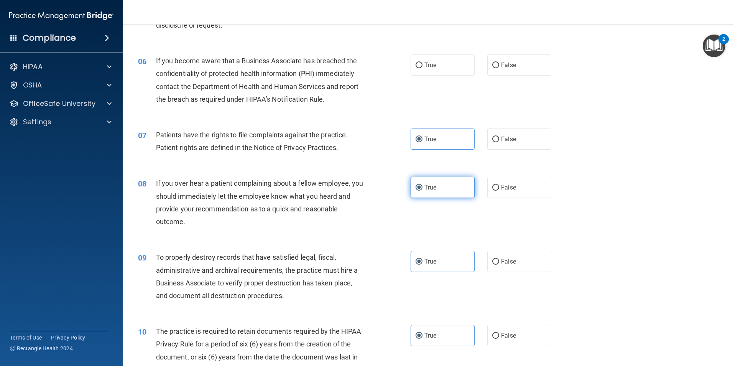
scroll to position [255, 0]
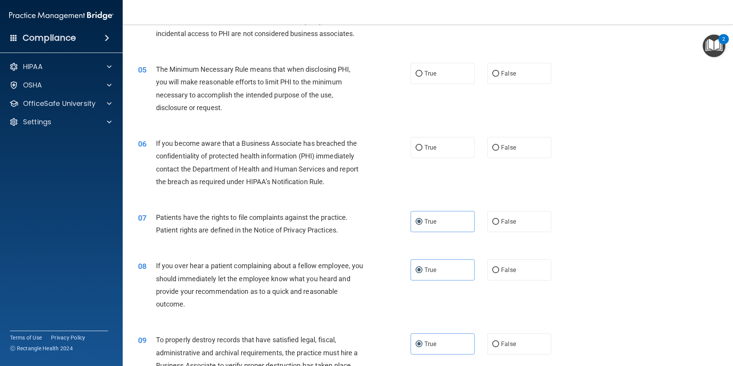
drag, startPoint x: 426, startPoint y: 144, endPoint x: 418, endPoint y: 86, distance: 58.6
click at [426, 143] on label "True" at bounding box center [443, 147] width 64 height 21
click at [423, 145] on input "True" at bounding box center [419, 148] width 7 height 6
radio input "true"
click at [418, 83] on label "True" at bounding box center [443, 73] width 64 height 21
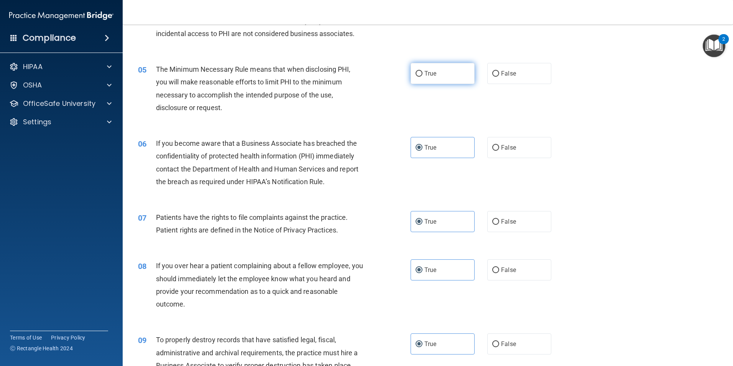
click at [418, 77] on input "True" at bounding box center [419, 74] width 7 height 6
radio input "true"
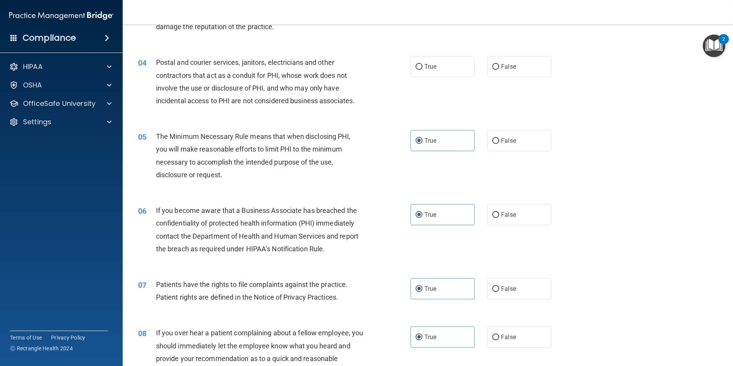
scroll to position [140, 0]
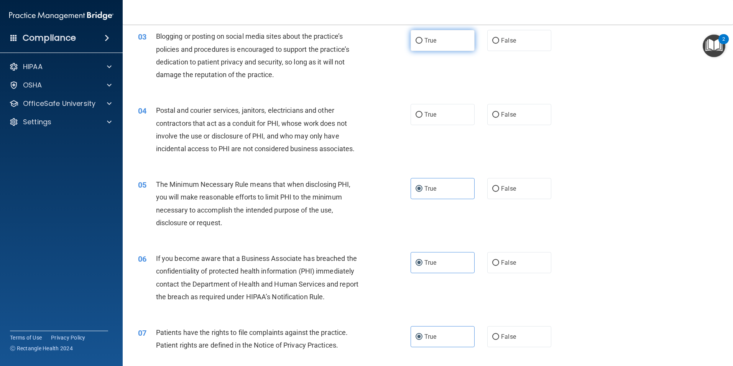
drag, startPoint x: 426, startPoint y: 110, endPoint x: 420, endPoint y: 49, distance: 61.0
click at [426, 106] on label "True" at bounding box center [443, 114] width 64 height 21
click at [423, 112] on input "True" at bounding box center [419, 115] width 7 height 6
radio input "true"
click at [419, 30] on label "True" at bounding box center [443, 40] width 64 height 21
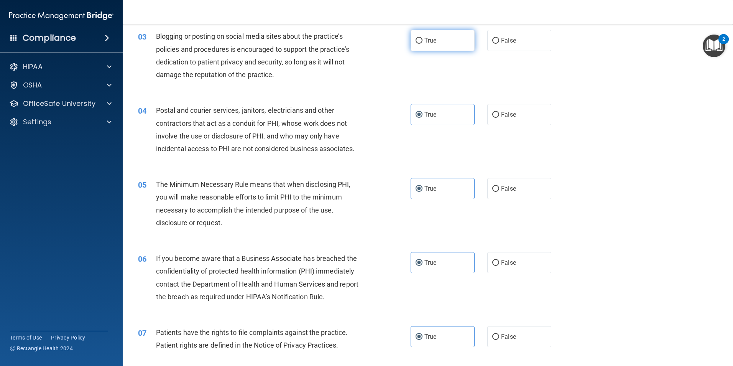
click at [419, 38] on input "True" at bounding box center [419, 41] width 7 height 6
radio input "true"
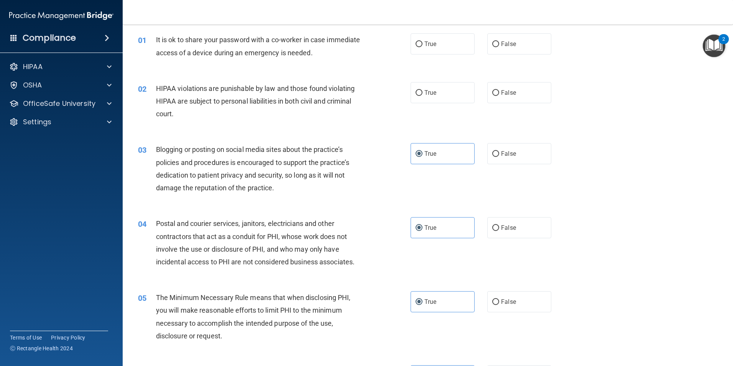
scroll to position [0, 0]
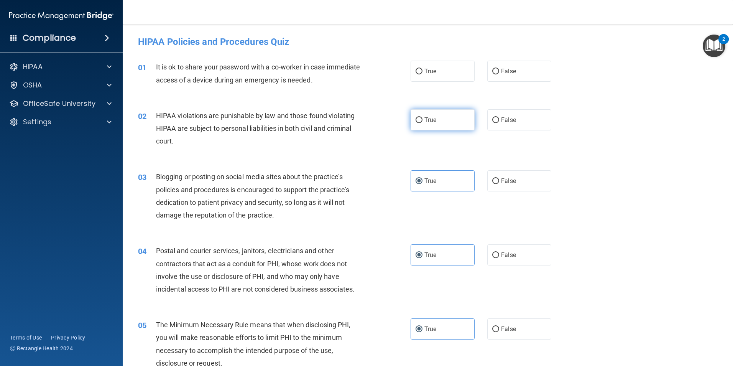
click at [425, 120] on span "True" at bounding box center [431, 119] width 12 height 7
click at [423, 120] on input "True" at bounding box center [419, 120] width 7 height 6
radio input "true"
click at [420, 69] on input "True" at bounding box center [419, 72] width 7 height 6
radio input "true"
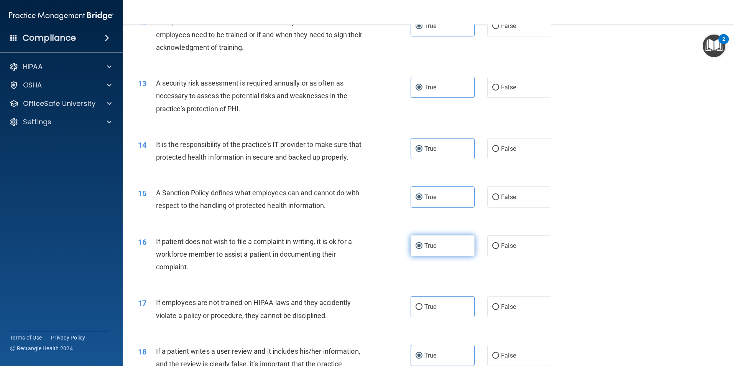
scroll to position [882, 0]
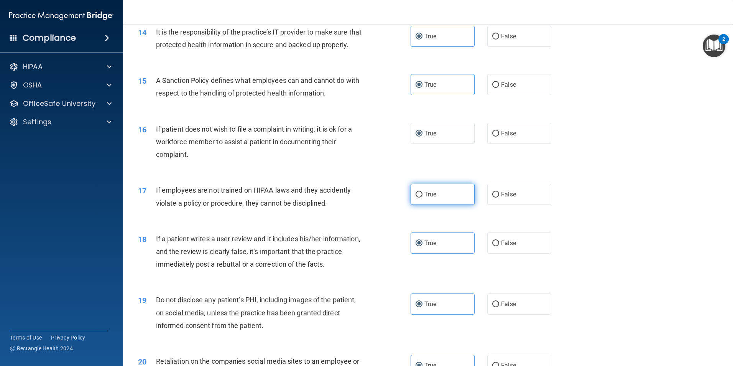
click at [421, 203] on label "True" at bounding box center [443, 194] width 64 height 21
click at [421, 197] on input "True" at bounding box center [419, 195] width 7 height 6
radio input "true"
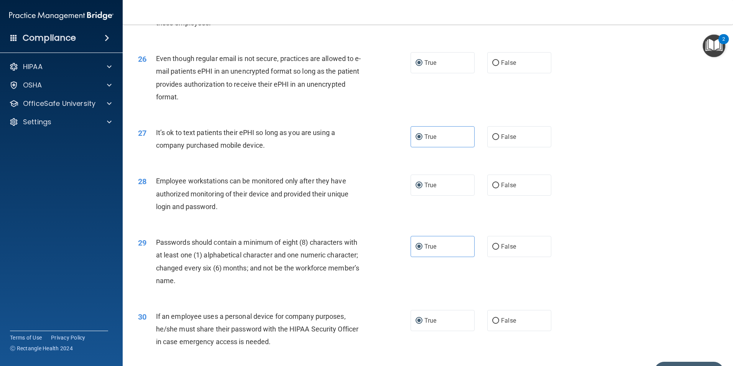
scroll to position [1559, 0]
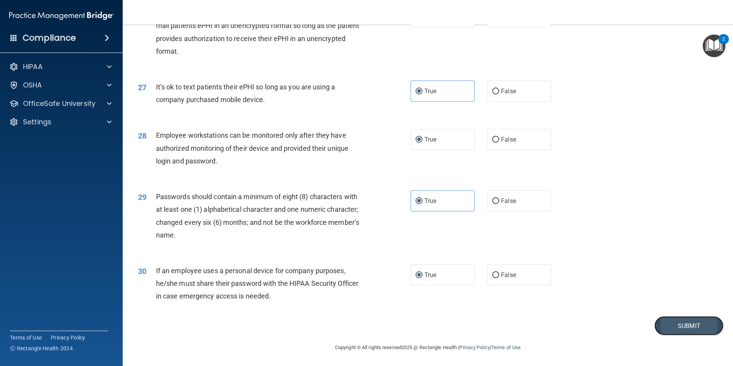
click at [671, 323] on button "Submit" at bounding box center [689, 326] width 69 height 20
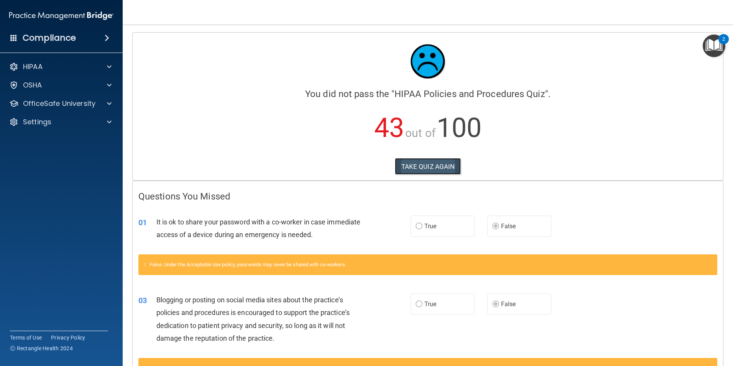
click at [444, 169] on button "TAKE QUIZ AGAIN" at bounding box center [428, 166] width 66 height 17
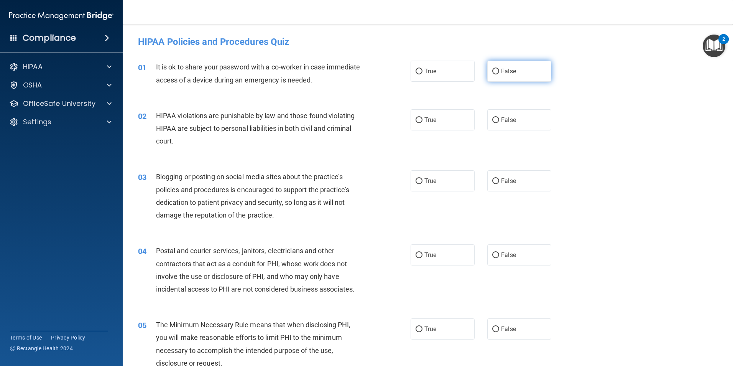
click at [492, 72] on input "False" at bounding box center [495, 72] width 7 height 6
radio input "true"
click at [443, 117] on label "True" at bounding box center [443, 119] width 64 height 21
click at [423, 117] on input "True" at bounding box center [419, 120] width 7 height 6
radio input "true"
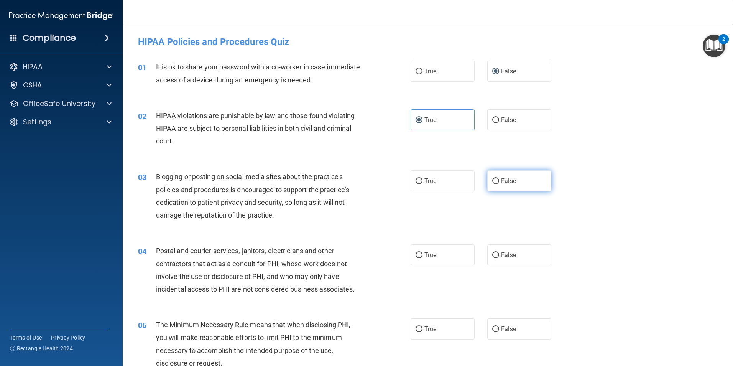
click at [502, 185] on label "False" at bounding box center [519, 180] width 64 height 21
click at [499, 184] on input "False" at bounding box center [495, 181] width 7 height 6
radio input "true"
click at [439, 250] on label "True" at bounding box center [443, 254] width 64 height 21
click at [423, 252] on input "True" at bounding box center [419, 255] width 7 height 6
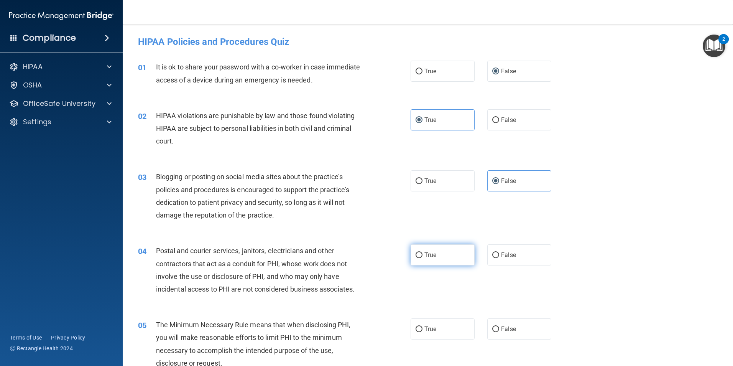
radio input "true"
click at [433, 329] on span "True" at bounding box center [431, 328] width 12 height 7
click at [423, 329] on input "True" at bounding box center [419, 329] width 7 height 6
radio input "true"
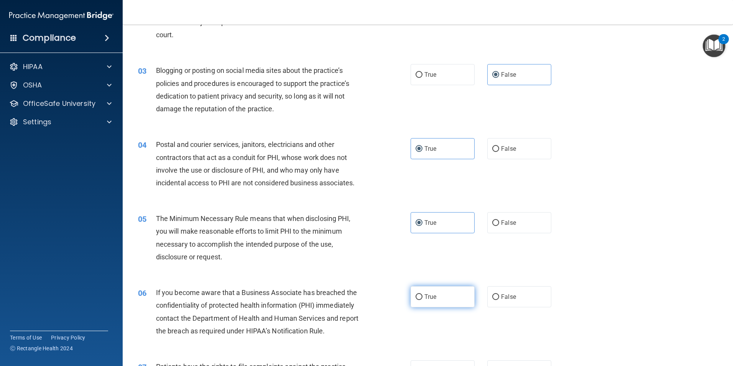
scroll to position [115, 0]
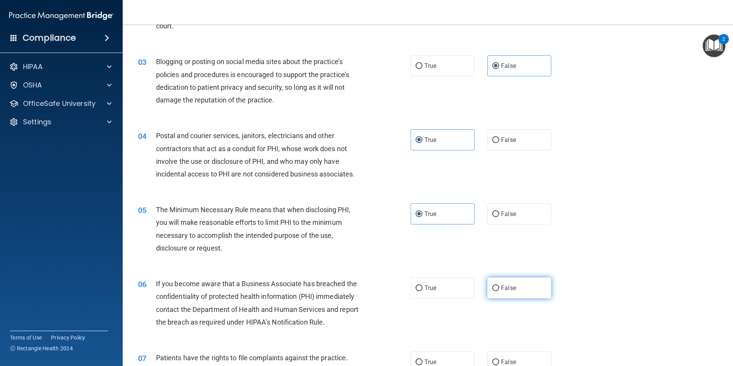
click at [513, 289] on label "False" at bounding box center [519, 287] width 64 height 21
click at [499, 289] on input "False" at bounding box center [495, 288] width 7 height 6
radio input "true"
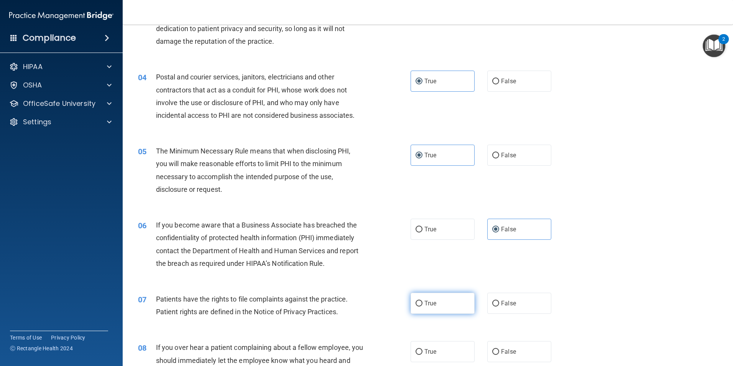
scroll to position [192, 0]
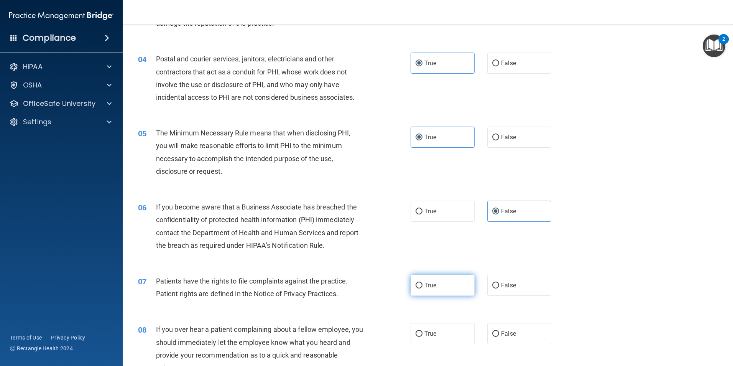
click at [444, 288] on label "True" at bounding box center [443, 285] width 64 height 21
click at [423, 288] on input "True" at bounding box center [419, 286] width 7 height 6
radio input "true"
click at [518, 339] on label "False" at bounding box center [519, 333] width 64 height 21
click at [499, 337] on input "False" at bounding box center [495, 334] width 7 height 6
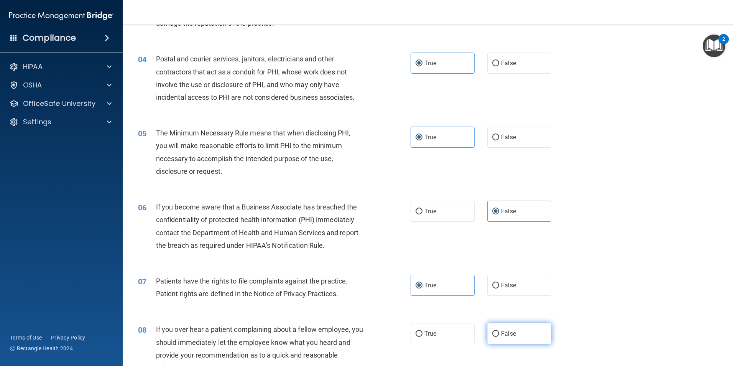
radio input "true"
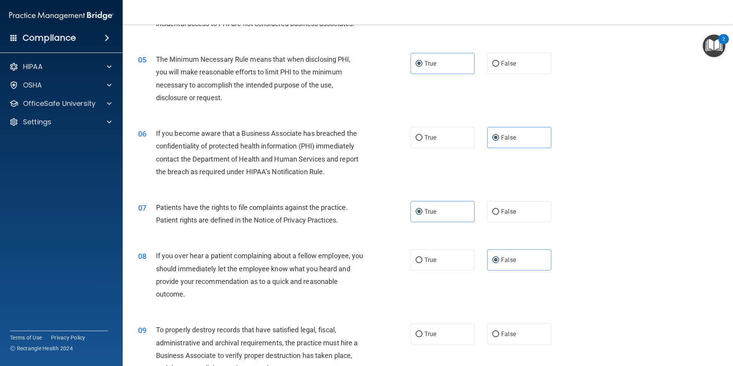
scroll to position [268, 0]
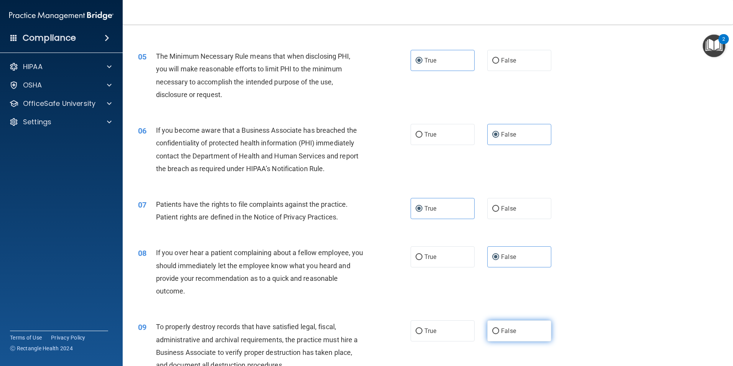
click at [501, 331] on span "False" at bounding box center [508, 330] width 15 height 7
click at [499, 331] on input "False" at bounding box center [495, 331] width 7 height 6
radio input "true"
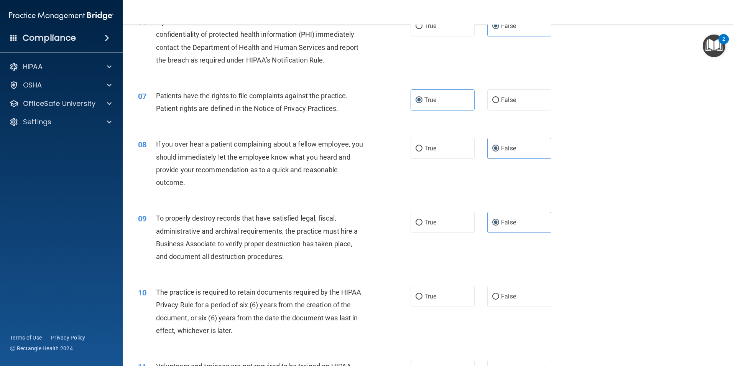
scroll to position [383, 0]
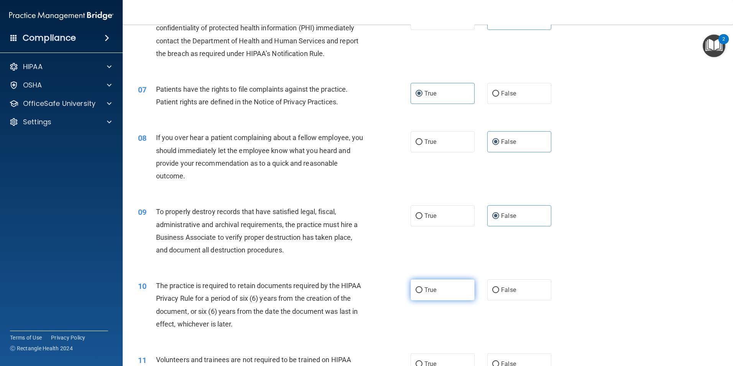
click at [426, 293] on span "True" at bounding box center [431, 289] width 12 height 7
click at [423, 293] on input "True" at bounding box center [419, 290] width 7 height 6
radio input "true"
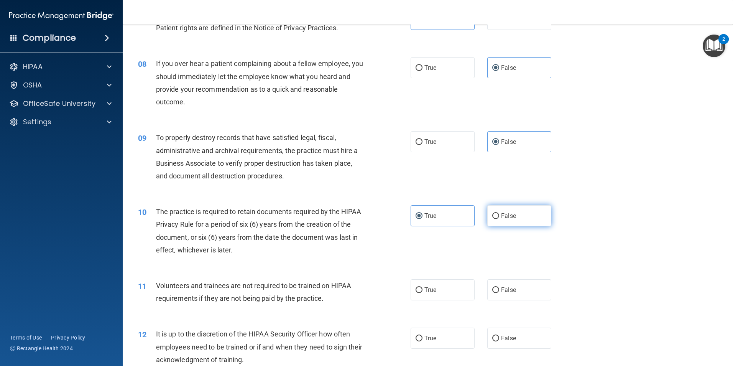
scroll to position [460, 0]
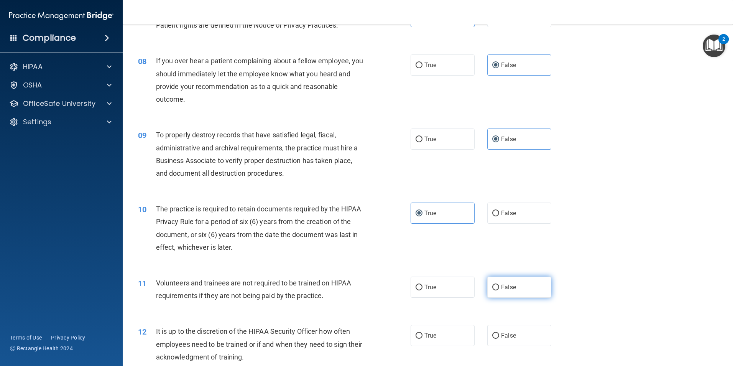
click at [502, 291] on label "False" at bounding box center [519, 286] width 64 height 21
click at [499, 290] on input "False" at bounding box center [495, 288] width 7 height 6
radio input "true"
click at [510, 336] on span "False" at bounding box center [508, 335] width 15 height 7
click at [499, 336] on input "False" at bounding box center [495, 336] width 7 height 6
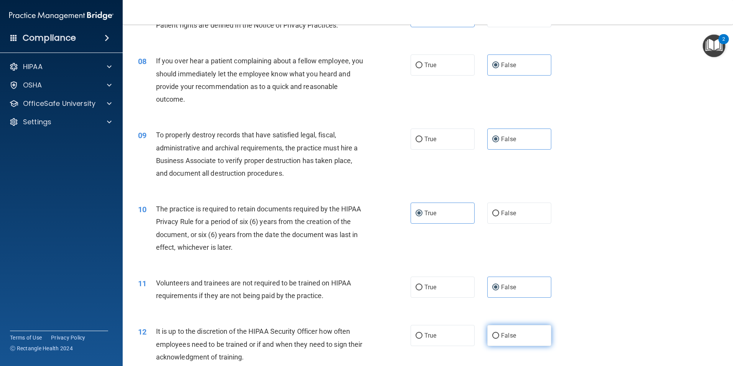
radio input "true"
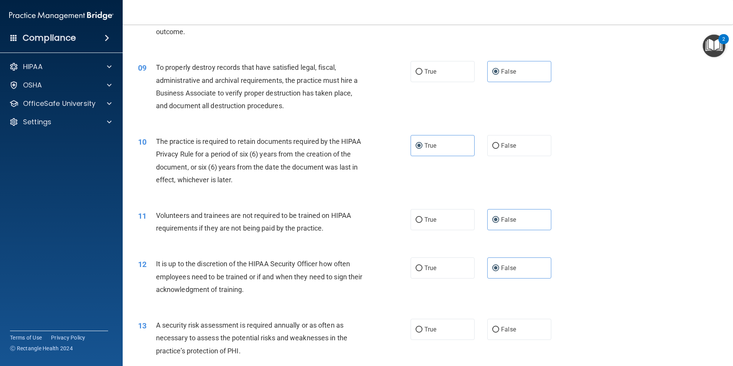
scroll to position [537, 0]
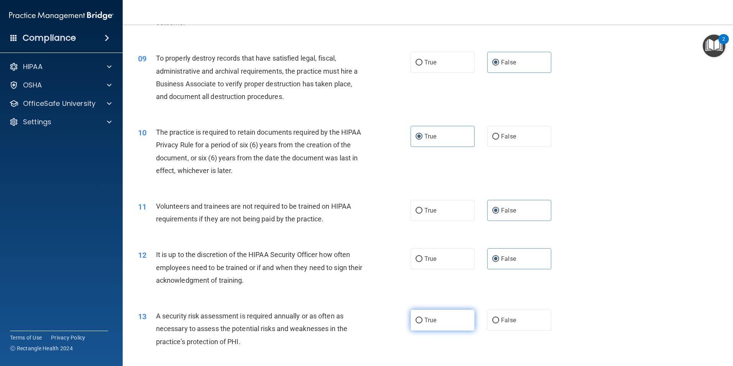
click at [451, 316] on label "True" at bounding box center [443, 319] width 64 height 21
click at [423, 318] on input "True" at bounding box center [419, 321] width 7 height 6
radio input "true"
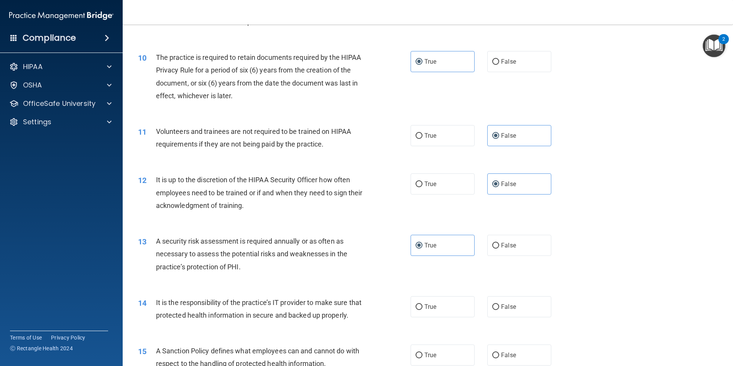
scroll to position [614, 0]
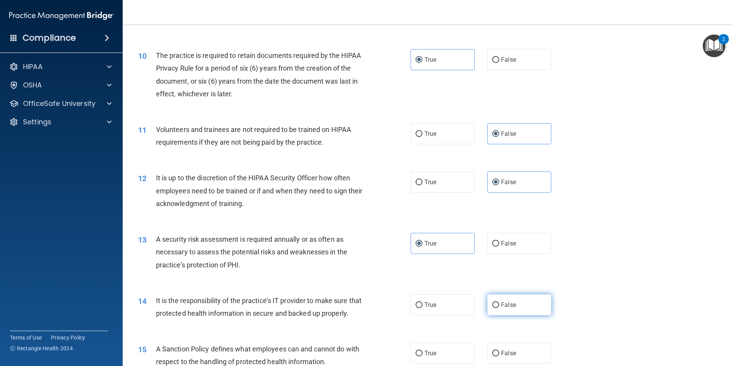
click at [505, 304] on span "False" at bounding box center [508, 304] width 15 height 7
click at [499, 304] on input "False" at bounding box center [495, 305] width 7 height 6
radio input "true"
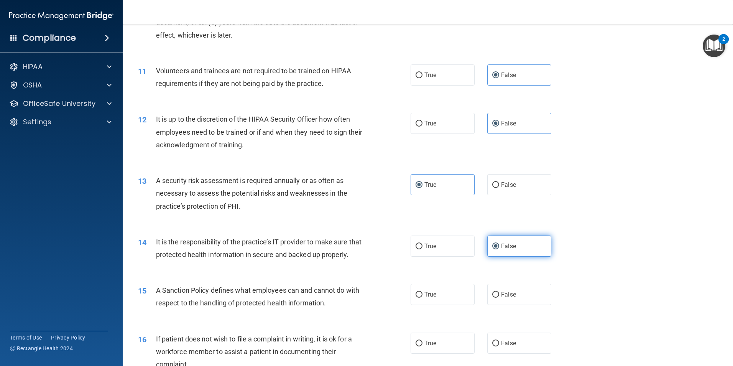
scroll to position [690, 0]
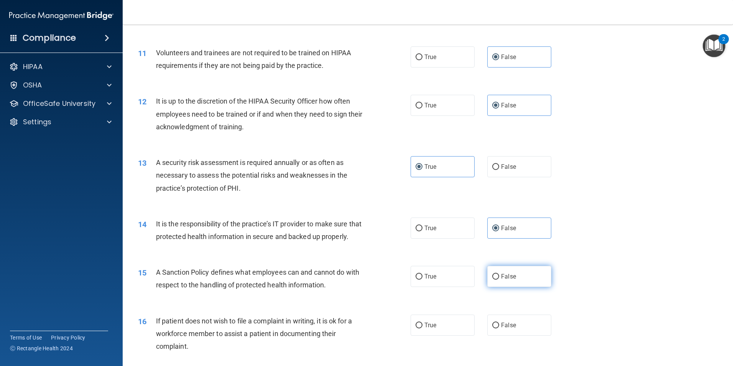
click at [504, 287] on label "False" at bounding box center [519, 276] width 64 height 21
click at [499, 280] on input "False" at bounding box center [495, 277] width 7 height 6
radio input "true"
click at [436, 336] on label "True" at bounding box center [443, 324] width 64 height 21
click at [423, 328] on input "True" at bounding box center [419, 326] width 7 height 6
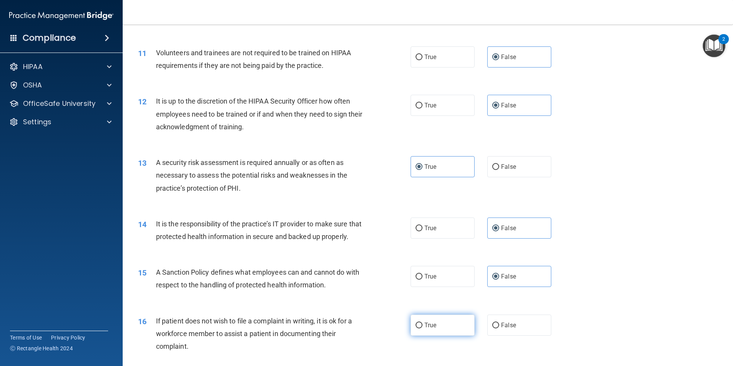
radio input "true"
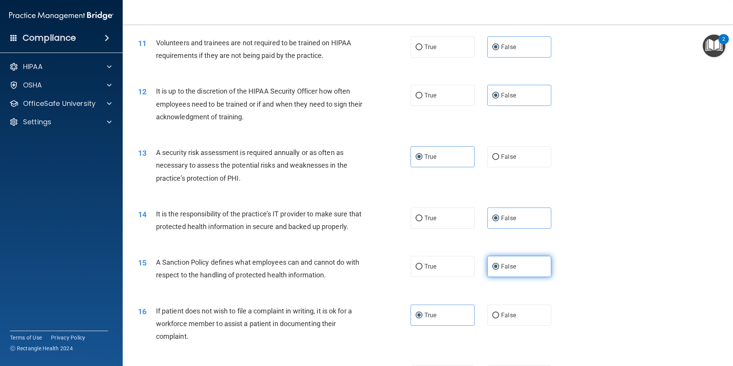
scroll to position [729, 0]
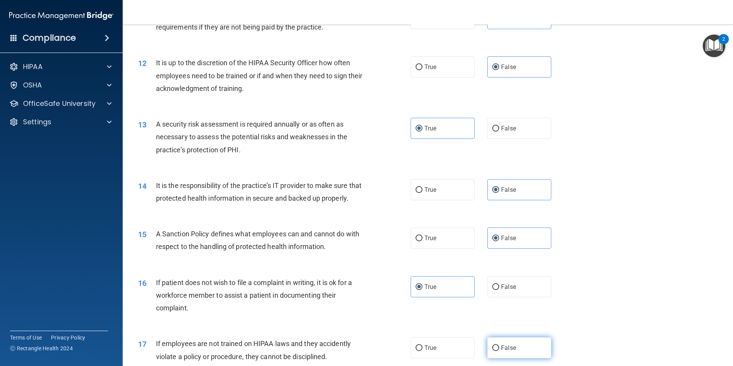
click at [505, 354] on label "False" at bounding box center [519, 347] width 64 height 21
click at [499, 351] on input "False" at bounding box center [495, 348] width 7 height 6
radio input "true"
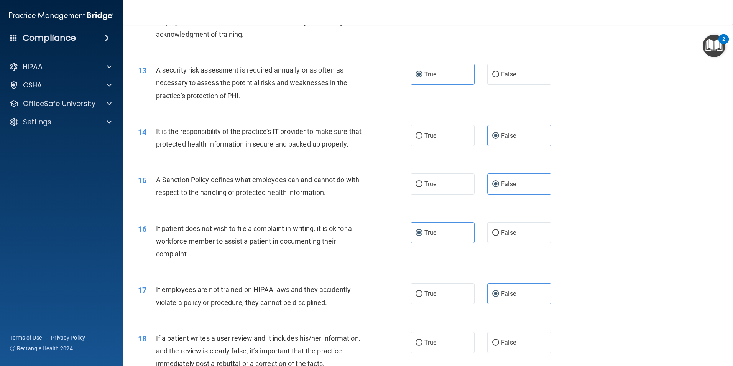
scroll to position [805, 0]
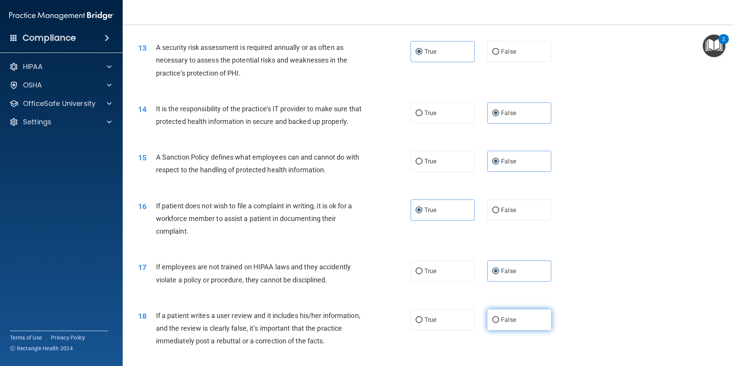
click at [508, 323] on span "False" at bounding box center [508, 319] width 15 height 7
click at [499, 323] on input "False" at bounding box center [495, 320] width 7 height 6
radio input "true"
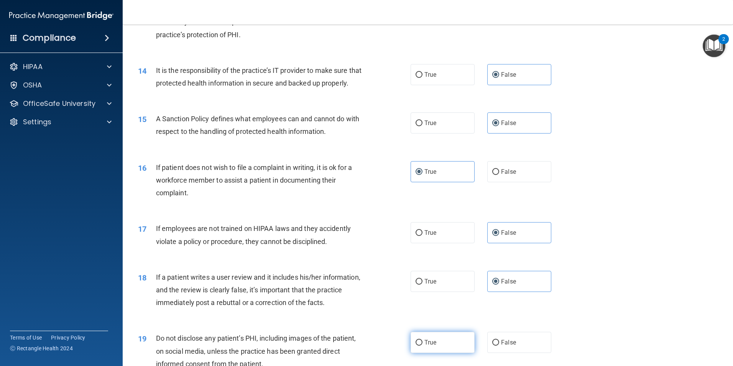
click at [446, 350] on label "True" at bounding box center [443, 342] width 64 height 21
click at [423, 346] on input "True" at bounding box center [419, 343] width 7 height 6
radio input "true"
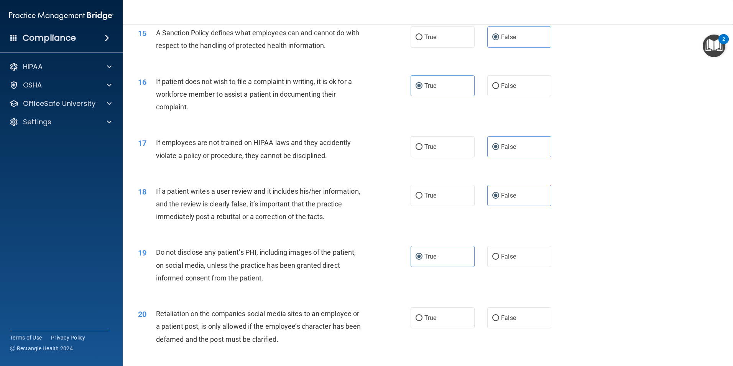
scroll to position [959, 0]
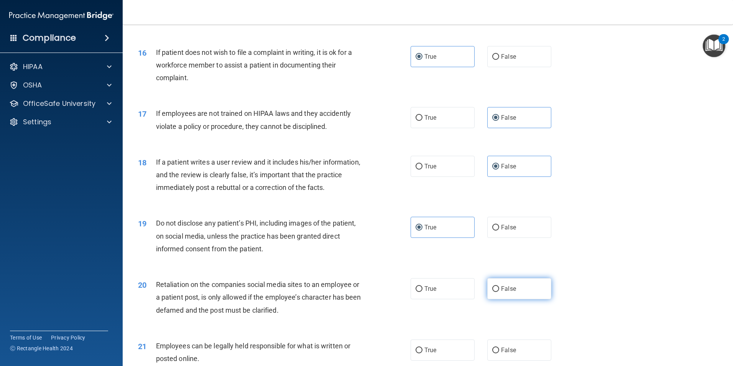
click at [513, 299] on label "False" at bounding box center [519, 288] width 64 height 21
click at [499, 292] on input "False" at bounding box center [495, 289] width 7 height 6
radio input "true"
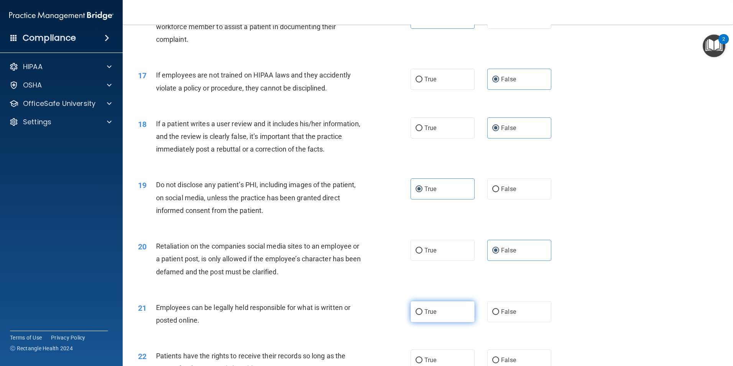
click at [450, 322] on label "True" at bounding box center [443, 311] width 64 height 21
click at [423, 315] on input "True" at bounding box center [419, 312] width 7 height 6
radio input "true"
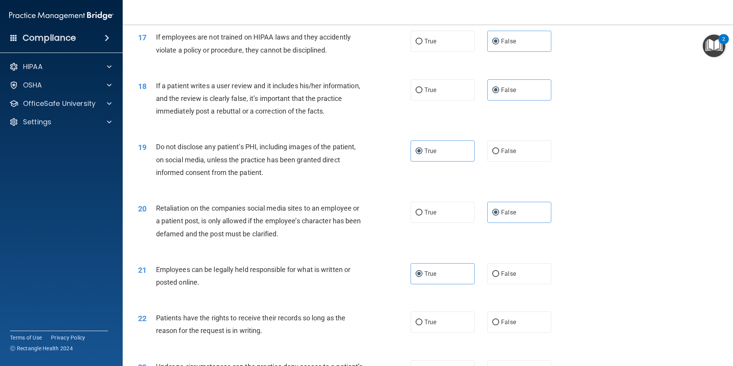
scroll to position [1035, 0]
click at [501, 325] on span "False" at bounding box center [508, 321] width 15 height 7
click at [499, 325] on input "False" at bounding box center [495, 322] width 7 height 6
radio input "true"
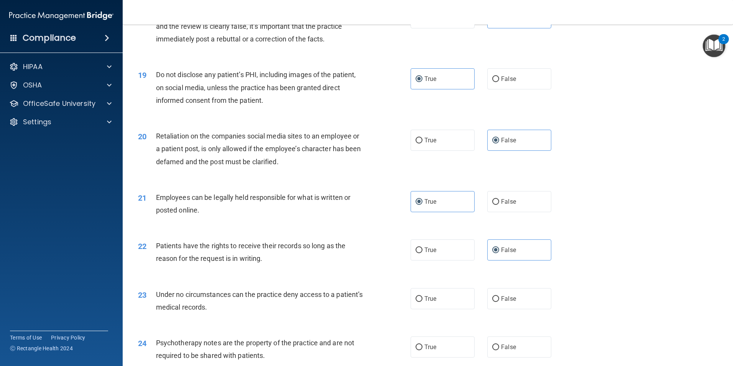
scroll to position [1112, 0]
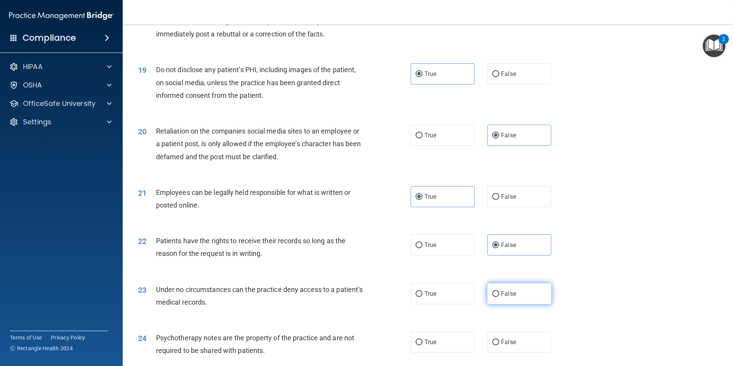
click at [517, 303] on label "False" at bounding box center [519, 293] width 64 height 21
click at [499, 297] on input "False" at bounding box center [495, 294] width 7 height 6
radio input "true"
click at [433, 346] on span "True" at bounding box center [431, 341] width 12 height 7
click at [423, 345] on input "True" at bounding box center [419, 342] width 7 height 6
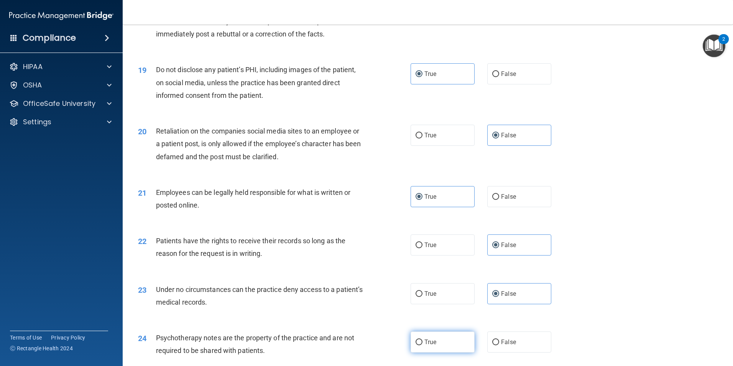
radio input "true"
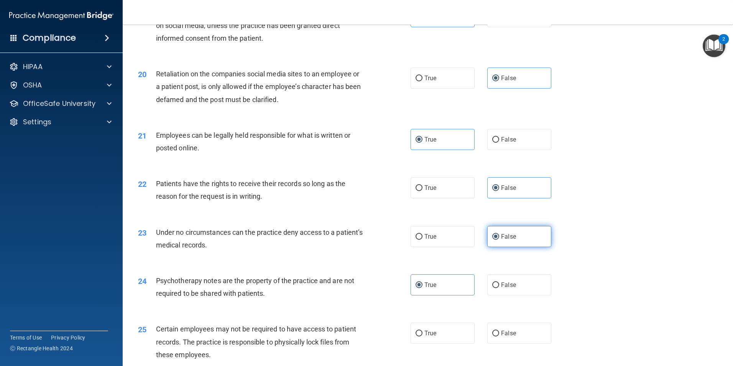
scroll to position [1189, 0]
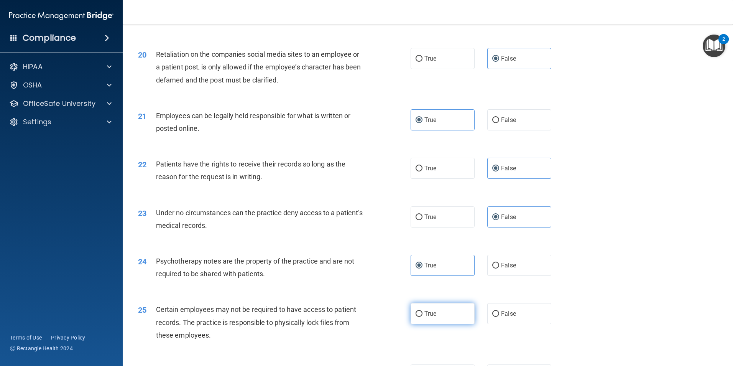
click at [441, 324] on label "True" at bounding box center [443, 313] width 64 height 21
click at [423, 317] on input "True" at bounding box center [419, 314] width 7 height 6
radio input "true"
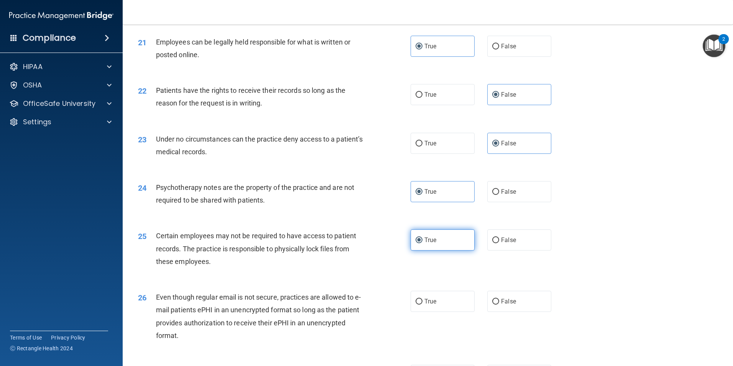
scroll to position [1265, 0]
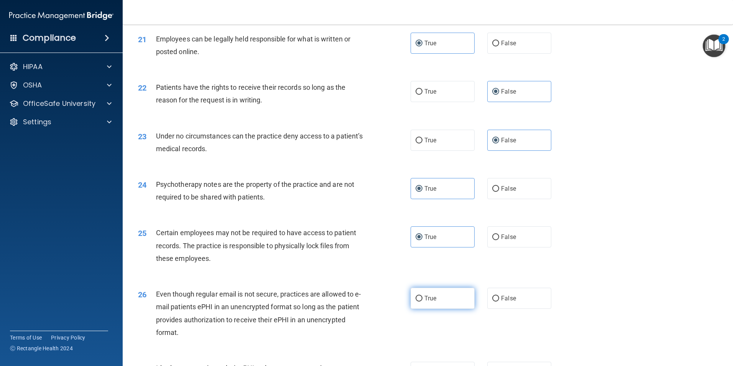
click at [441, 309] on label "True" at bounding box center [443, 298] width 64 height 21
click at [423, 301] on input "True" at bounding box center [419, 299] width 7 height 6
radio input "true"
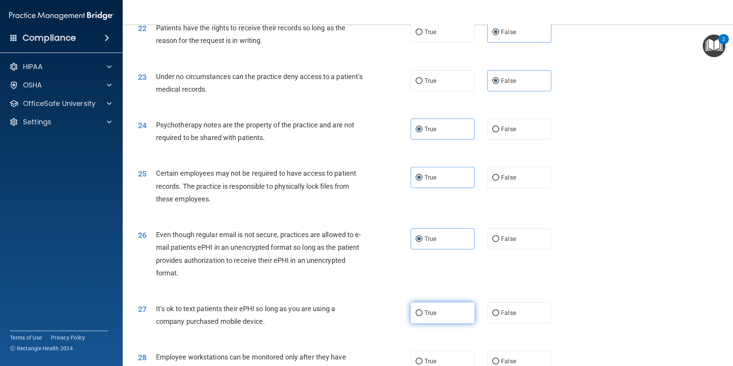
scroll to position [1342, 0]
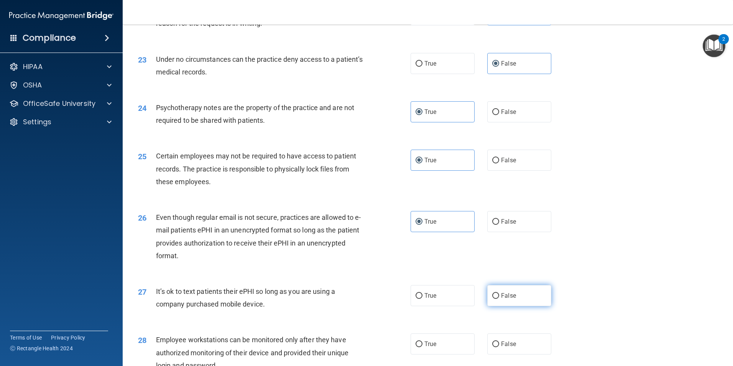
click at [504, 306] on label "False" at bounding box center [519, 295] width 64 height 21
click at [499, 299] on input "False" at bounding box center [495, 296] width 7 height 6
radio input "true"
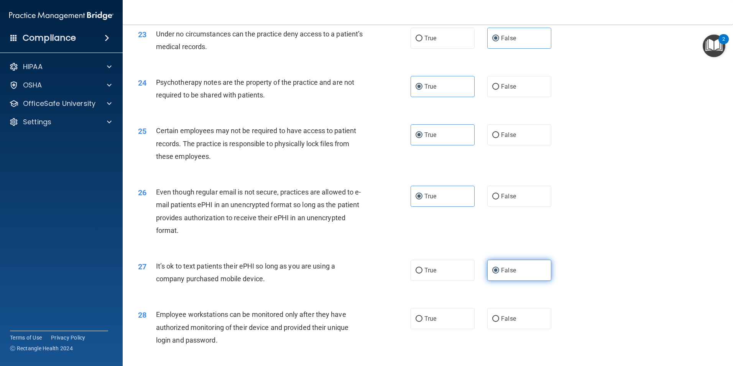
scroll to position [1381, 0]
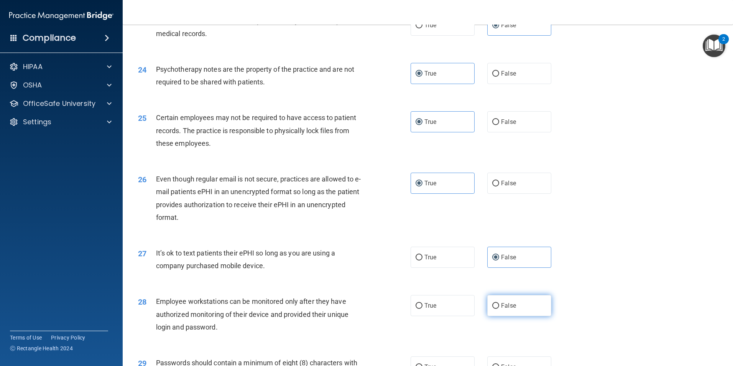
click at [504, 312] on label "False" at bounding box center [519, 305] width 64 height 21
click at [499, 309] on input "False" at bounding box center [495, 306] width 7 height 6
radio input "true"
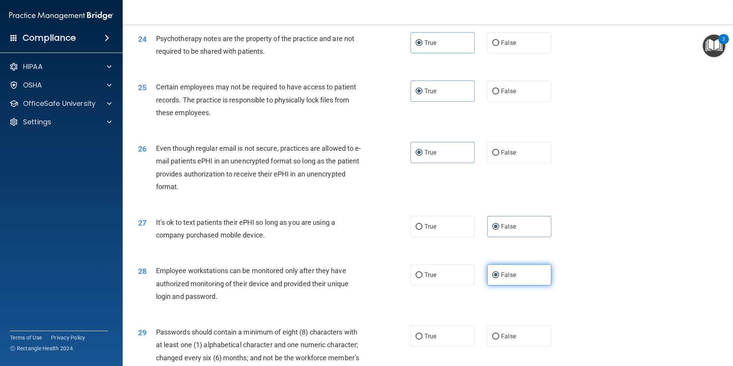
scroll to position [1457, 0]
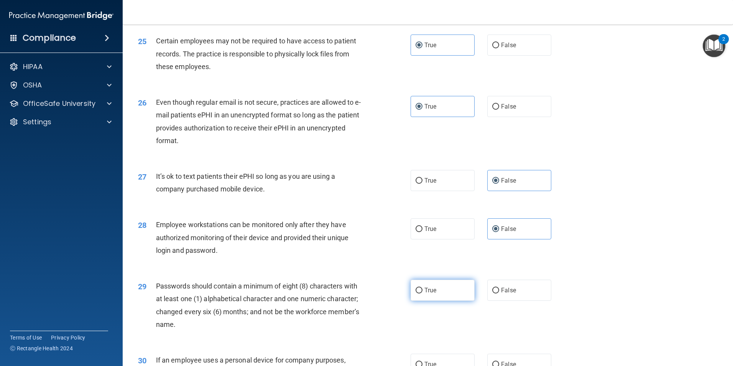
click at [448, 301] on label "True" at bounding box center [443, 290] width 64 height 21
click at [423, 293] on input "True" at bounding box center [419, 291] width 7 height 6
radio input "true"
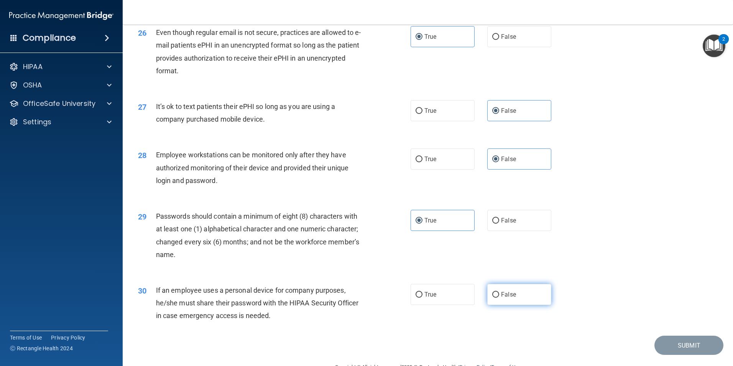
scroll to position [1534, 0]
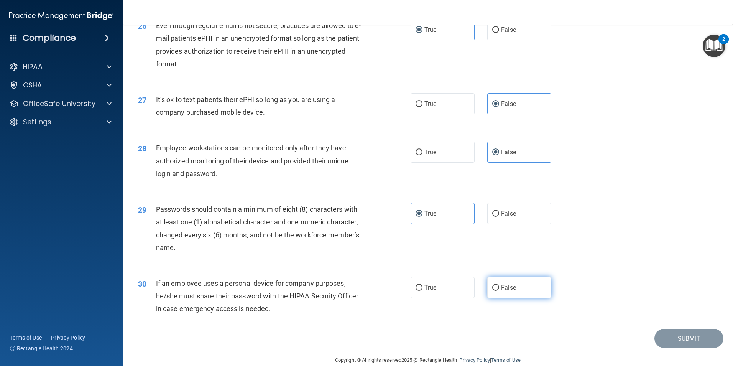
click at [508, 298] on label "False" at bounding box center [519, 287] width 64 height 21
click at [499, 291] on input "False" at bounding box center [495, 288] width 7 height 6
radio input "true"
click at [673, 348] on button "Submit" at bounding box center [689, 339] width 69 height 20
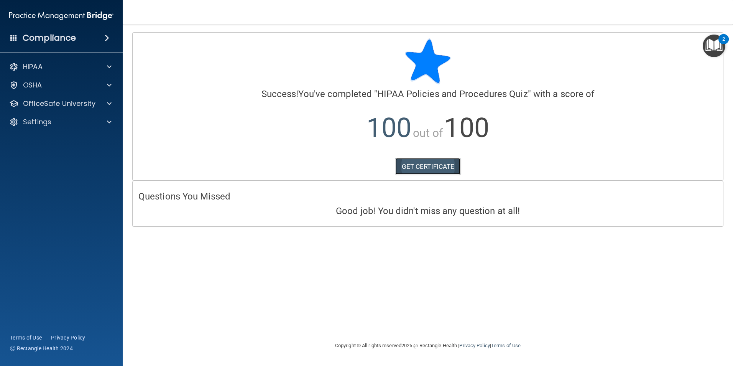
click at [445, 164] on link "GET CERTIFICATE" at bounding box center [428, 166] width 66 height 17
click at [66, 86] on div "OSHA" at bounding box center [50, 85] width 95 height 9
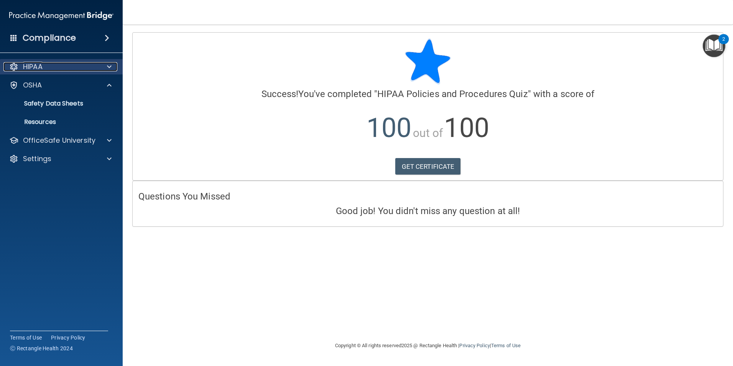
click at [77, 69] on div "HIPAA" at bounding box center [50, 66] width 95 height 9
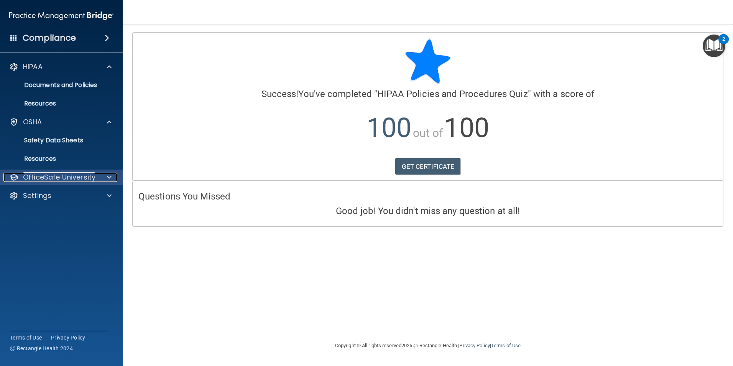
click at [56, 176] on p "OfficeSafe University" at bounding box center [59, 177] width 72 height 9
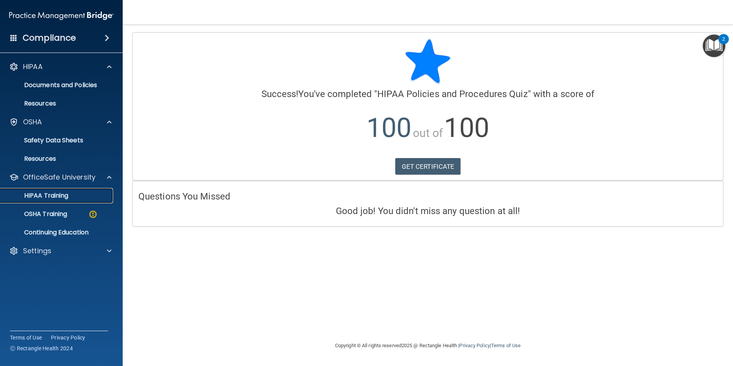
click at [72, 195] on div "HIPAA Training" at bounding box center [57, 196] width 105 height 8
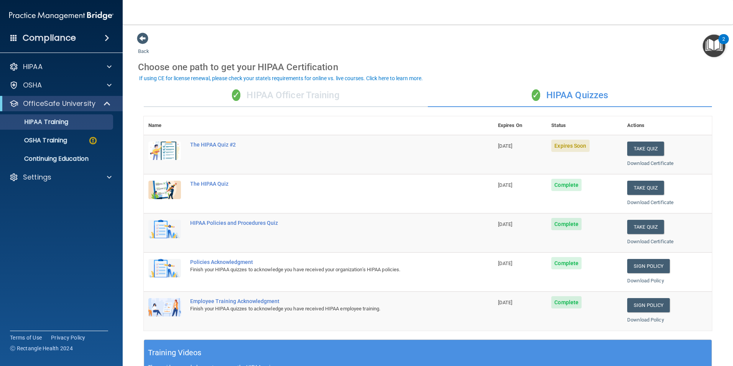
click at [321, 93] on div "✓ HIPAA Officer Training" at bounding box center [286, 95] width 284 height 23
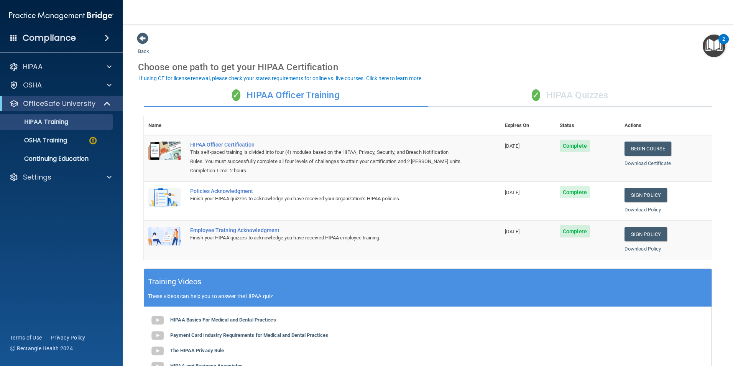
click at [558, 99] on div "✓ HIPAA Quizzes" at bounding box center [570, 95] width 284 height 23
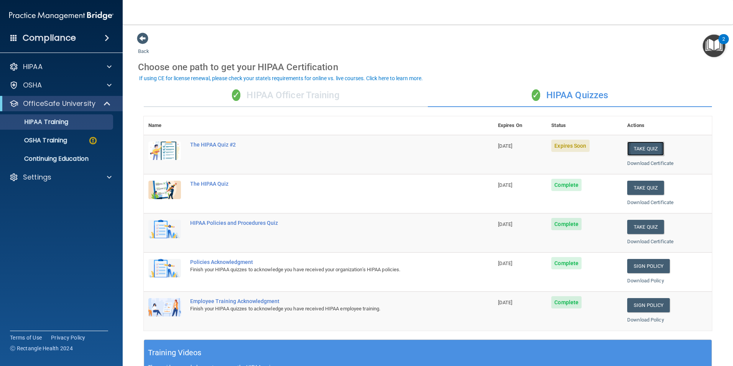
click at [640, 147] on button "Take Quiz" at bounding box center [645, 149] width 37 height 14
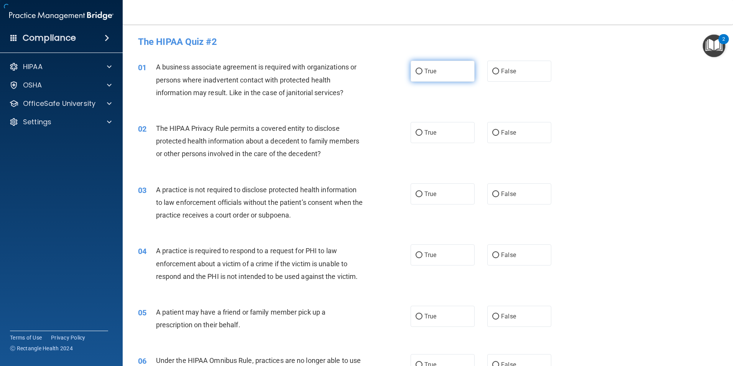
click at [416, 70] on input "True" at bounding box center [419, 72] width 7 height 6
radio input "true"
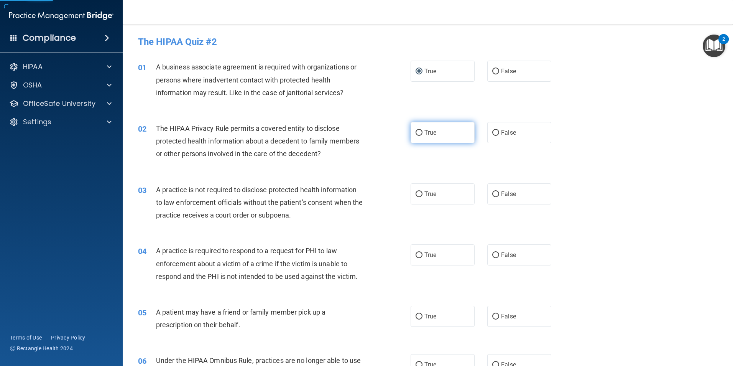
click at [420, 137] on label "True" at bounding box center [443, 132] width 64 height 21
click at [420, 136] on input "True" at bounding box center [419, 133] width 7 height 6
radio input "true"
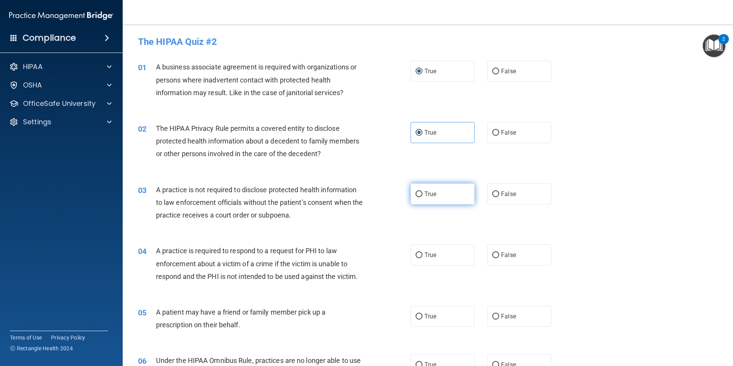
click at [421, 191] on label "True" at bounding box center [443, 193] width 64 height 21
click at [421, 191] on input "True" at bounding box center [419, 194] width 7 height 6
radio input "true"
click at [421, 254] on label "True" at bounding box center [443, 254] width 64 height 21
click at [421, 254] on input "True" at bounding box center [419, 255] width 7 height 6
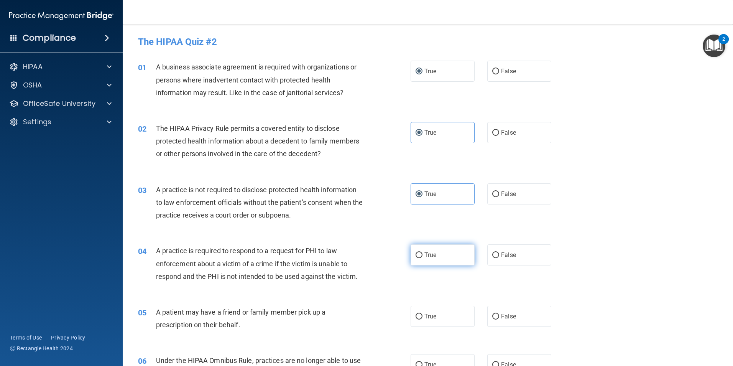
radio input "true"
drag, startPoint x: 422, startPoint y: 318, endPoint x: 421, endPoint y: 342, distance: 23.8
click at [425, 318] on span "True" at bounding box center [431, 316] width 12 height 7
click at [422, 318] on input "True" at bounding box center [419, 317] width 7 height 6
radio input "true"
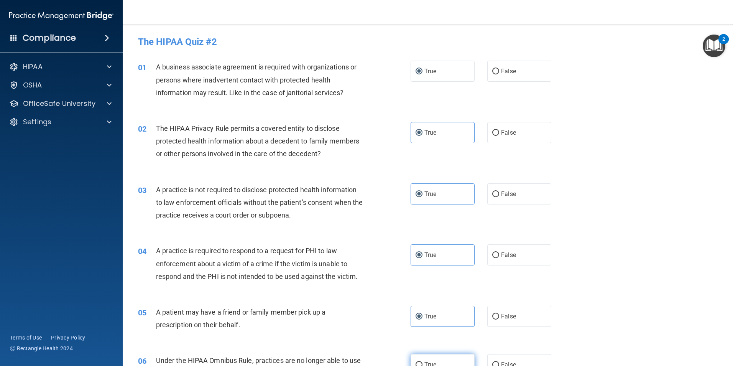
click at [423, 359] on label "True" at bounding box center [443, 364] width 64 height 21
click at [423, 362] on input "True" at bounding box center [419, 365] width 7 height 6
radio input "true"
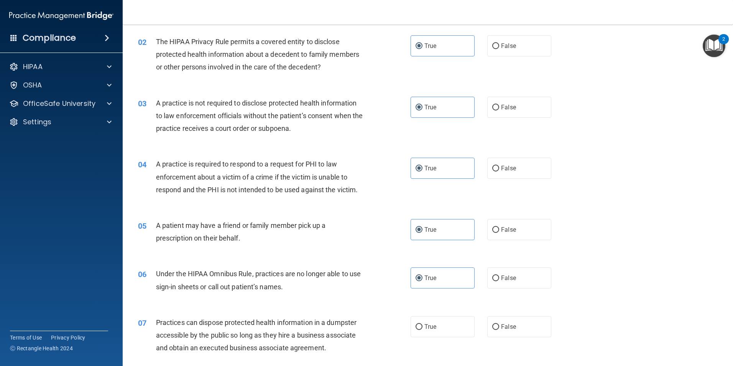
scroll to position [117, 0]
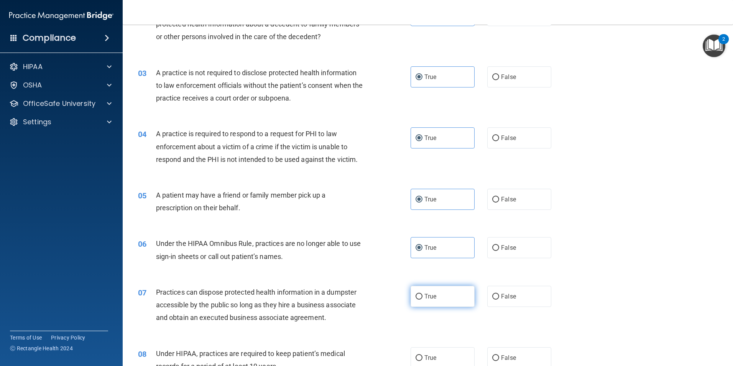
click at [436, 288] on label "True" at bounding box center [443, 296] width 64 height 21
click at [423, 294] on input "True" at bounding box center [419, 297] width 7 height 6
radio input "true"
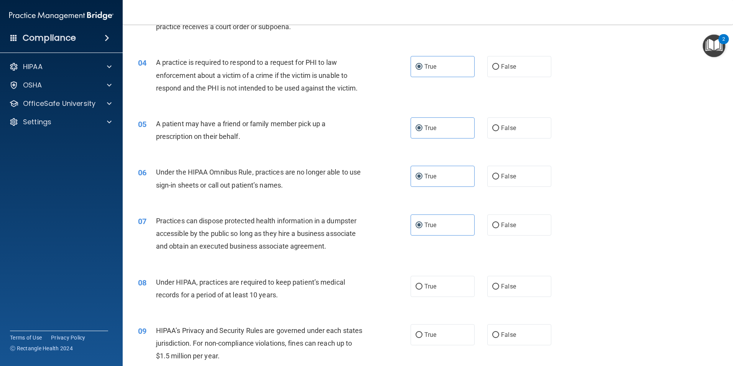
scroll to position [194, 0]
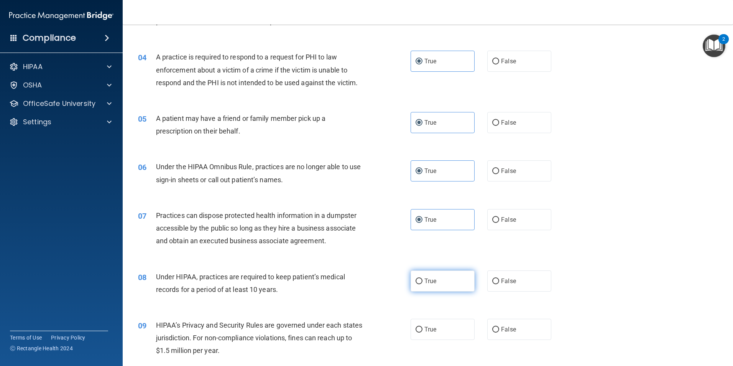
click at [439, 279] on label "True" at bounding box center [443, 280] width 64 height 21
click at [423, 279] on input "True" at bounding box center [419, 281] width 7 height 6
radio input "true"
click at [429, 326] on span "True" at bounding box center [431, 329] width 12 height 7
click at [423, 327] on input "True" at bounding box center [419, 330] width 7 height 6
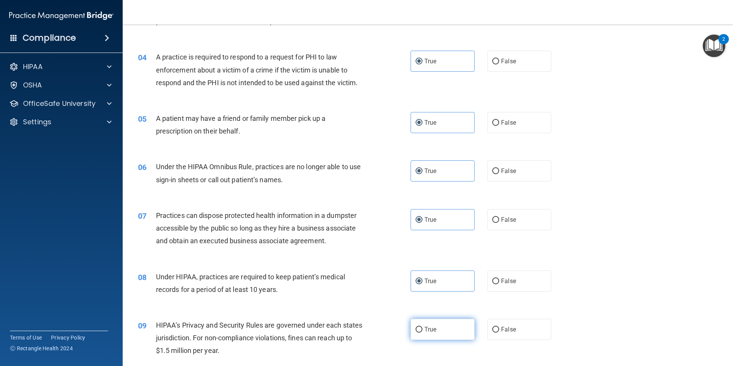
radio input "true"
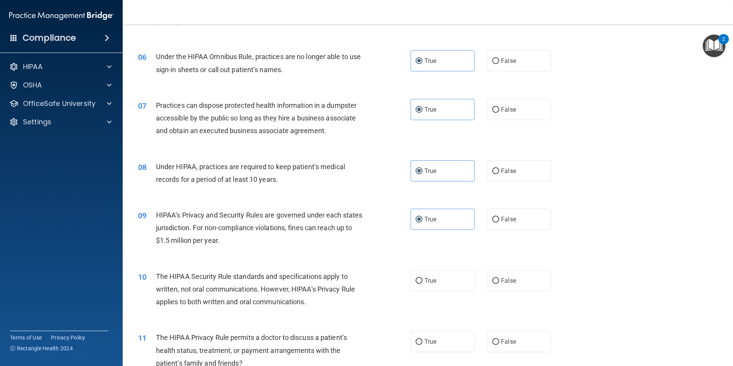
scroll to position [309, 0]
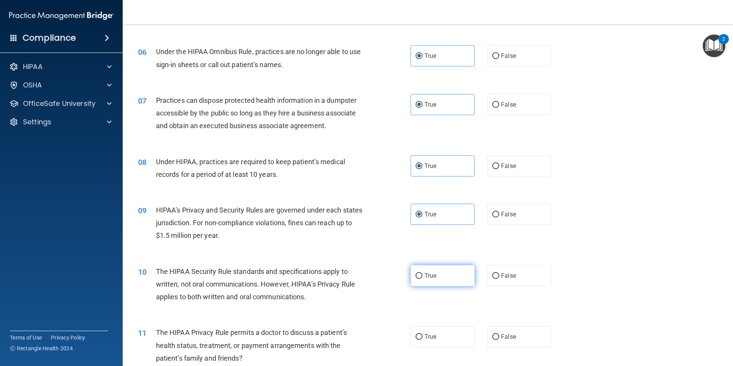
click at [428, 280] on label "True" at bounding box center [443, 275] width 64 height 21
click at [423, 279] on input "True" at bounding box center [419, 276] width 7 height 6
radio input "true"
click at [414, 333] on label "True" at bounding box center [443, 336] width 64 height 21
click at [416, 334] on input "True" at bounding box center [419, 337] width 7 height 6
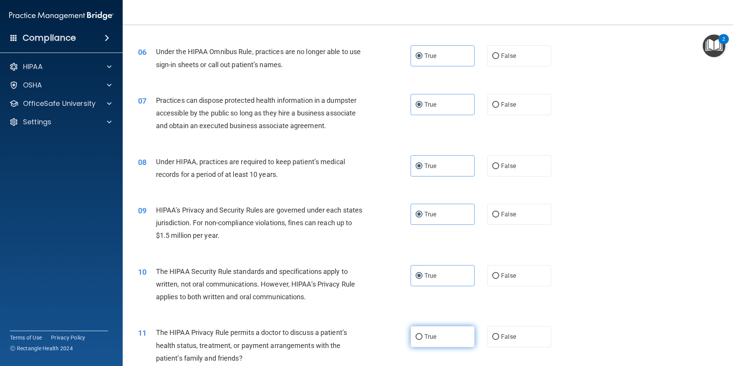
radio input "true"
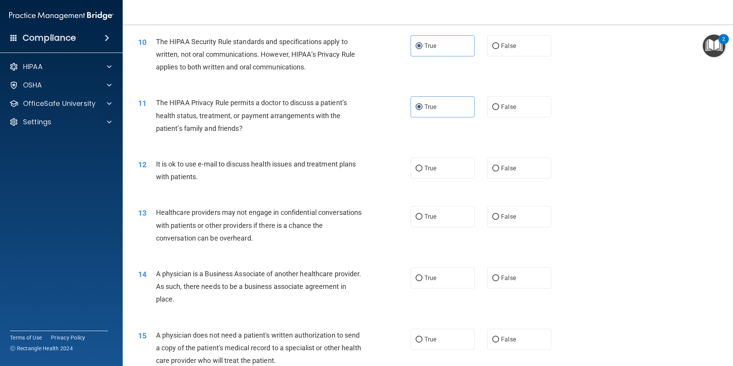
scroll to position [539, 0]
click at [434, 172] on label "True" at bounding box center [443, 167] width 64 height 21
click at [423, 171] on input "True" at bounding box center [419, 168] width 7 height 6
radio input "true"
drag, startPoint x: 426, startPoint y: 214, endPoint x: 418, endPoint y: 263, distance: 50.1
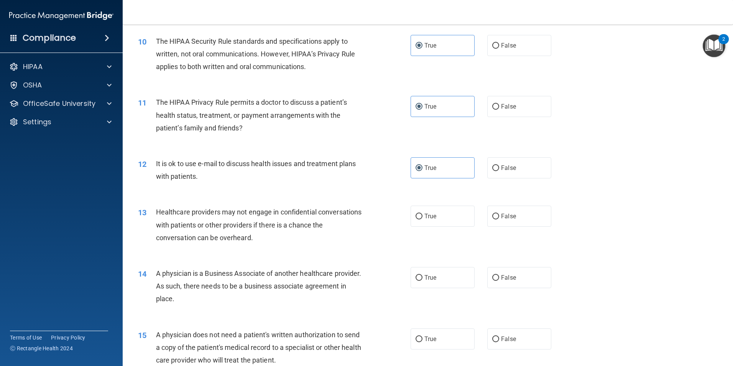
click at [426, 217] on span "True" at bounding box center [431, 215] width 12 height 7
click at [423, 217] on input "True" at bounding box center [419, 217] width 7 height 6
radio input "true"
drag, startPoint x: 417, startPoint y: 280, endPoint x: 408, endPoint y: 315, distance: 36.8
click at [416, 282] on label "True" at bounding box center [443, 277] width 64 height 21
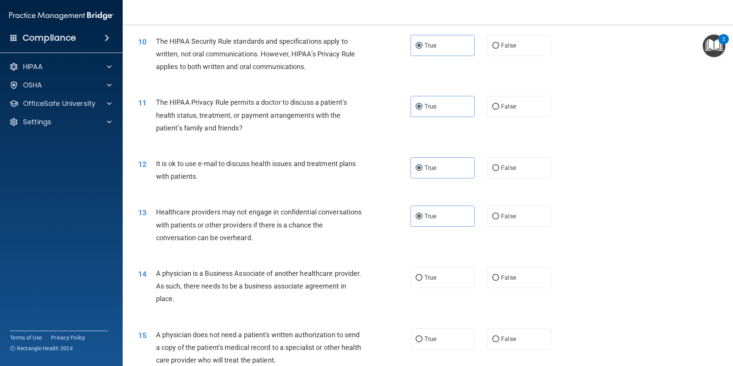
click at [416, 281] on input "True" at bounding box center [419, 278] width 7 height 6
radio input "true"
click at [418, 334] on label "True" at bounding box center [443, 338] width 64 height 21
click at [418, 336] on input "True" at bounding box center [419, 339] width 7 height 6
radio input "true"
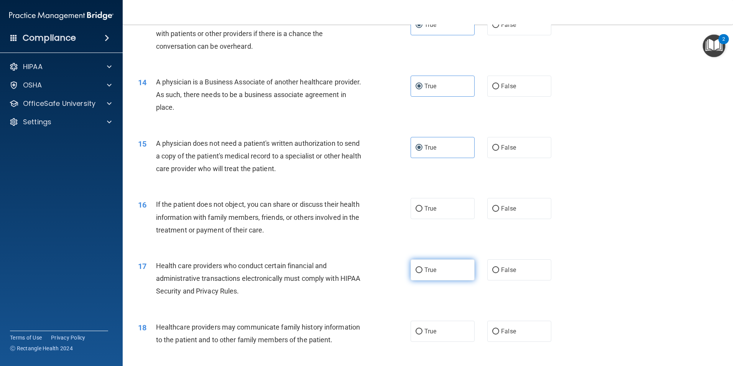
scroll to position [731, 0]
drag, startPoint x: 440, startPoint y: 213, endPoint x: 440, endPoint y: 258, distance: 45.3
click at [440, 257] on div "01 A business associate agreement is required with organizations or persons whe…" at bounding box center [427, 162] width 591 height 1684
drag, startPoint x: 440, startPoint y: 258, endPoint x: 435, endPoint y: 267, distance: 10.5
click at [435, 267] on label "True" at bounding box center [443, 269] width 64 height 21
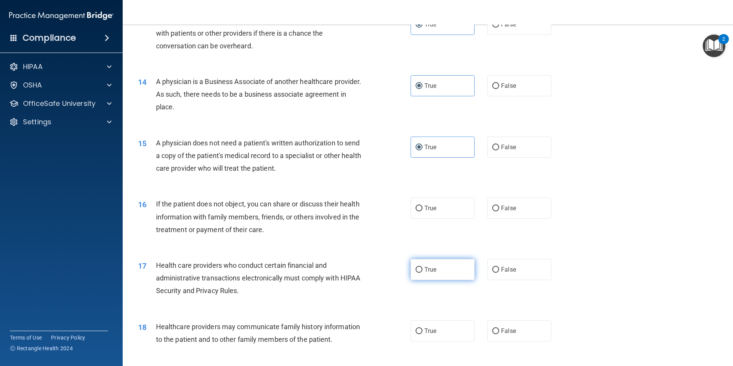
click at [423, 267] on input "True" at bounding box center [419, 270] width 7 height 6
radio input "true"
click at [426, 193] on div "16 If the patient does not object, you can share or discuss their health inform…" at bounding box center [427, 218] width 591 height 61
click at [424, 204] on label "True" at bounding box center [443, 207] width 64 height 21
click at [423, 206] on input "True" at bounding box center [419, 209] width 7 height 6
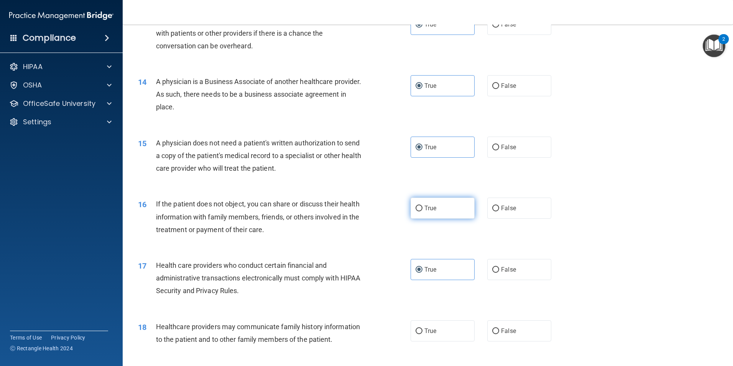
radio input "true"
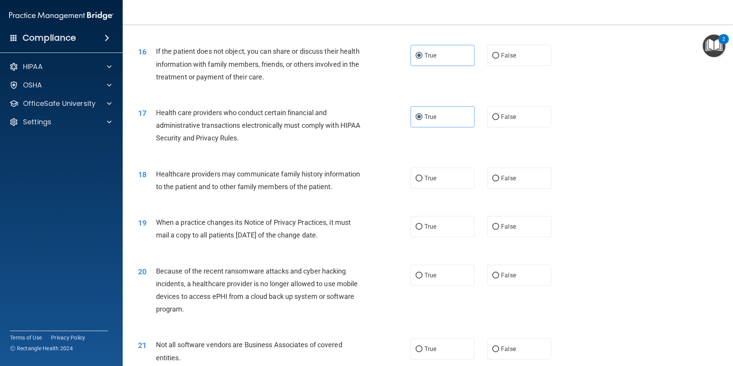
scroll to position [884, 0]
drag, startPoint x: 434, startPoint y: 269, endPoint x: 434, endPoint y: 257, distance: 11.5
click at [434, 260] on div "20 Because of the recent ransomware attacks and cyber hacking incidents, a heal…" at bounding box center [427, 291] width 591 height 74
drag, startPoint x: 434, startPoint y: 257, endPoint x: 431, endPoint y: 221, distance: 36.3
click at [431, 221] on label "True" at bounding box center [443, 225] width 64 height 21
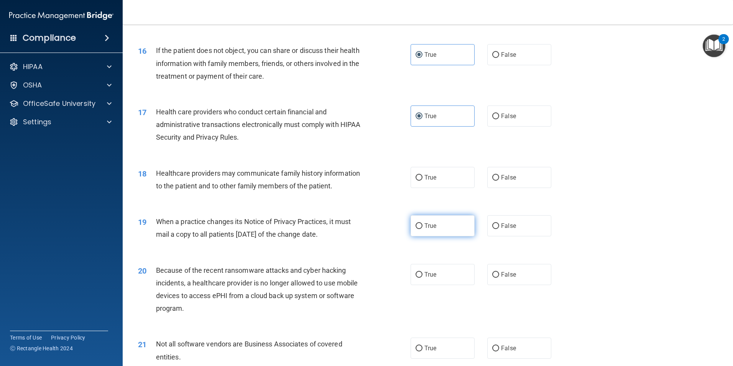
click at [423, 223] on input "True" at bounding box center [419, 226] width 7 height 6
radio input "true"
click at [427, 186] on label "True" at bounding box center [443, 177] width 64 height 21
click at [423, 181] on input "True" at bounding box center [419, 178] width 7 height 6
radio input "true"
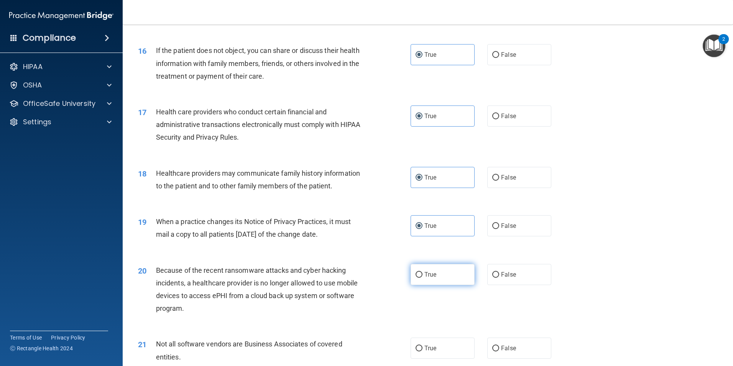
click at [433, 269] on label "True" at bounding box center [443, 274] width 64 height 21
click at [423, 272] on input "True" at bounding box center [419, 275] width 7 height 6
radio input "true"
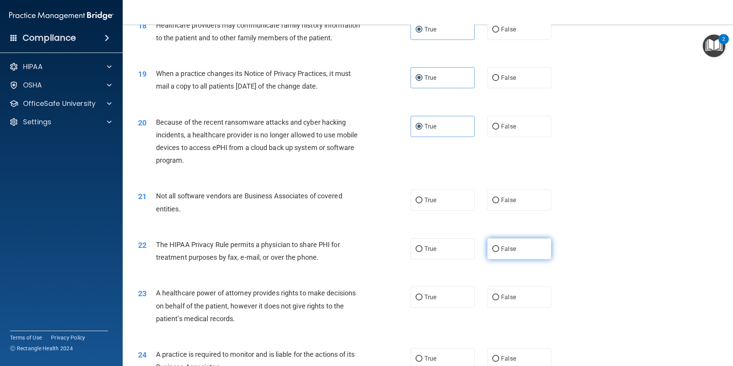
scroll to position [1037, 0]
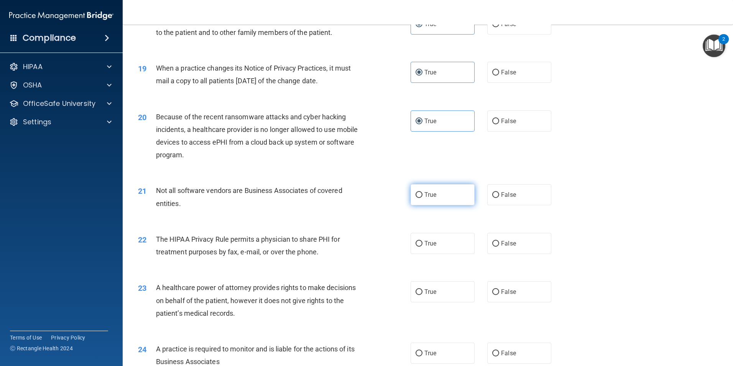
drag, startPoint x: 444, startPoint y: 248, endPoint x: 434, endPoint y: 202, distance: 47.0
click at [443, 244] on label "True" at bounding box center [443, 243] width 64 height 21
click at [423, 244] on input "True" at bounding box center [419, 244] width 7 height 6
radio input "true"
click at [433, 195] on span "True" at bounding box center [431, 194] width 12 height 7
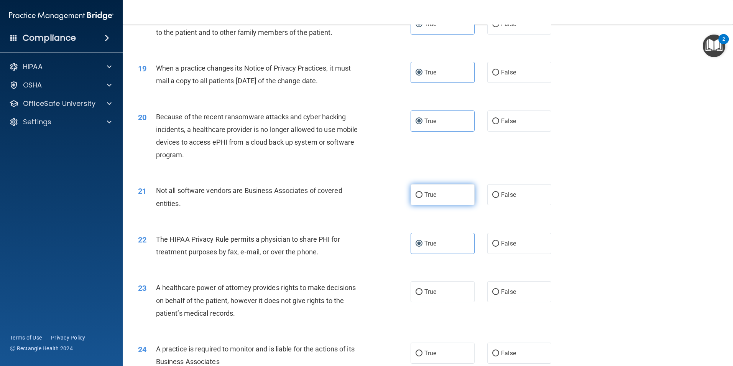
click at [423, 195] on input "True" at bounding box center [419, 195] width 7 height 6
radio input "true"
click at [426, 292] on span "True" at bounding box center [431, 291] width 12 height 7
click at [423, 292] on input "True" at bounding box center [419, 292] width 7 height 6
radio input "true"
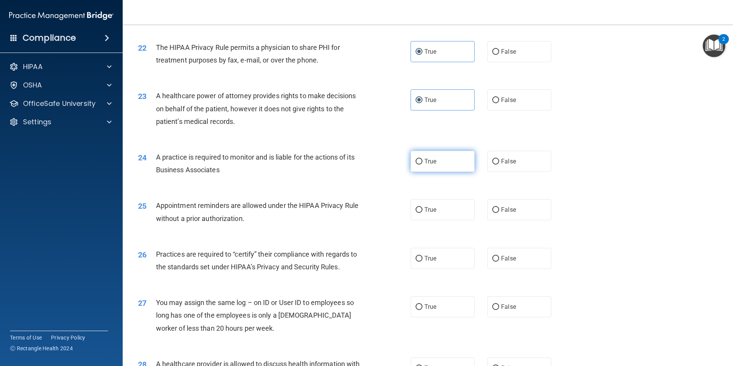
scroll to position [1306, 0]
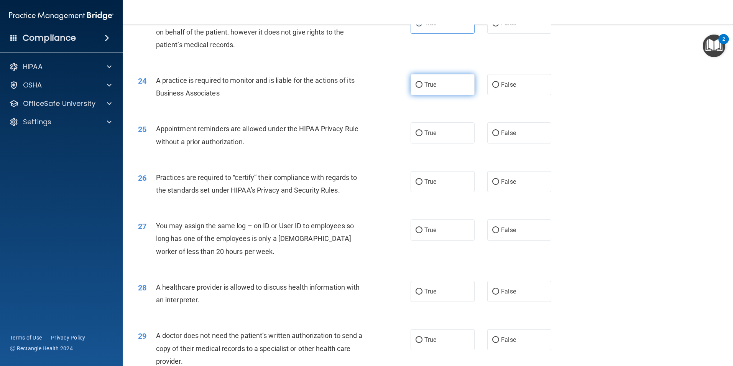
click at [431, 292] on span "True" at bounding box center [431, 291] width 12 height 7
click at [423, 292] on input "True" at bounding box center [419, 292] width 7 height 6
radio input "true"
drag, startPoint x: 429, startPoint y: 233, endPoint x: 429, endPoint y: 214, distance: 19.2
click at [429, 232] on span "True" at bounding box center [431, 229] width 12 height 7
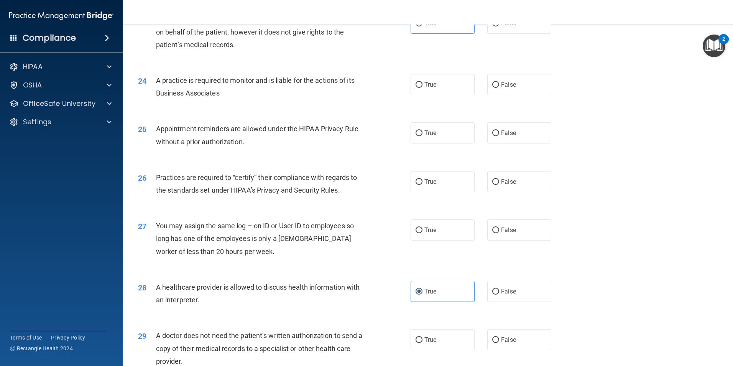
click at [423, 232] on input "True" at bounding box center [419, 230] width 7 height 6
radio input "true"
click at [429, 188] on label "True" at bounding box center [443, 181] width 64 height 21
click at [423, 185] on input "True" at bounding box center [419, 182] width 7 height 6
radio input "true"
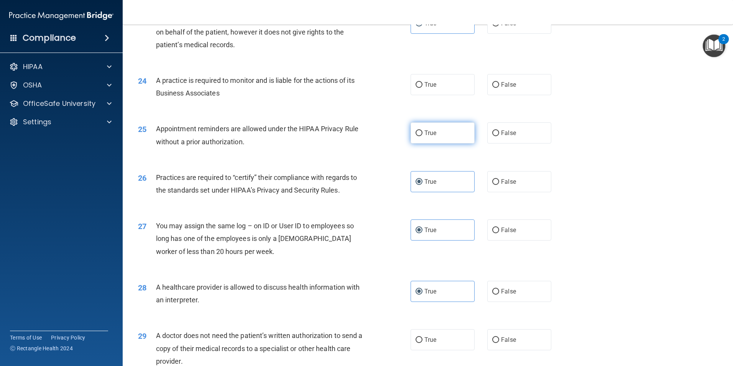
click at [425, 131] on span "True" at bounding box center [431, 132] width 12 height 7
click at [423, 131] on input "True" at bounding box center [419, 133] width 7 height 6
radio input "true"
click at [425, 77] on label "True" at bounding box center [443, 84] width 64 height 21
click at [423, 82] on input "True" at bounding box center [419, 85] width 7 height 6
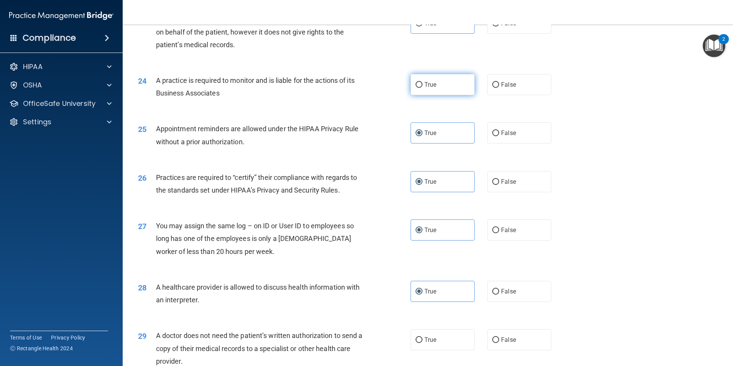
radio input "true"
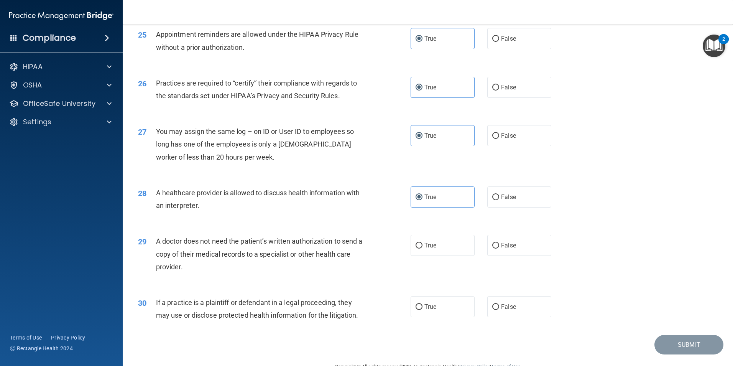
scroll to position [1419, 0]
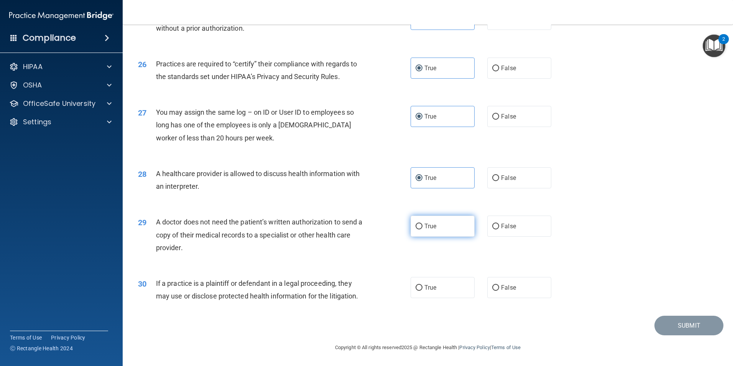
click at [426, 231] on label "True" at bounding box center [443, 226] width 64 height 21
click at [423, 229] on input "True" at bounding box center [419, 227] width 7 height 6
radio input "true"
click at [429, 291] on label "True" at bounding box center [443, 287] width 64 height 21
click at [423, 291] on input "True" at bounding box center [419, 288] width 7 height 6
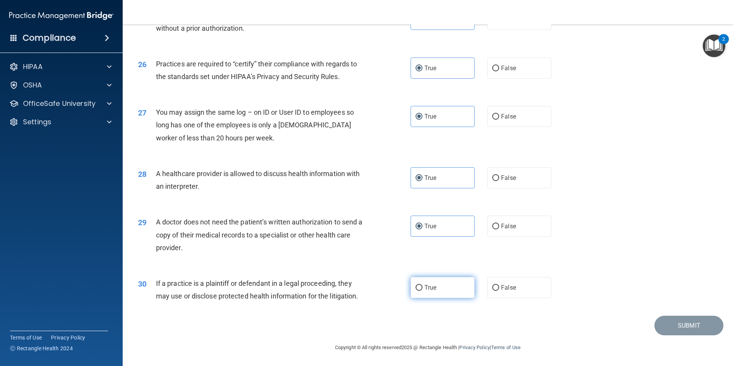
radio input "true"
click at [691, 327] on button "Submit" at bounding box center [689, 326] width 69 height 20
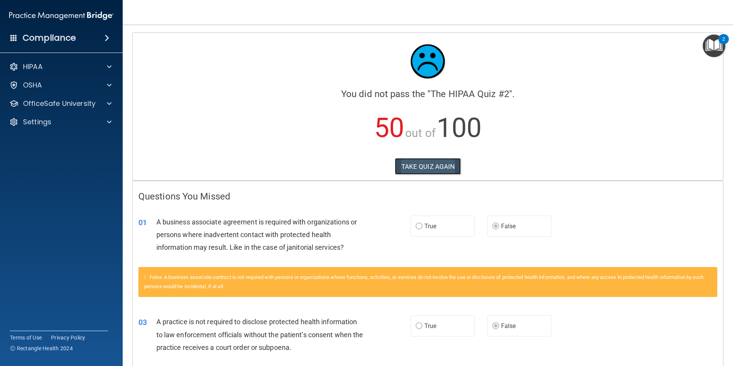
click at [429, 168] on button "TAKE QUIZ AGAIN" at bounding box center [428, 166] width 66 height 17
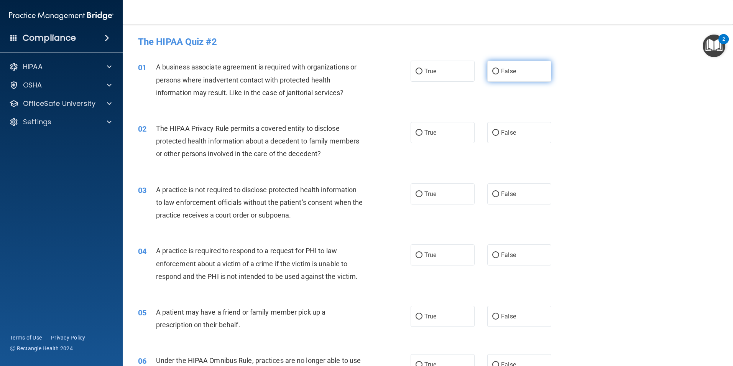
click at [492, 70] on input "False" at bounding box center [495, 72] width 7 height 6
radio input "true"
click at [425, 135] on span "True" at bounding box center [431, 132] width 12 height 7
click at [423, 135] on input "True" at bounding box center [419, 133] width 7 height 6
radio input "true"
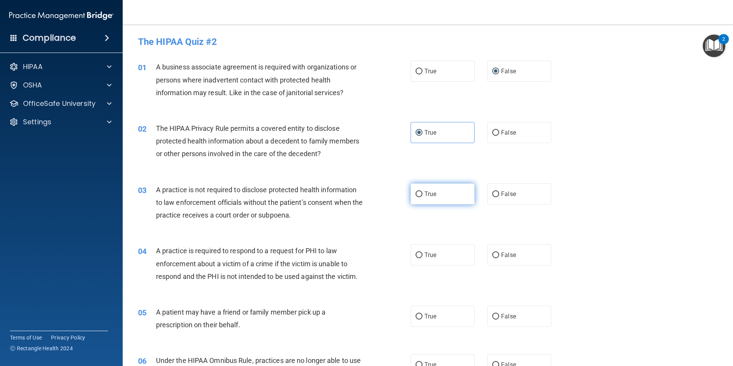
click at [428, 195] on span "True" at bounding box center [431, 193] width 12 height 7
click at [423, 195] on input "True" at bounding box center [419, 194] width 7 height 6
radio input "true"
click at [501, 252] on span "False" at bounding box center [508, 254] width 15 height 7
click at [499, 252] on input "False" at bounding box center [495, 255] width 7 height 6
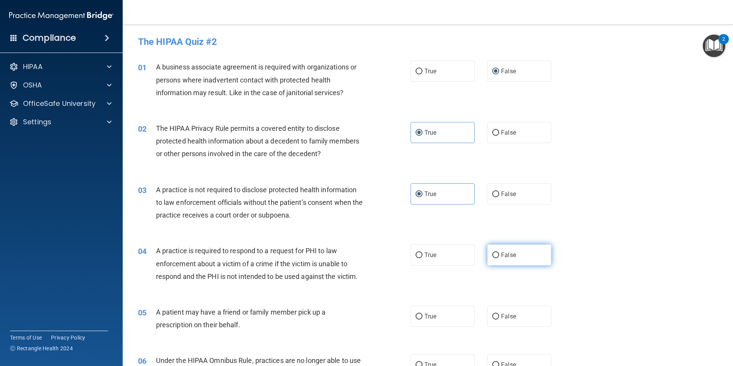
radio input "true"
click at [444, 314] on label "True" at bounding box center [443, 316] width 64 height 21
click at [423, 314] on input "True" at bounding box center [419, 317] width 7 height 6
radio input "true"
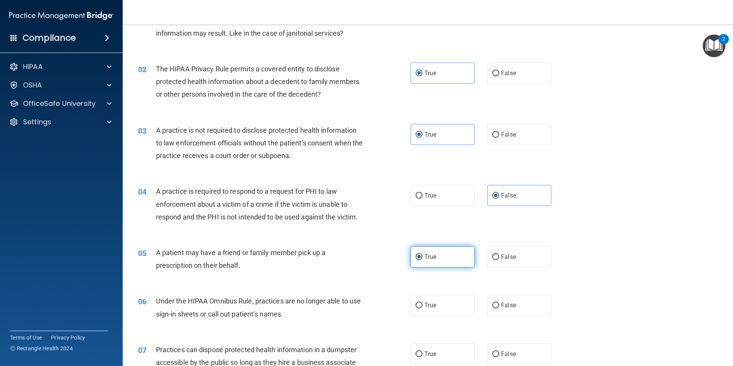
scroll to position [77, 0]
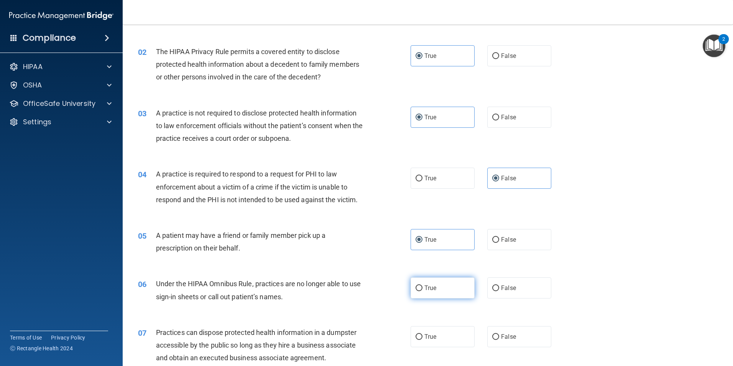
click at [441, 285] on label "True" at bounding box center [443, 287] width 64 height 21
click at [423, 285] on input "True" at bounding box center [419, 288] width 7 height 6
radio input "true"
click at [504, 331] on label "False" at bounding box center [519, 336] width 64 height 21
click at [499, 334] on input "False" at bounding box center [495, 337] width 7 height 6
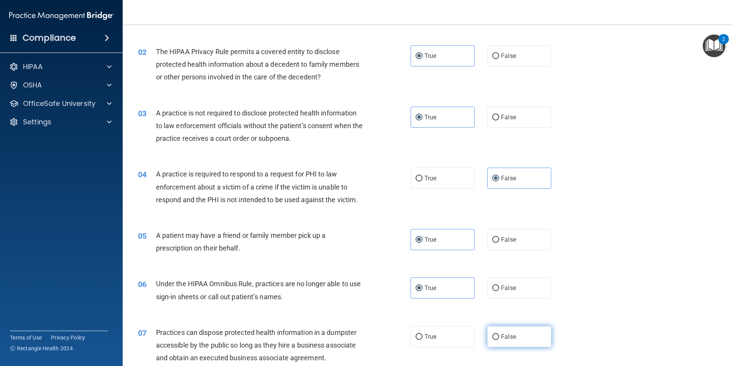
radio input "true"
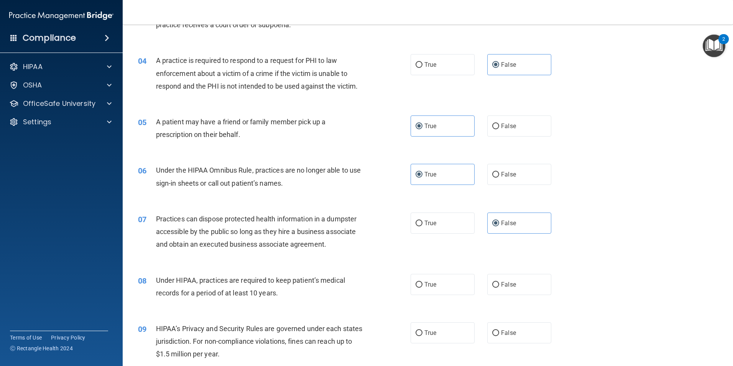
scroll to position [192, 0]
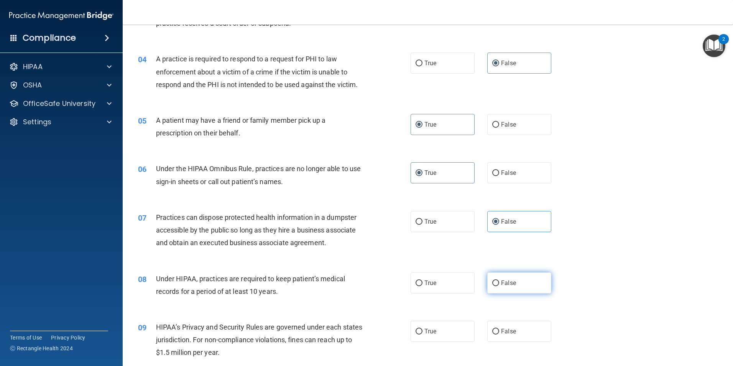
click at [500, 287] on label "False" at bounding box center [519, 282] width 64 height 21
click at [499, 286] on input "False" at bounding box center [495, 283] width 7 height 6
radio input "true"
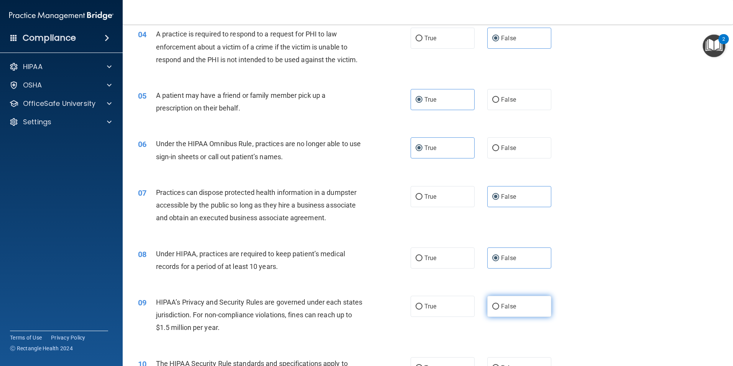
scroll to position [230, 0]
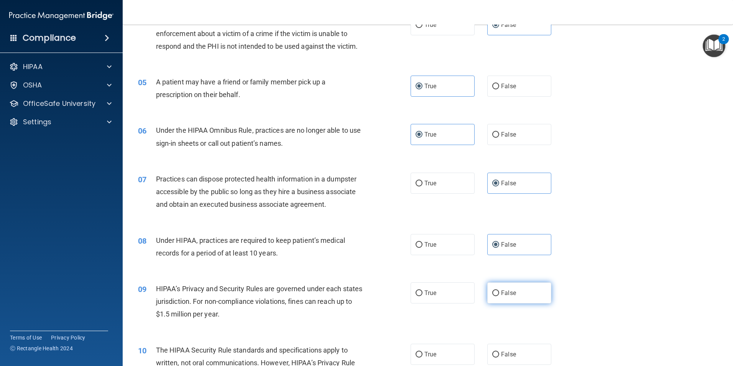
click at [493, 291] on input "False" at bounding box center [495, 293] width 7 height 6
radio input "true"
click at [497, 350] on label "False" at bounding box center [519, 354] width 64 height 21
click at [497, 352] on input "False" at bounding box center [495, 355] width 7 height 6
radio input "true"
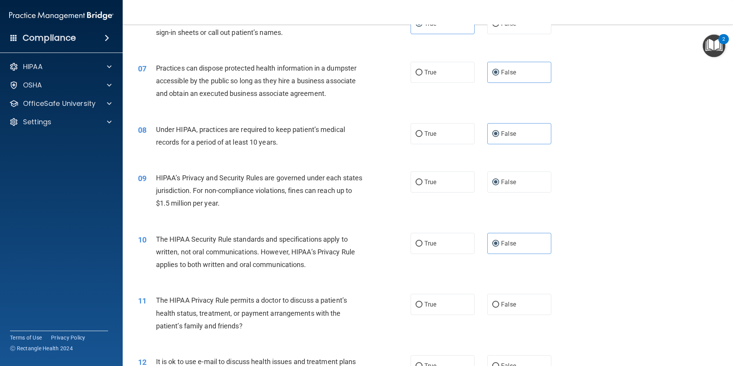
scroll to position [345, 0]
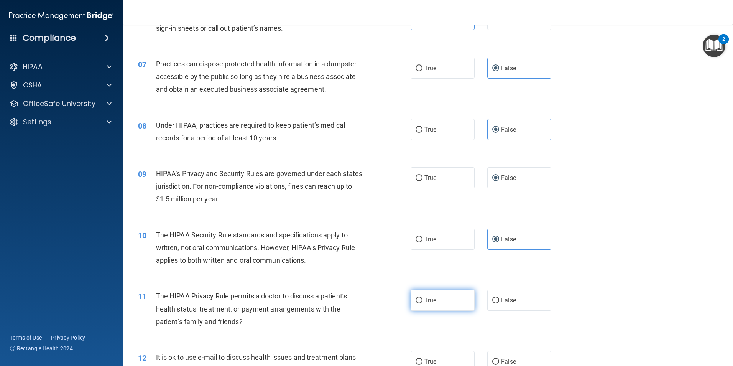
click at [435, 302] on label "True" at bounding box center [443, 300] width 64 height 21
click at [423, 302] on input "True" at bounding box center [419, 301] width 7 height 6
radio input "true"
click at [412, 241] on label "True" at bounding box center [443, 239] width 64 height 21
click at [416, 241] on input "True" at bounding box center [419, 240] width 7 height 6
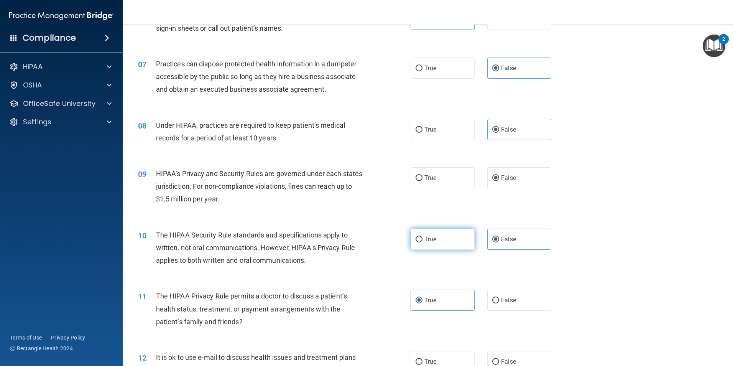
radio input "true"
radio input "false"
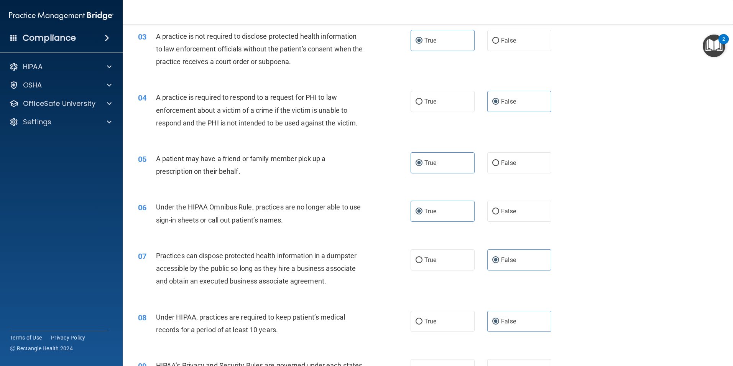
scroll to position [0, 0]
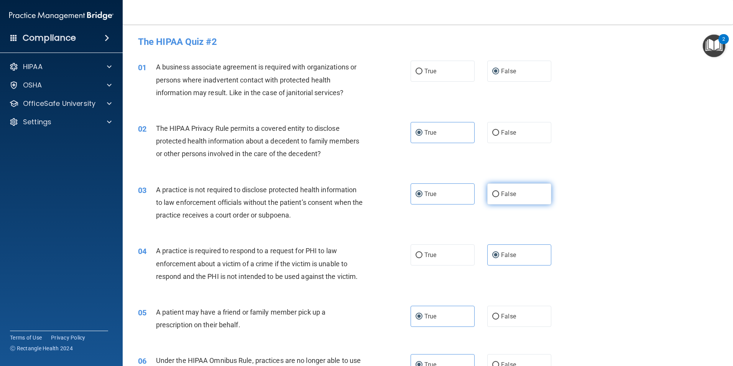
click at [520, 196] on label "False" at bounding box center [519, 193] width 64 height 21
click at [499, 196] on input "False" at bounding box center [495, 194] width 7 height 6
radio input "true"
radio input "false"
click at [437, 258] on label "True" at bounding box center [443, 254] width 64 height 21
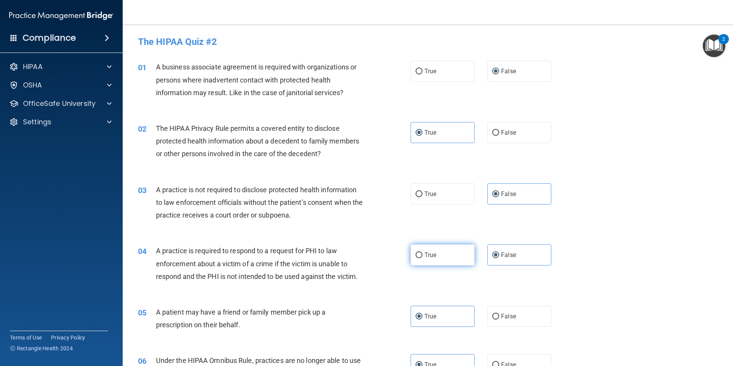
click at [423, 258] on input "True" at bounding box center [419, 255] width 7 height 6
radio input "true"
radio input "false"
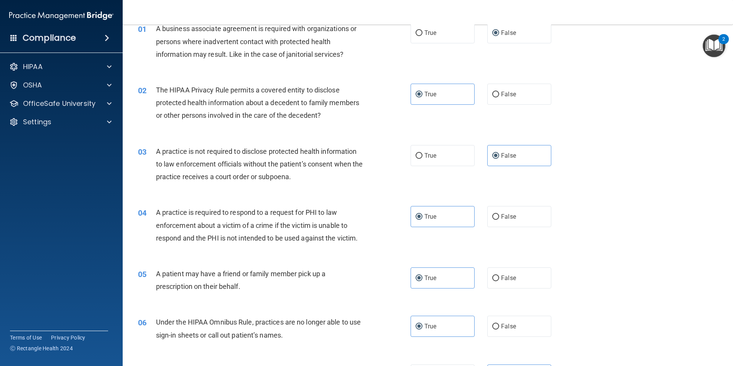
scroll to position [77, 0]
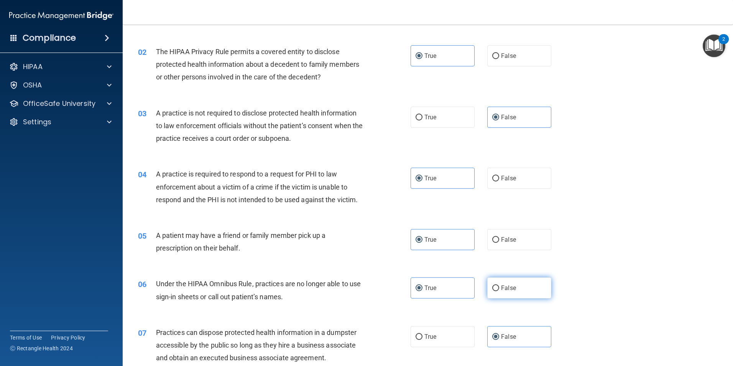
click at [501, 285] on span "False" at bounding box center [508, 287] width 15 height 7
click at [499, 285] on input "False" at bounding box center [495, 288] width 7 height 6
radio input "true"
radio input "false"
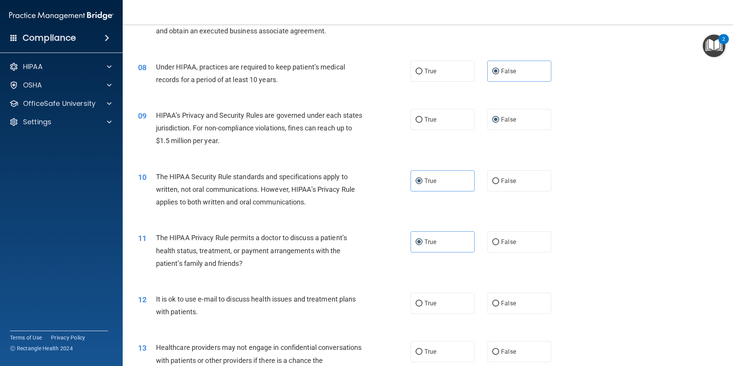
scroll to position [422, 0]
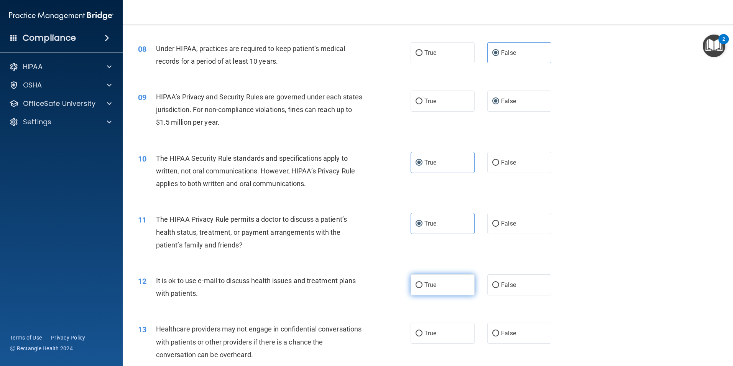
click at [425, 286] on span "True" at bounding box center [431, 284] width 12 height 7
click at [423, 286] on input "True" at bounding box center [419, 285] width 7 height 6
radio input "true"
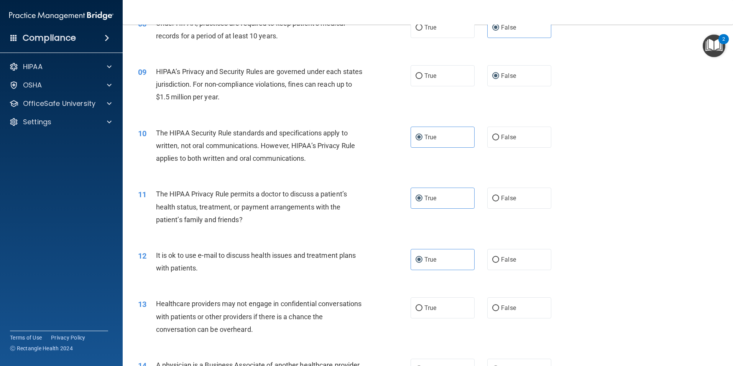
scroll to position [460, 0]
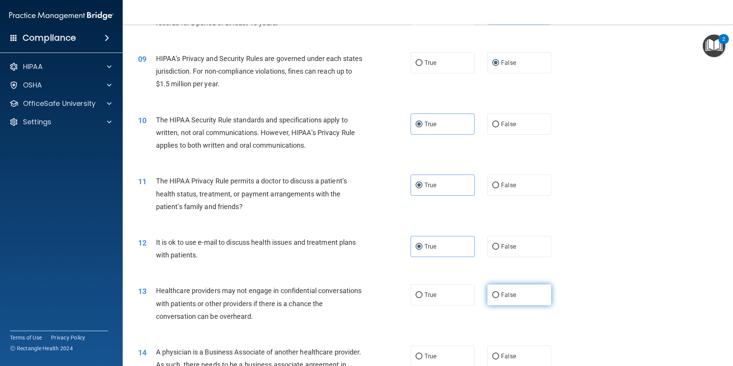
click at [493, 293] on input "False" at bounding box center [495, 295] width 7 height 6
radio input "true"
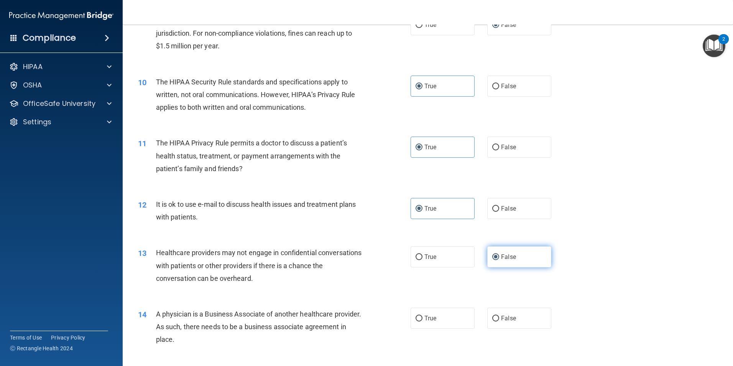
scroll to position [499, 0]
click at [492, 319] on input "False" at bounding box center [495, 318] width 7 height 6
radio input "true"
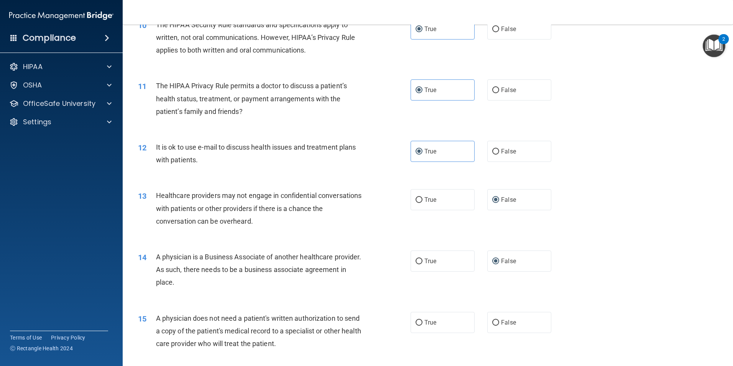
scroll to position [575, 0]
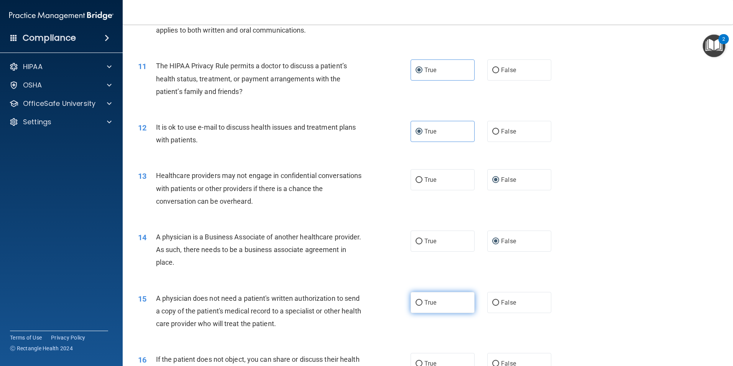
click at [433, 306] on span "True" at bounding box center [431, 302] width 12 height 7
click at [423, 306] on input "True" at bounding box center [419, 303] width 7 height 6
radio input "true"
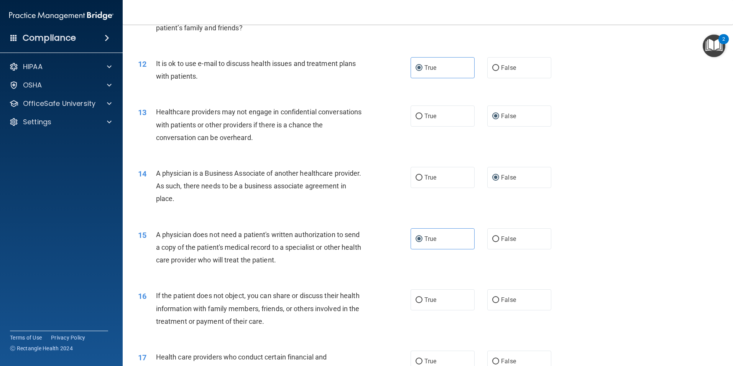
scroll to position [652, 0]
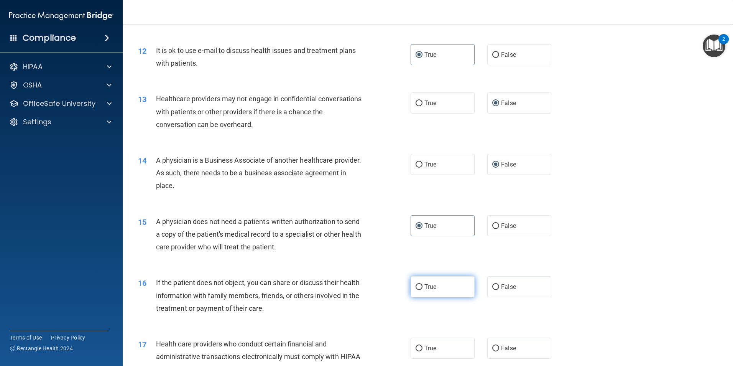
click at [428, 291] on label "True" at bounding box center [443, 286] width 64 height 21
click at [423, 290] on input "True" at bounding box center [419, 287] width 7 height 6
radio input "true"
click at [425, 346] on span "True" at bounding box center [431, 347] width 12 height 7
click at [423, 346] on input "True" at bounding box center [419, 349] width 7 height 6
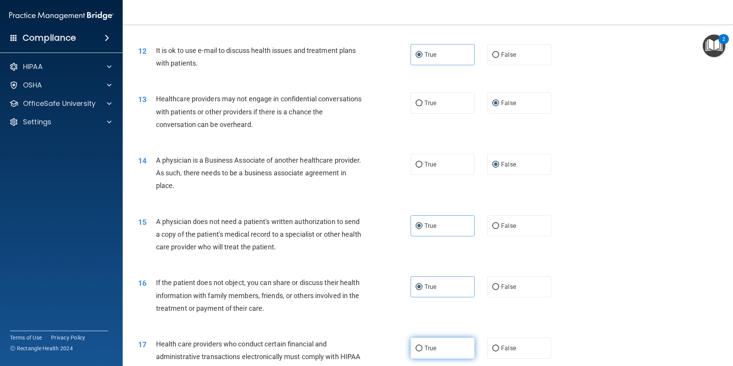
radio input "true"
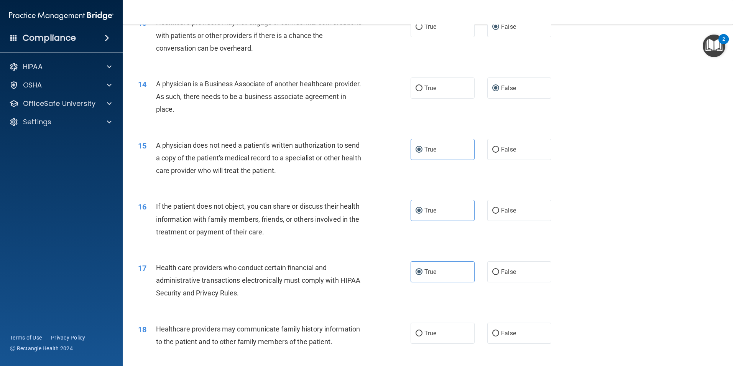
scroll to position [729, 0]
click at [502, 331] on span "False" at bounding box center [508, 332] width 15 height 7
click at [499, 331] on input "False" at bounding box center [495, 333] width 7 height 6
radio input "true"
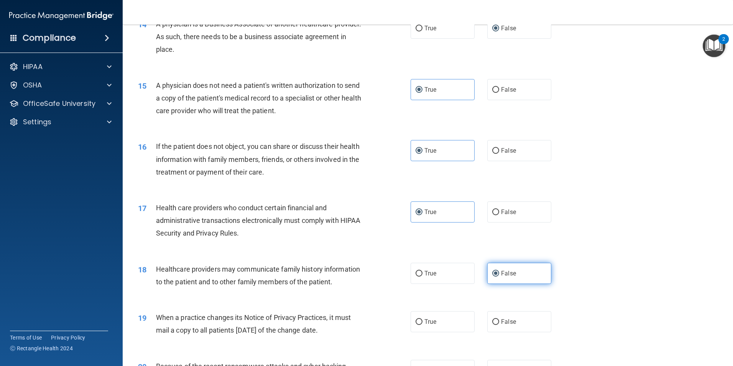
scroll to position [805, 0]
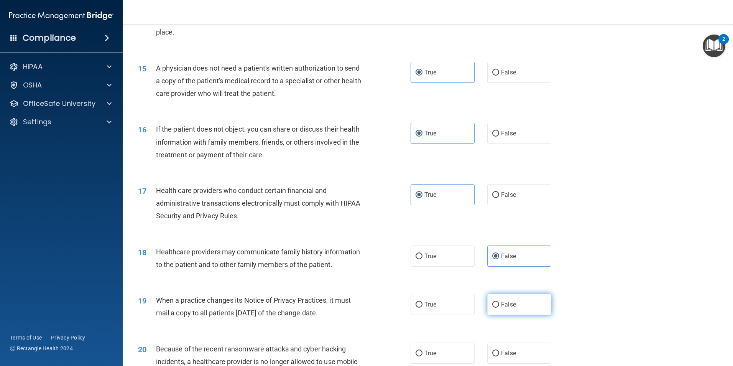
click at [501, 307] on span "False" at bounding box center [508, 304] width 15 height 7
click at [499, 307] on input "False" at bounding box center [495, 305] width 7 height 6
radio input "true"
click at [494, 353] on input "False" at bounding box center [495, 353] width 7 height 6
radio input "true"
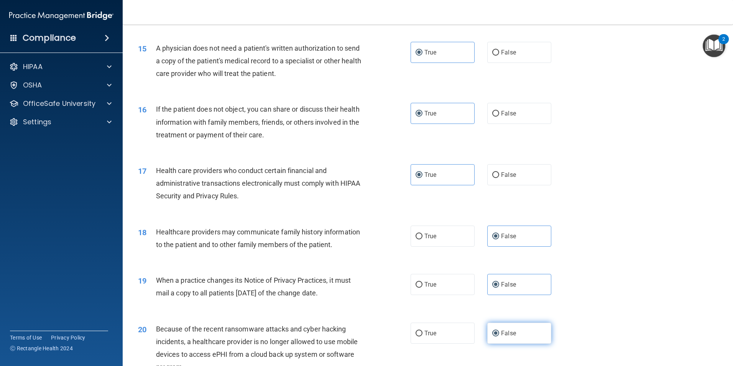
scroll to position [882, 0]
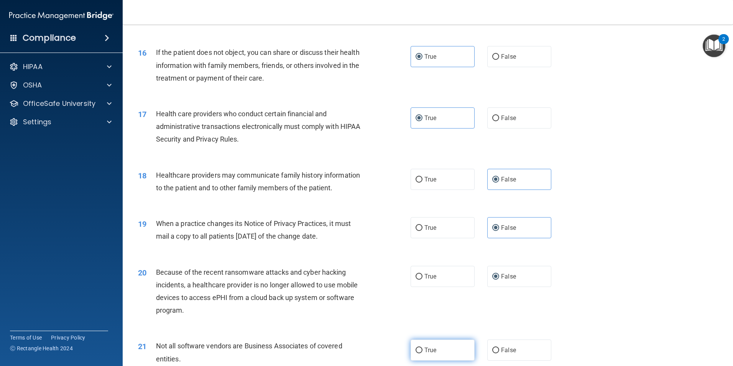
click at [428, 350] on span "True" at bounding box center [431, 349] width 12 height 7
click at [423, 350] on input "True" at bounding box center [419, 350] width 7 height 6
radio input "true"
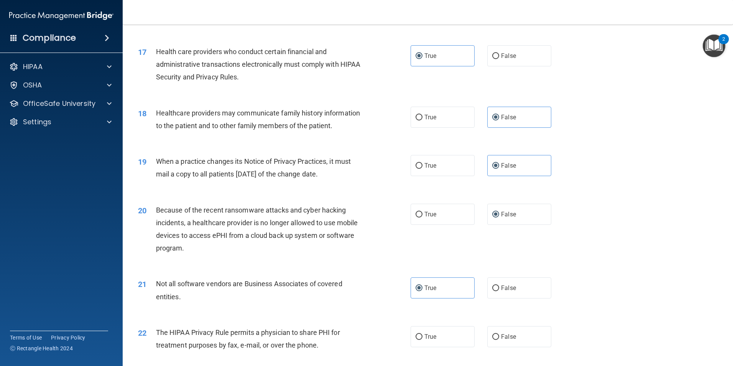
scroll to position [959, 0]
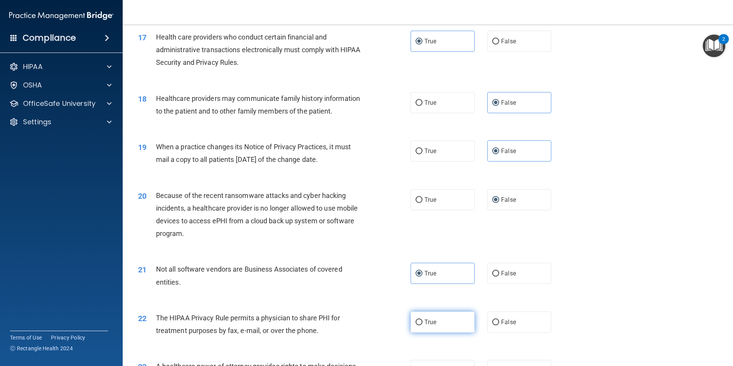
click at [438, 326] on label "True" at bounding box center [443, 321] width 64 height 21
click at [423, 325] on input "True" at bounding box center [419, 322] width 7 height 6
radio input "true"
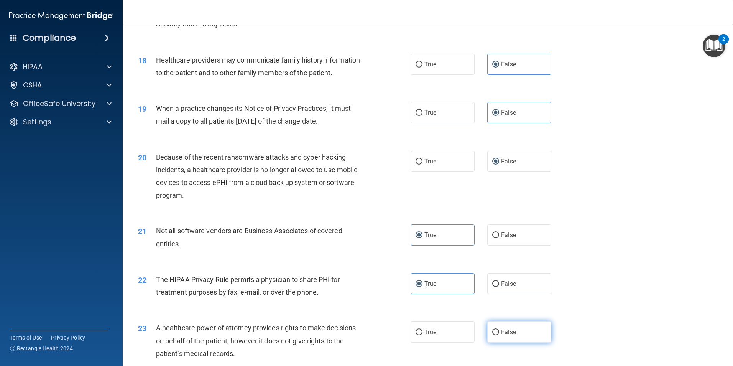
click at [506, 331] on span "False" at bounding box center [508, 331] width 15 height 7
click at [499, 331] on input "False" at bounding box center [495, 332] width 7 height 6
radio input "true"
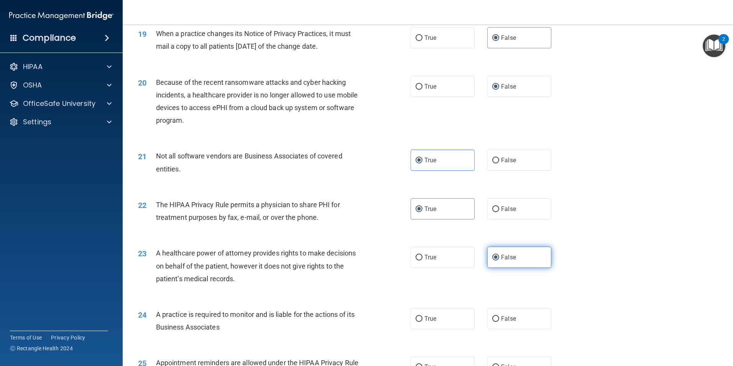
scroll to position [1074, 0]
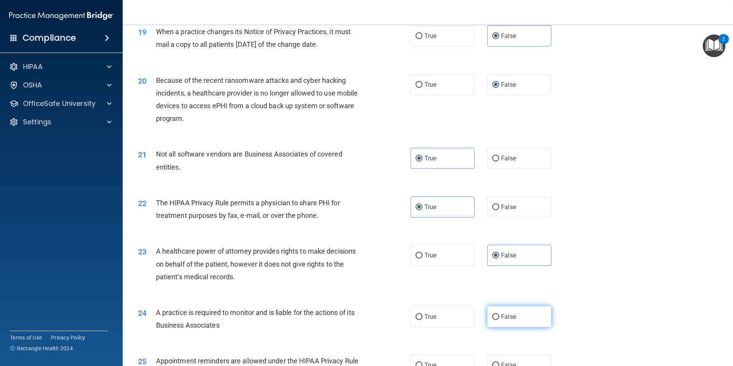
click at [504, 318] on span "False" at bounding box center [508, 316] width 15 height 7
click at [499, 318] on input "False" at bounding box center [495, 317] width 7 height 6
radio input "true"
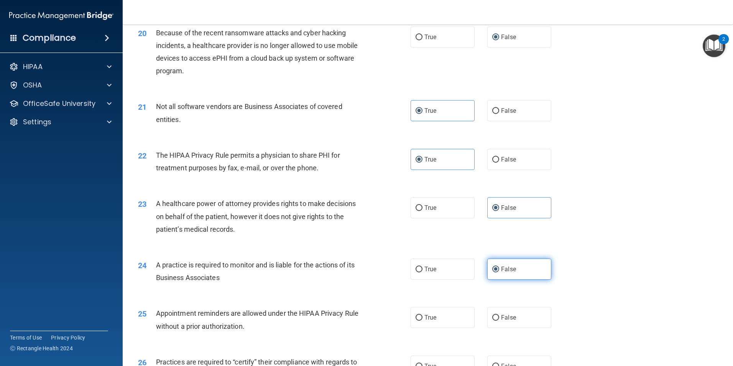
scroll to position [1150, 0]
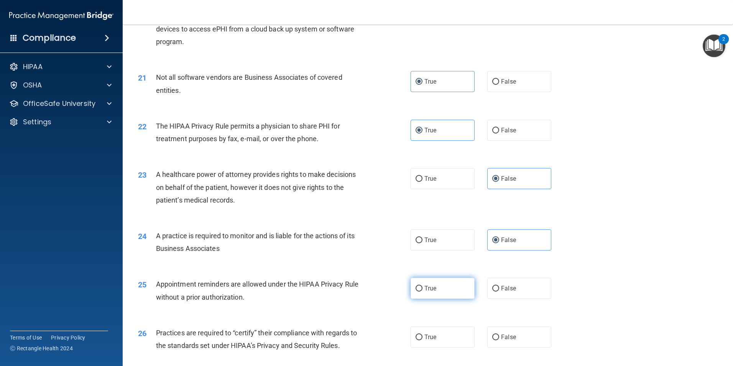
click at [435, 290] on label "True" at bounding box center [443, 288] width 64 height 21
click at [423, 290] on input "True" at bounding box center [419, 289] width 7 height 6
radio input "true"
click at [499, 341] on label "False" at bounding box center [519, 336] width 64 height 21
click at [499, 340] on input "False" at bounding box center [495, 337] width 7 height 6
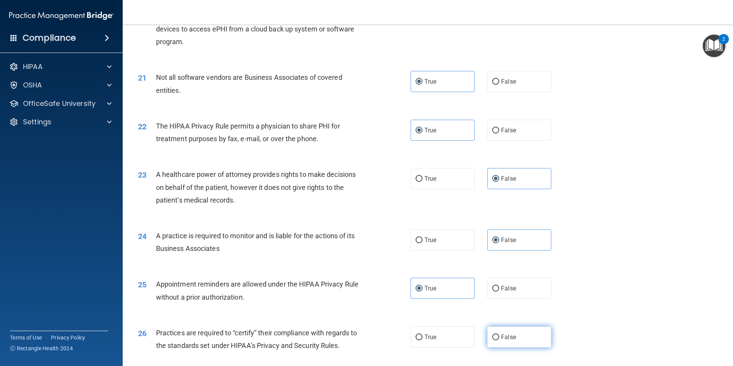
radio input "true"
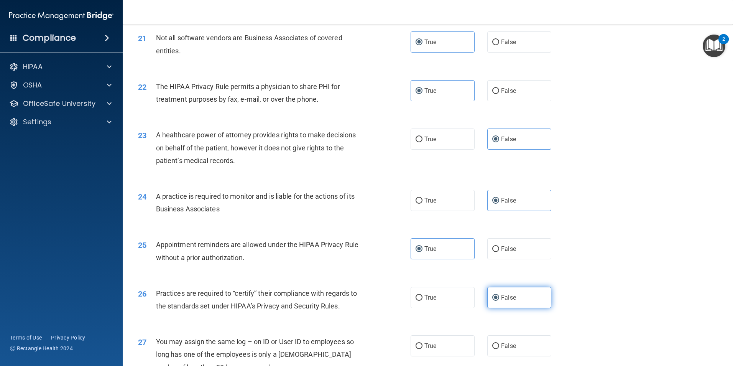
scroll to position [1265, 0]
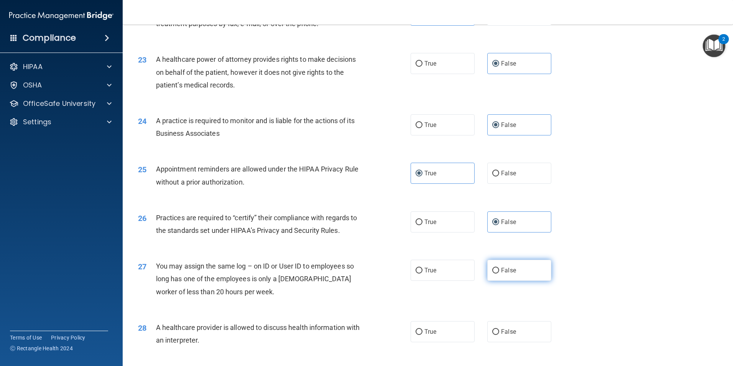
click at [496, 268] on label "False" at bounding box center [519, 270] width 64 height 21
click at [496, 268] on input "False" at bounding box center [495, 271] width 7 height 6
radio input "true"
click at [456, 332] on label "True" at bounding box center [443, 331] width 64 height 21
click at [423, 332] on input "True" at bounding box center [419, 332] width 7 height 6
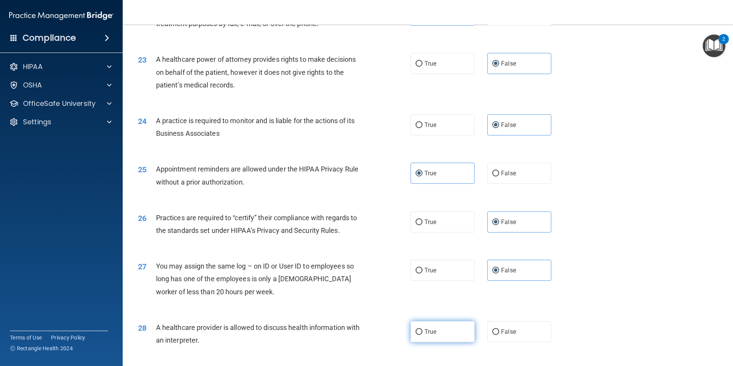
radio input "true"
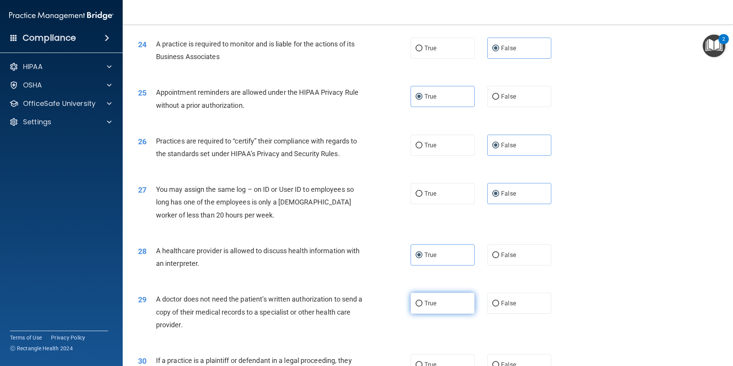
click at [440, 301] on label "True" at bounding box center [443, 303] width 64 height 21
click at [423, 301] on input "True" at bounding box center [419, 304] width 7 height 6
radio input "true"
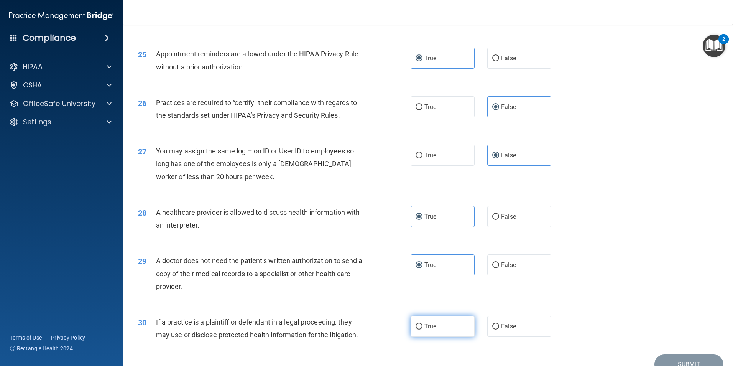
click at [440, 322] on label "True" at bounding box center [443, 326] width 64 height 21
click at [423, 324] on input "True" at bounding box center [419, 327] width 7 height 6
radio input "true"
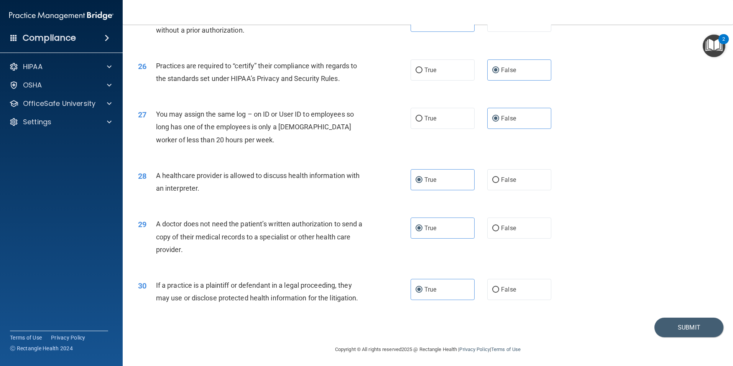
scroll to position [1419, 0]
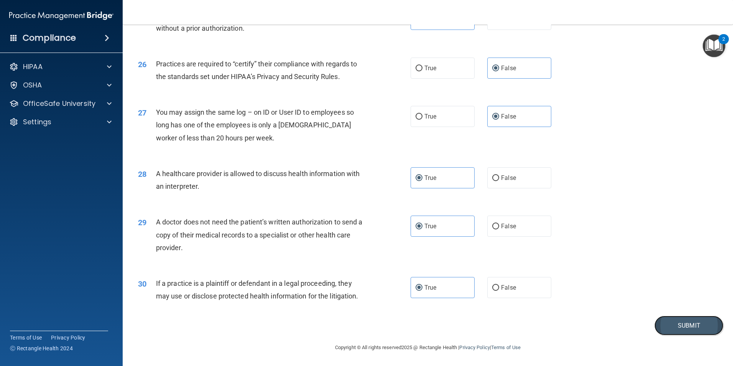
click at [680, 321] on button "Submit" at bounding box center [689, 326] width 69 height 20
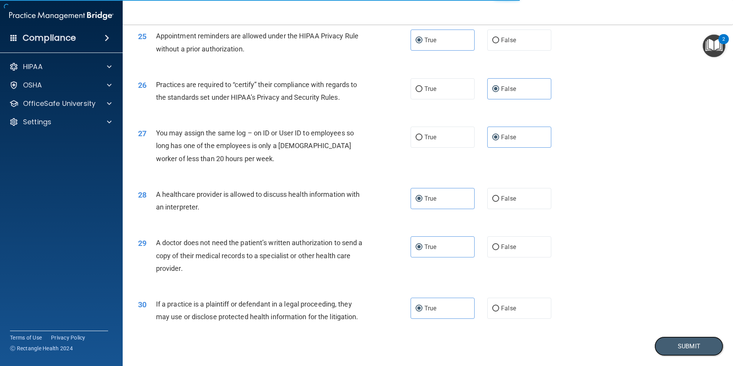
scroll to position [1381, 0]
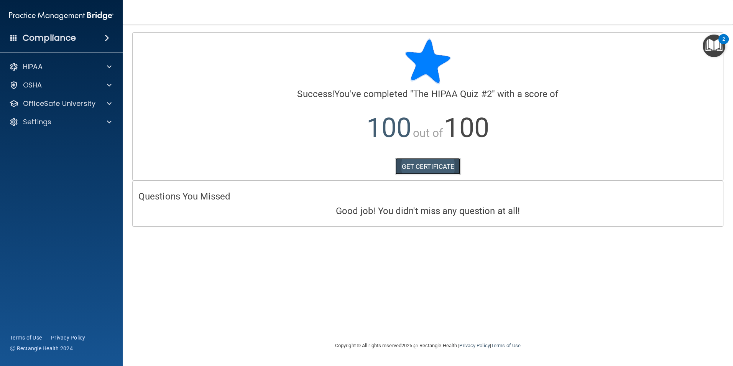
click at [424, 164] on link "GET CERTIFICATE" at bounding box center [428, 166] width 66 height 17
click at [45, 85] on div "OSHA" at bounding box center [50, 85] width 95 height 9
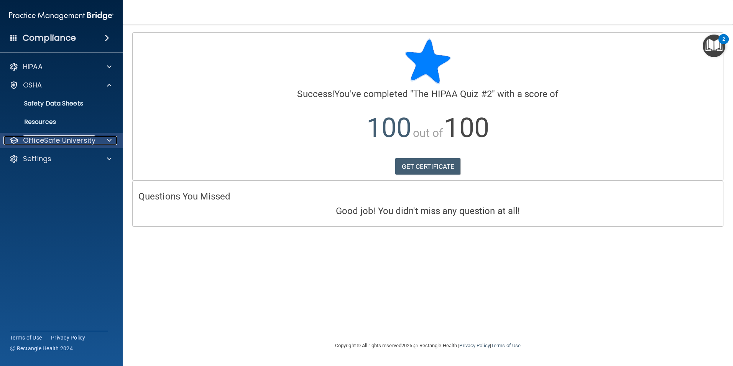
click at [52, 138] on p "OfficeSafe University" at bounding box center [59, 140] width 72 height 9
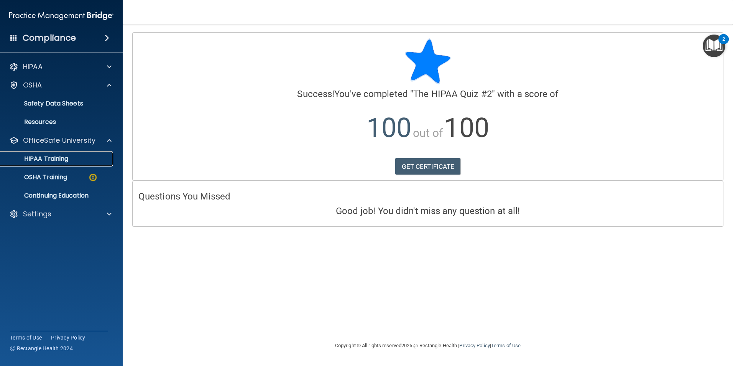
click at [59, 161] on p "HIPAA Training" at bounding box center [36, 159] width 63 height 8
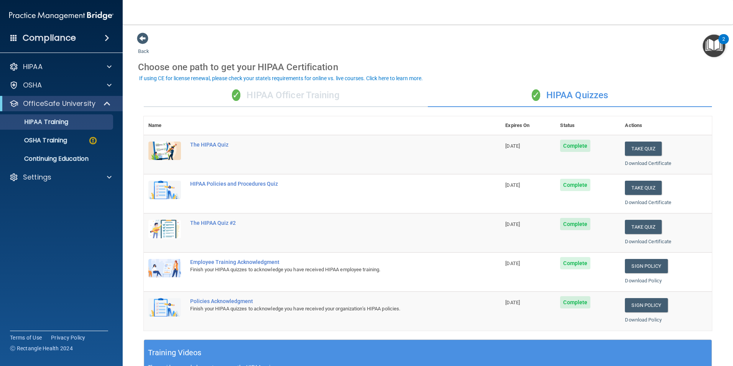
click at [310, 95] on div "✓ HIPAA Officer Training" at bounding box center [286, 95] width 284 height 23
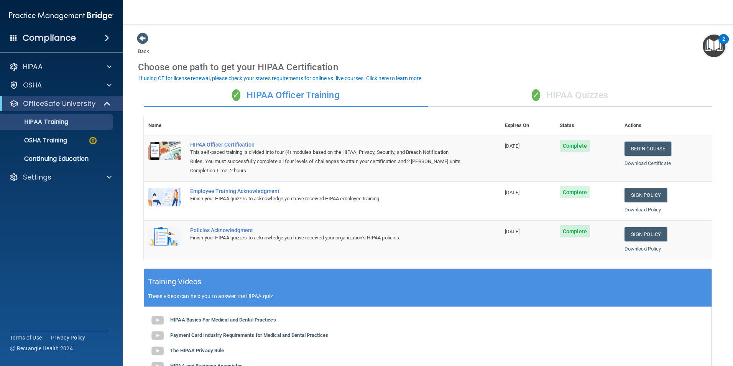
click at [563, 94] on div "✓ HIPAA Quizzes" at bounding box center [570, 95] width 284 height 23
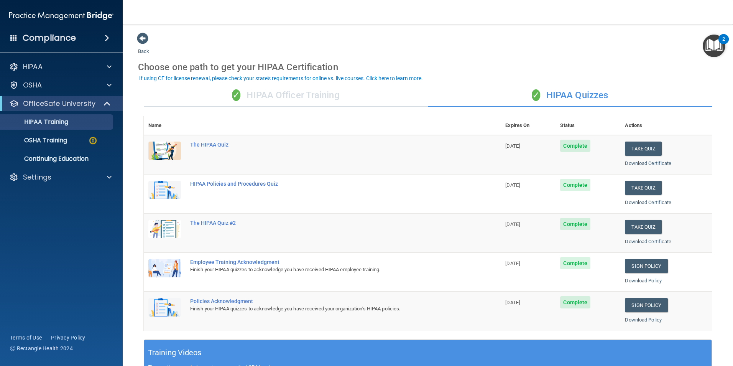
click at [307, 97] on div "✓ HIPAA Officer Training" at bounding box center [286, 95] width 284 height 23
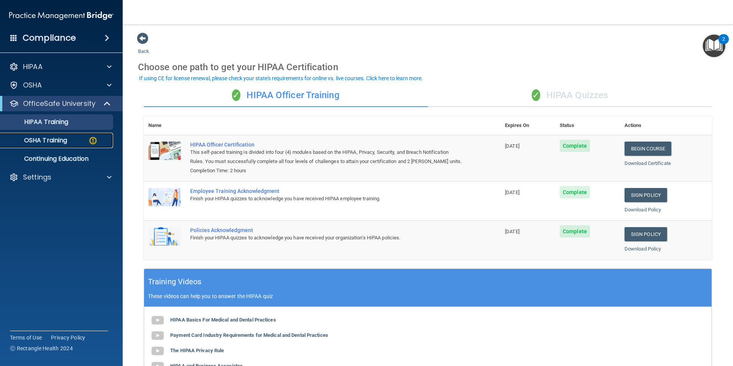
click at [48, 141] on p "OSHA Training" at bounding box center [36, 141] width 62 height 8
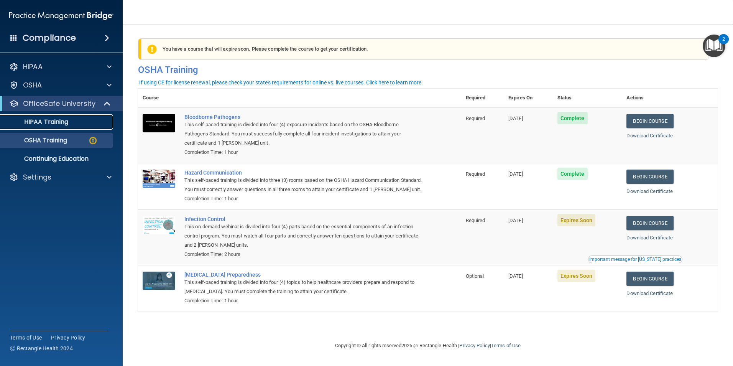
click at [43, 119] on p "HIPAA Training" at bounding box center [36, 122] width 63 height 8
